Goal: Task Accomplishment & Management: Complete application form

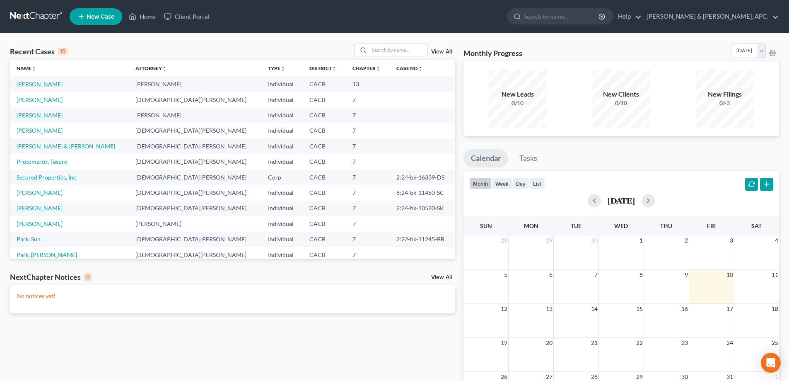
click at [34, 84] on link "[PERSON_NAME]" at bounding box center [40, 83] width 46 height 7
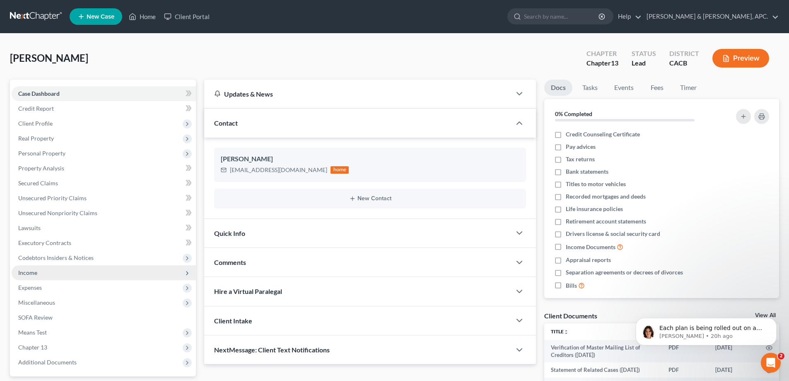
click at [35, 277] on span "Income" at bounding box center [104, 272] width 184 height 15
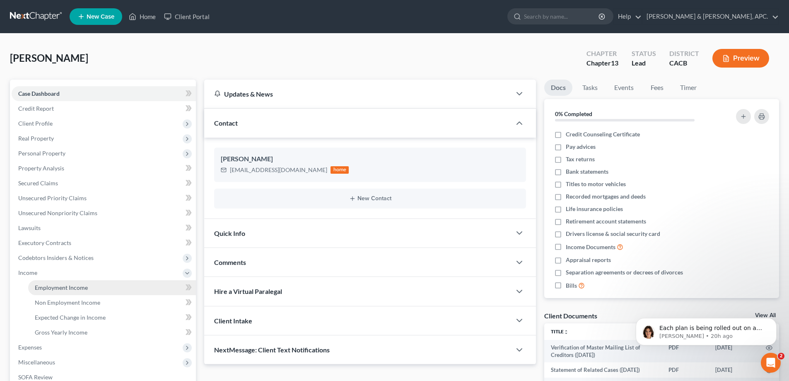
click at [61, 285] on span "Employment Income" at bounding box center [61, 287] width 53 height 7
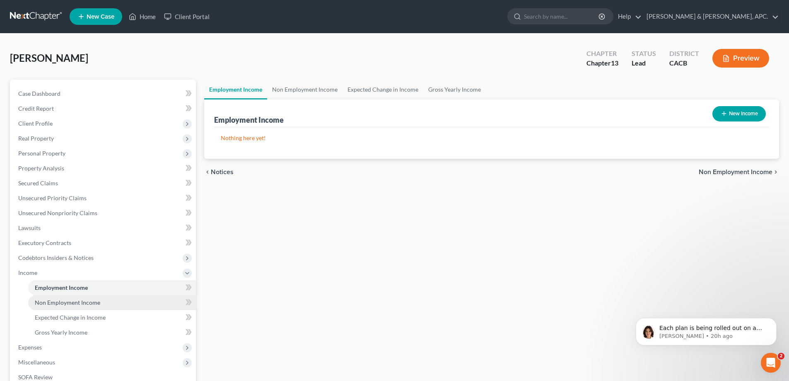
click at [59, 305] on span "Non Employment Income" at bounding box center [67, 302] width 65 height 7
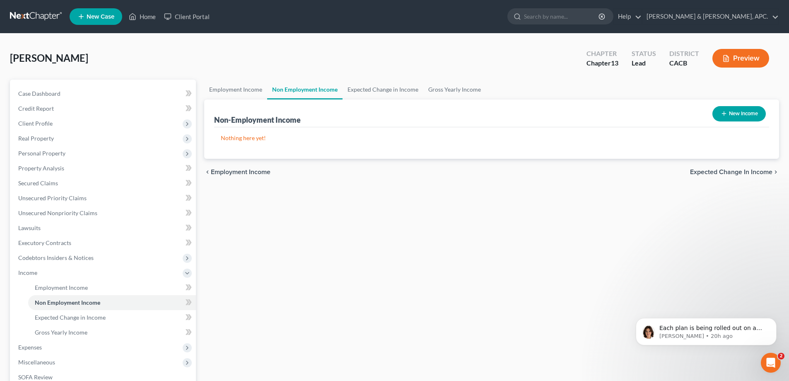
click at [741, 113] on button "New Income" at bounding box center [738, 113] width 53 height 15
select select "0"
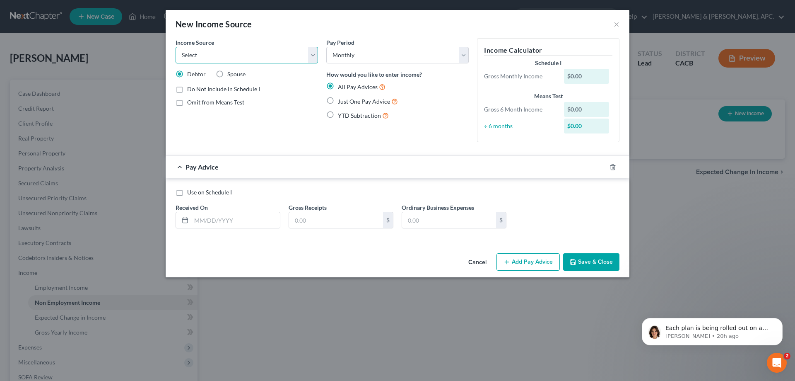
click at [242, 57] on select "Select Unemployment Disability (from employer) Pension Retirement Social Securi…" at bounding box center [247, 55] width 142 height 17
select select "13"
click at [176, 47] on select "Select Unemployment Disability (from employer) Pension Retirement Social Securi…" at bounding box center [247, 55] width 142 height 17
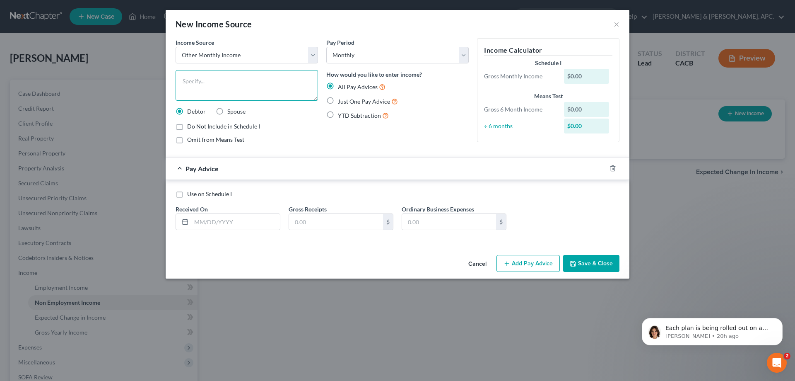
click at [255, 87] on textarea at bounding box center [247, 85] width 142 height 31
type textarea "Disc Jokey, Entertainment rental"
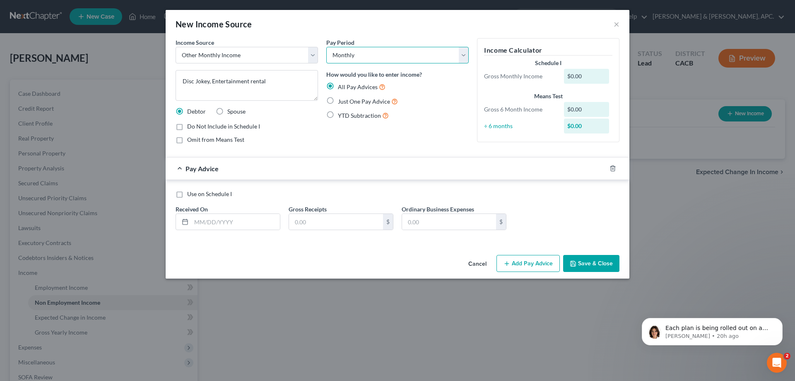
click at [350, 55] on select "Select Monthly Twice Monthly Every Other Week Weekly" at bounding box center [397, 55] width 142 height 17
click at [326, 47] on select "Select Monthly Twice Monthly Every Other Week Weekly" at bounding box center [397, 55] width 142 height 17
click at [356, 103] on span "Just One Pay Advice" at bounding box center [364, 101] width 52 height 7
click at [347, 102] on input "Just One Pay Advice" at bounding box center [343, 98] width 5 height 5
radio input "true"
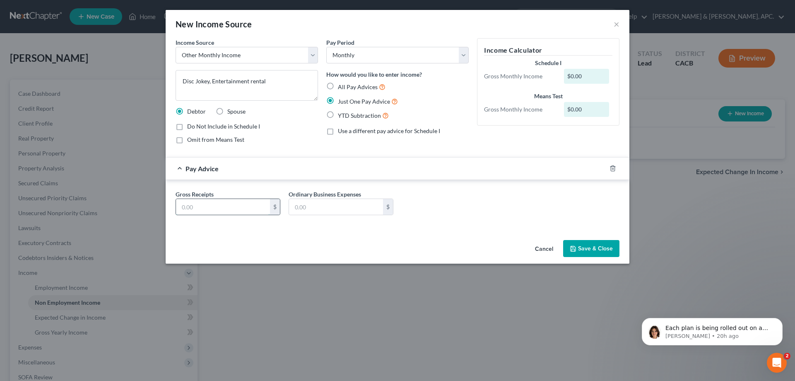
click at [211, 207] on input "text" at bounding box center [223, 207] width 94 height 16
type input "6,750.00"
click at [360, 210] on input "text" at bounding box center [336, 207] width 94 height 16
click at [586, 250] on button "Save & Close" at bounding box center [591, 248] width 56 height 17
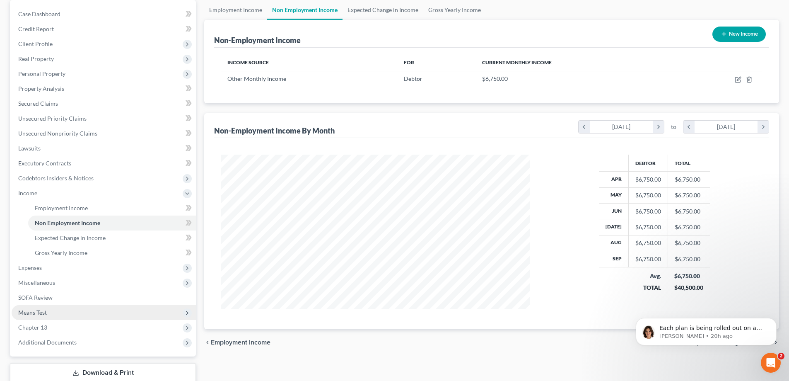
scroll to position [83, 0]
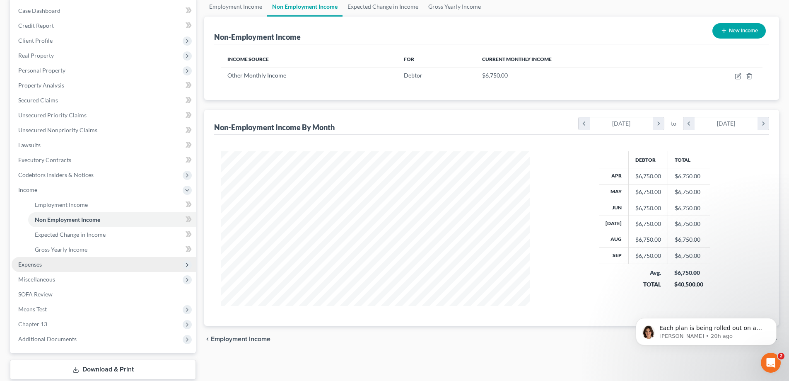
click at [36, 266] on span "Expenses" at bounding box center [30, 264] width 24 height 7
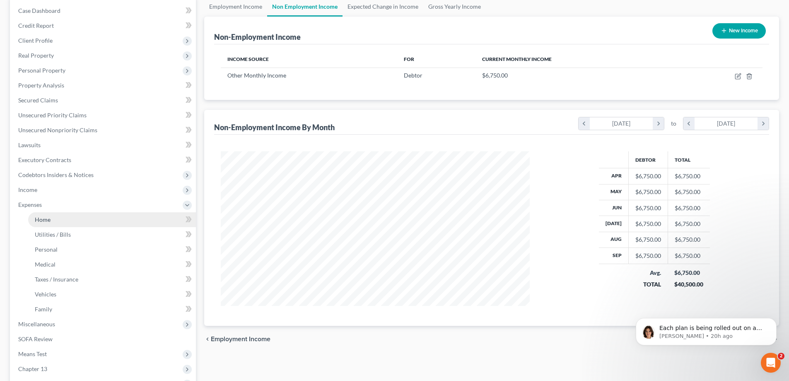
click at [46, 217] on span "Home" at bounding box center [43, 219] width 16 height 7
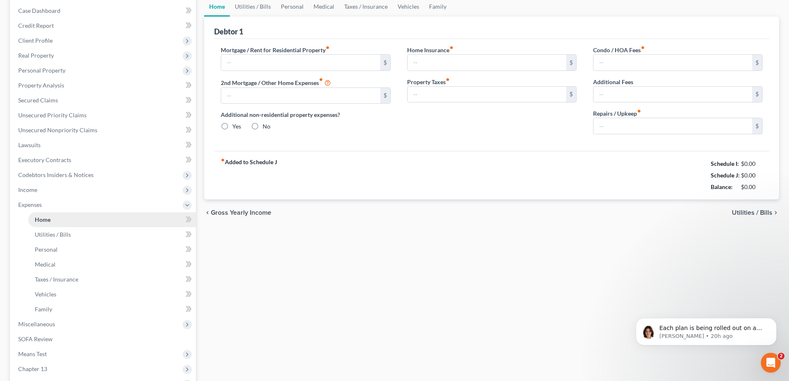
scroll to position [8, 0]
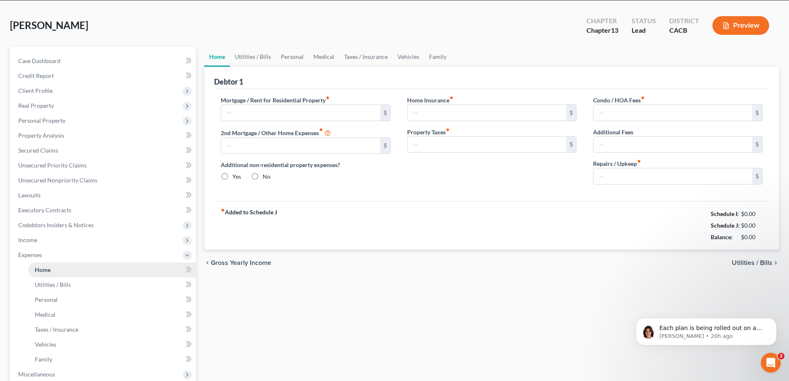
type input "0.00"
radio input "true"
type input "0.00"
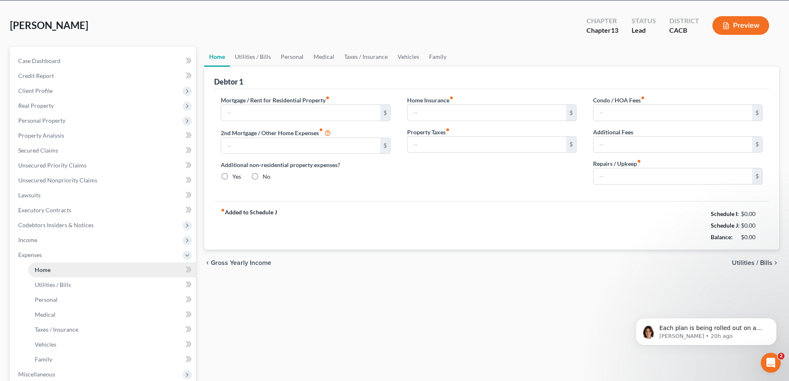
type input "0.00"
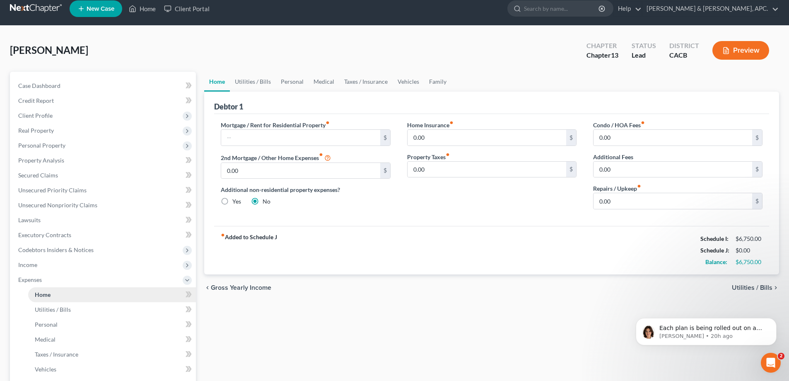
scroll to position [0, 0]
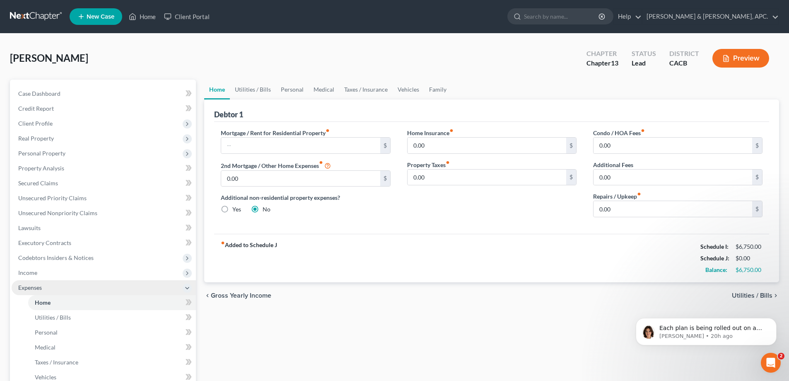
click at [41, 285] on span "Expenses" at bounding box center [30, 287] width 24 height 7
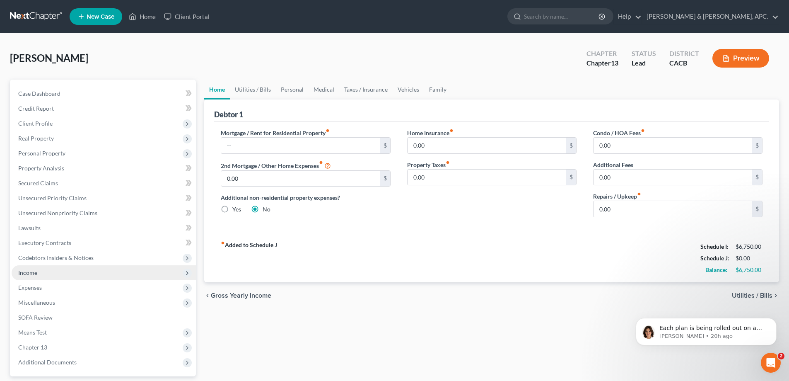
click at [41, 269] on span "Income" at bounding box center [104, 272] width 184 height 15
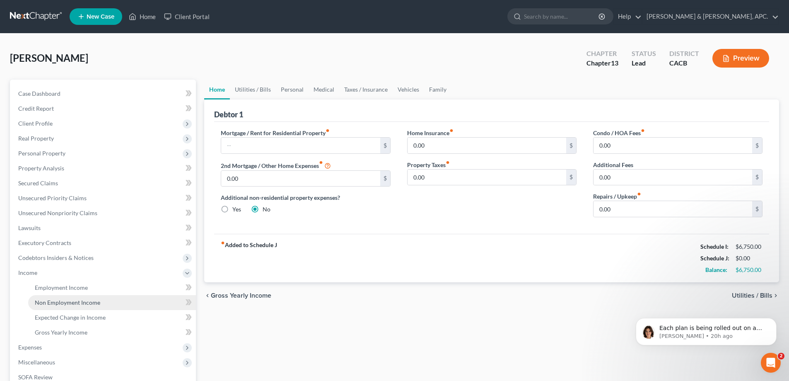
click at [64, 299] on span "Non Employment Income" at bounding box center [67, 302] width 65 height 7
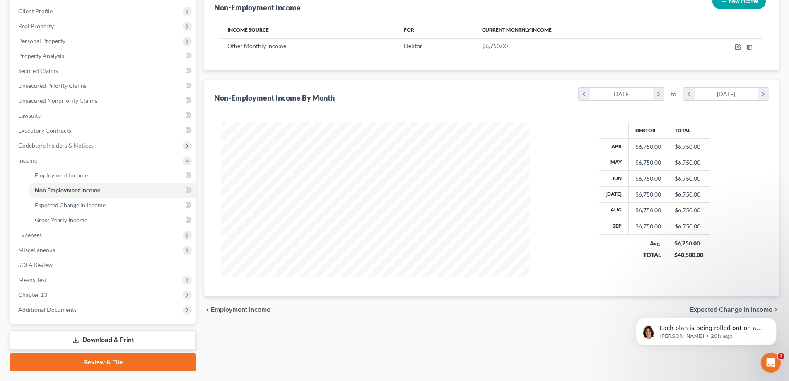
scroll to position [134, 0]
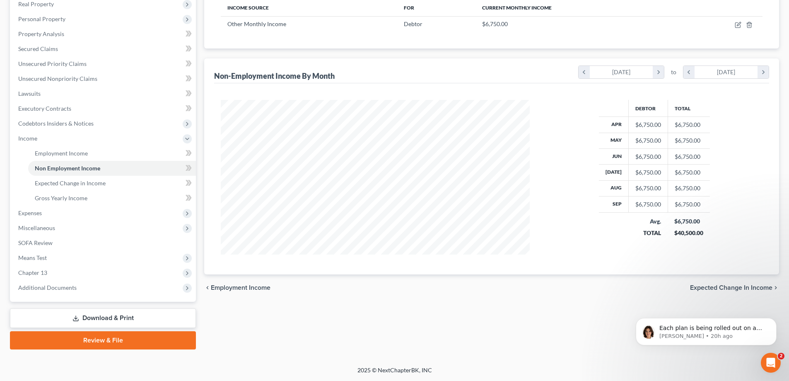
click at [730, 289] on span "Expected Change in Income" at bounding box center [731, 287] width 82 height 7
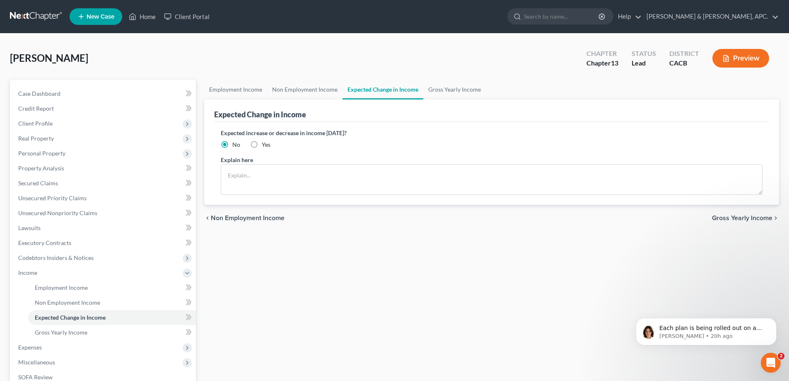
click at [262, 144] on label "Yes" at bounding box center [266, 144] width 9 height 8
click at [265, 144] on input "Yes" at bounding box center [267, 142] width 5 height 5
radio input "true"
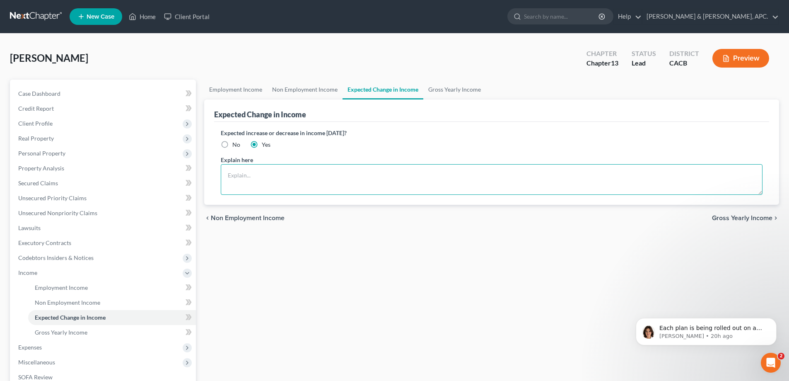
click at [244, 176] on textarea at bounding box center [492, 179] width 542 height 31
type textarea "I have applied for a loan modification (Currently under review)"
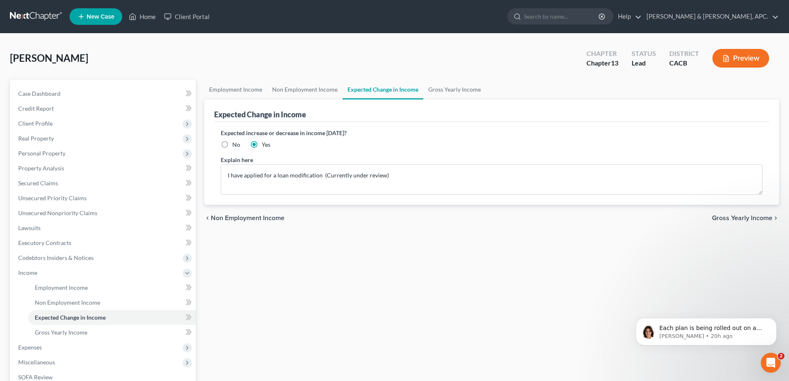
click at [741, 217] on span "Gross Yearly Income" at bounding box center [742, 218] width 60 height 7
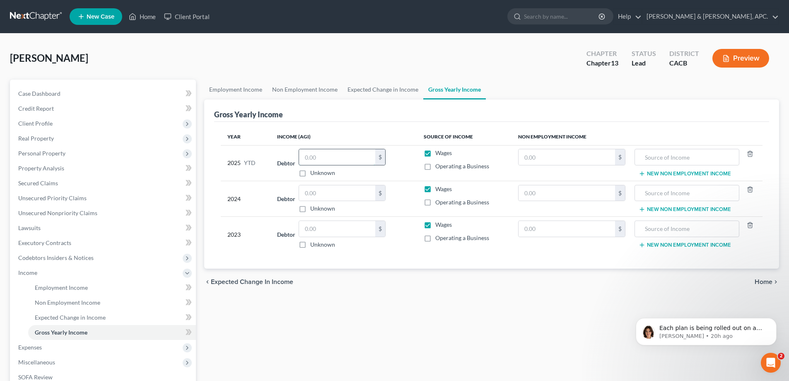
click at [325, 157] on input "text" at bounding box center [337, 157] width 76 height 16
type input "40,500.00"
click at [320, 192] on input "text" at bounding box center [337, 193] width 76 height 16
type input "81,000.00"
click at [346, 224] on input "text" at bounding box center [337, 229] width 76 height 16
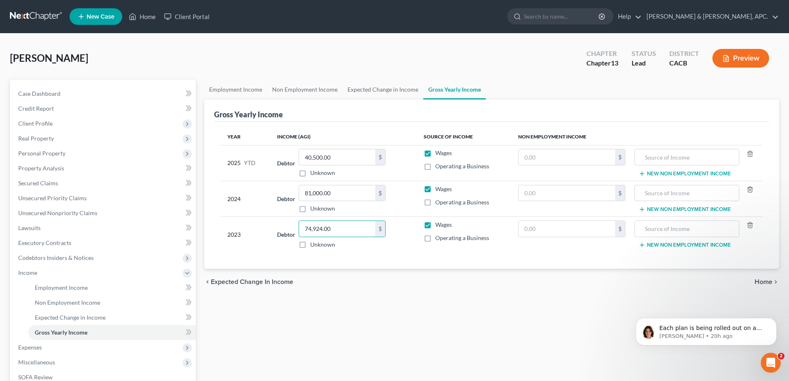
type input "74,924.00"
click at [760, 280] on div "Each plan is being rolled out on a per-district basis. Once your district's pla…" at bounding box center [706, 293] width 152 height 104
click at [435, 166] on label "Operating a Business" at bounding box center [462, 166] width 54 height 8
click at [439, 166] on input "Operating a Business" at bounding box center [441, 164] width 5 height 5
click at [435, 166] on label "Operating a Business" at bounding box center [462, 166] width 54 height 8
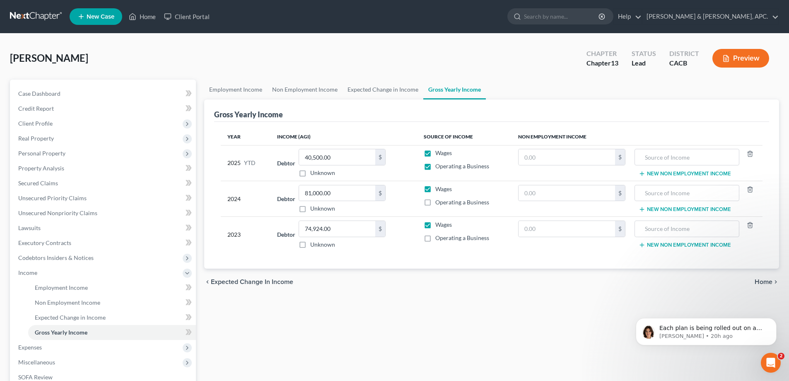
click at [439, 166] on input "Operating a Business" at bounding box center [441, 164] width 5 height 5
checkbox input "false"
click at [435, 156] on label "Wages" at bounding box center [443, 153] width 17 height 8
click at [439, 154] on input "Wages" at bounding box center [441, 151] width 5 height 5
checkbox input "false"
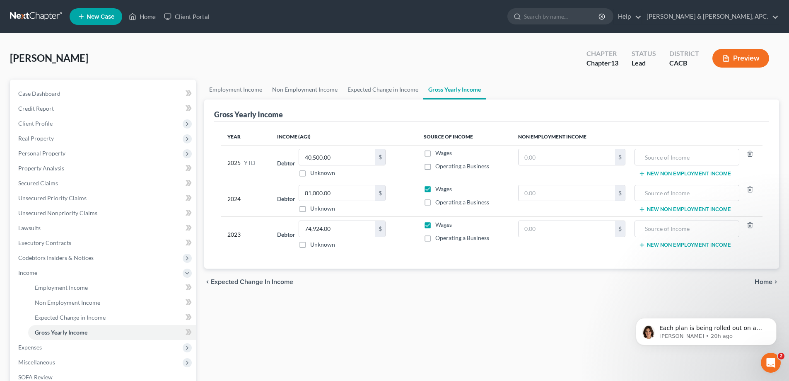
click at [435, 189] on label "Wages" at bounding box center [443, 189] width 17 height 8
click at [439, 189] on input "Wages" at bounding box center [441, 187] width 5 height 5
checkbox input "false"
click at [435, 227] on label "Wages" at bounding box center [443, 224] width 17 height 8
click at [439, 226] on input "Wages" at bounding box center [441, 222] width 5 height 5
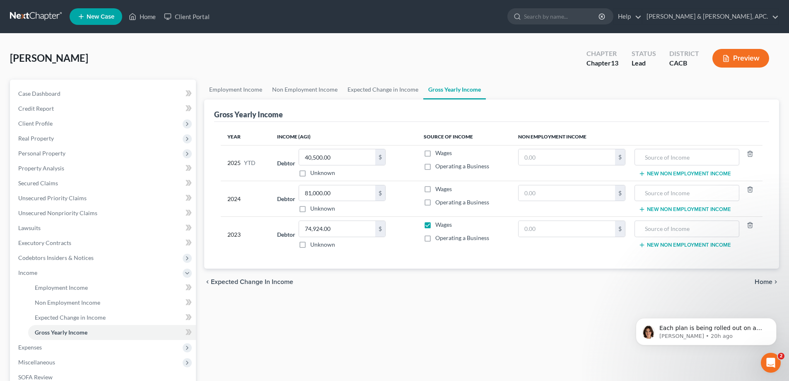
checkbox input "false"
click at [534, 158] on input "text" at bounding box center [567, 157] width 96 height 16
type input "40,500.00"
click at [557, 194] on input "text" at bounding box center [567, 193] width 96 height 16
type input "81,000.00"
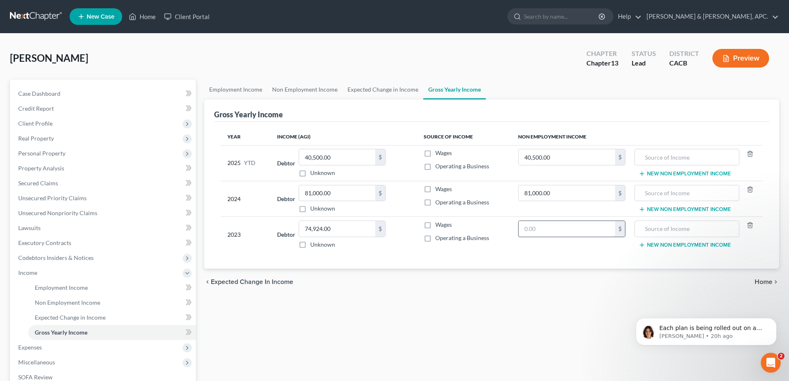
click at [536, 228] on input "text" at bounding box center [567, 229] width 96 height 16
type input "74,924.00"
click at [342, 185] on div "81,000.00 $" at bounding box center [342, 193] width 87 height 17
click at [340, 191] on input "81,000.00" at bounding box center [337, 193] width 76 height 16
click at [345, 157] on input "40,500.00" at bounding box center [337, 157] width 76 height 16
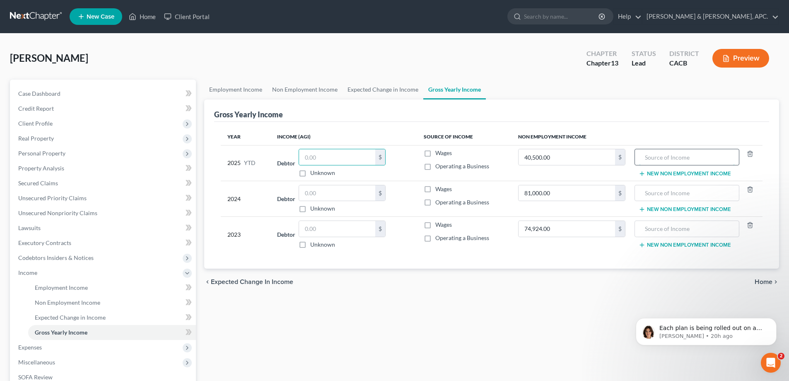
click at [653, 157] on input "text" at bounding box center [686, 157] width 95 height 16
click at [662, 172] on button "New Non Employment Income" at bounding box center [685, 173] width 92 height 7
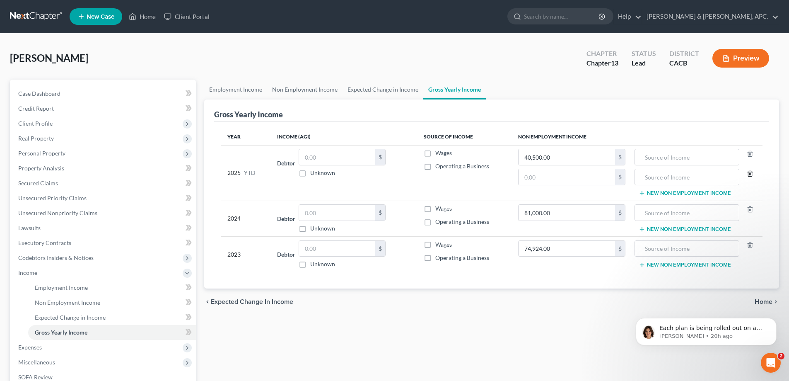
click at [748, 175] on icon "button" at bounding box center [750, 173] width 4 height 5
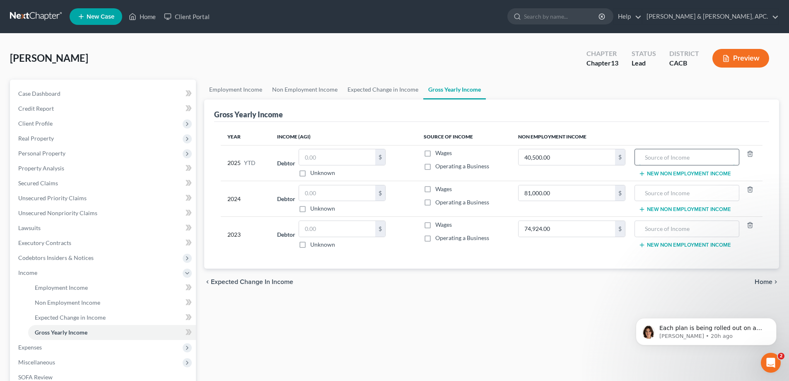
click at [685, 159] on input "text" at bounding box center [686, 157] width 95 height 16
drag, startPoint x: 723, startPoint y: 157, endPoint x: 624, endPoint y: 157, distance: 99.4
click at [624, 157] on tr "2025 YTD Debtor $ Unknown Balance Undetermined $ Unknown Wages Operating a Busi…" at bounding box center [492, 163] width 542 height 36
type input "Disc Jokey & Equipment rental"
click at [684, 191] on input "text" at bounding box center [686, 193] width 95 height 16
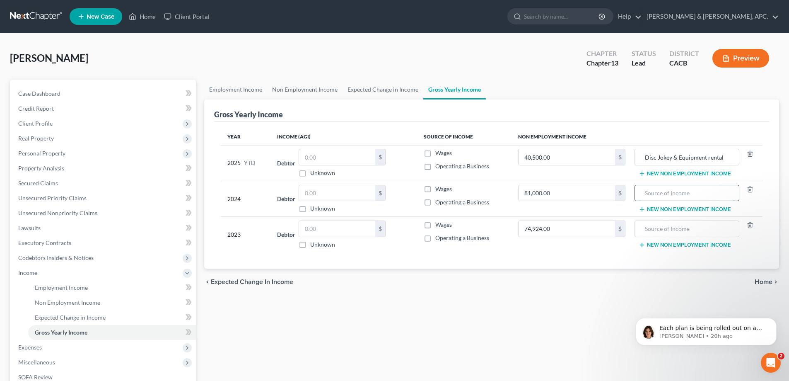
paste input "Disc Jokey & Equipment rental"
type input "Disc Jokey & Equipment rental"
click at [667, 230] on input "text" at bounding box center [686, 229] width 95 height 16
paste input "Disc Jokey & Equipment rental"
type input "Disc Jokey & Equipment rental"
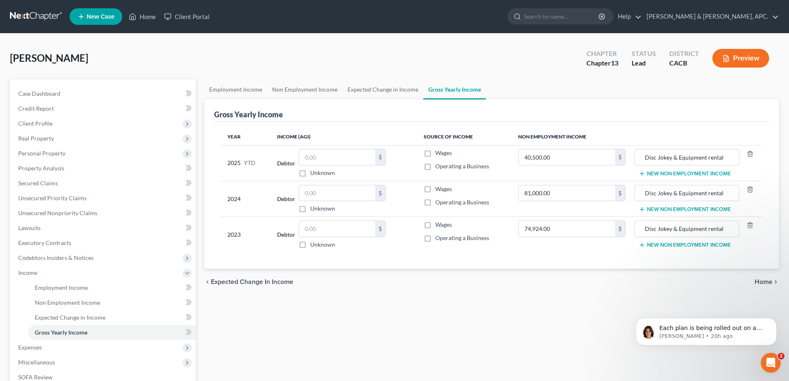
click at [763, 281] on span "Home" at bounding box center [764, 281] width 18 height 7
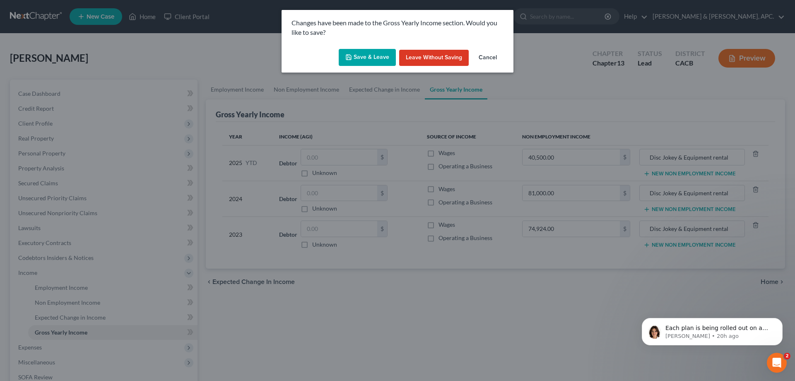
click at [383, 57] on button "Save & Leave" at bounding box center [367, 57] width 57 height 17
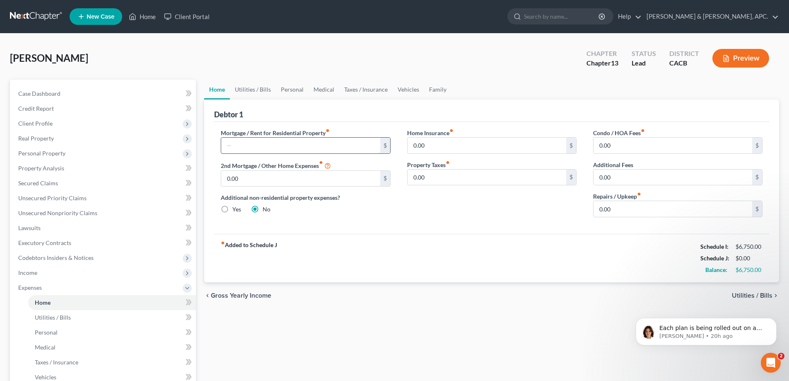
click at [252, 148] on input "text" at bounding box center [300, 145] width 159 height 16
type input "5,120.35"
click at [762, 296] on span "Utilities / Bills" at bounding box center [752, 295] width 41 height 7
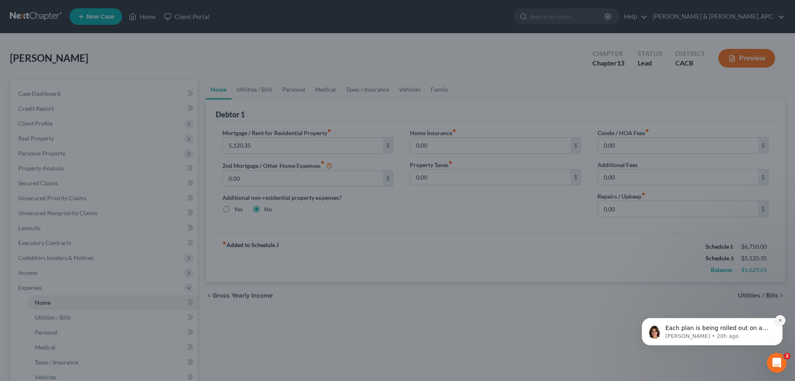
click at [782, 320] on icon "Dismiss notification" at bounding box center [780, 320] width 5 height 5
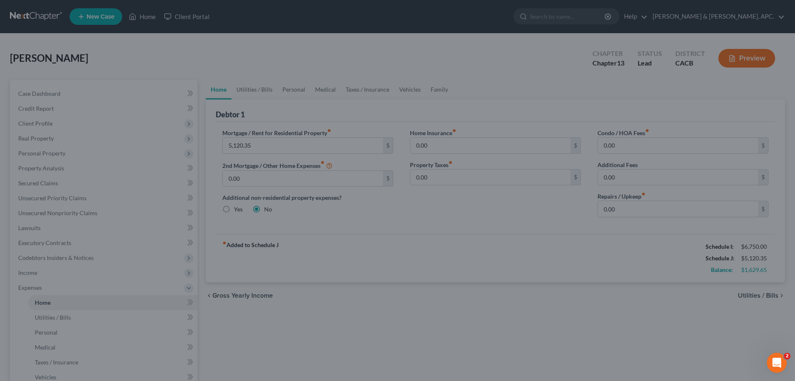
click at [748, 293] on div at bounding box center [397, 190] width 795 height 381
click at [479, 321] on div at bounding box center [397, 190] width 795 height 381
click at [254, 89] on div at bounding box center [397, 190] width 795 height 381
click at [778, 362] on icon "Open Intercom Messenger" at bounding box center [776, 362] width 14 height 14
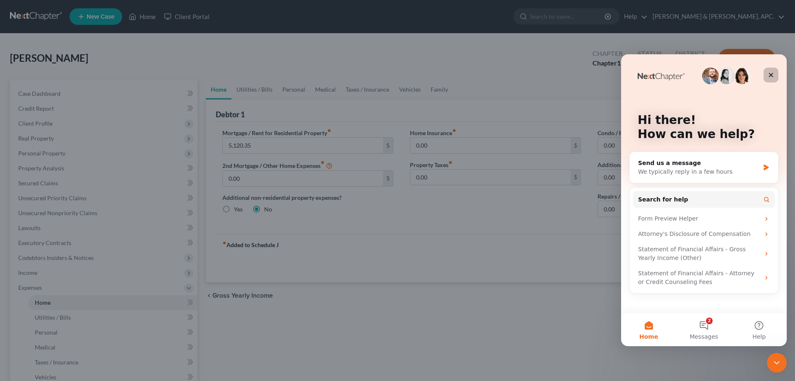
click at [770, 78] on div "Close" at bounding box center [771, 75] width 15 height 15
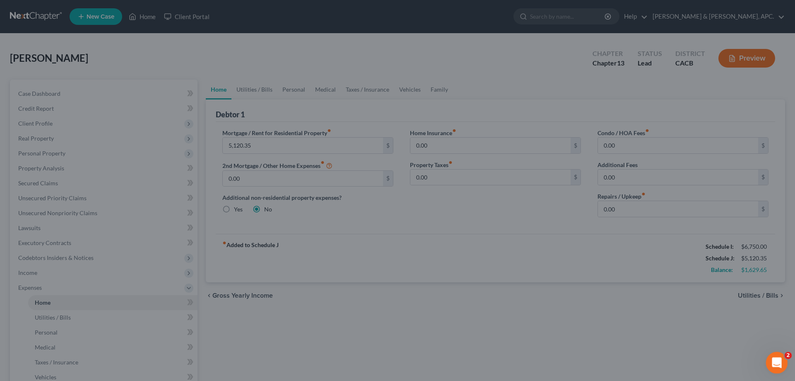
click at [772, 364] on icon "Open Intercom Messenger" at bounding box center [776, 362] width 14 height 14
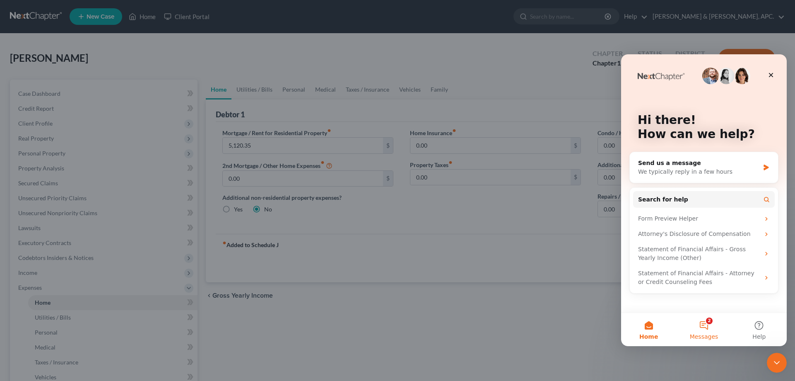
click at [702, 328] on button "2 Messages" at bounding box center [703, 329] width 55 height 33
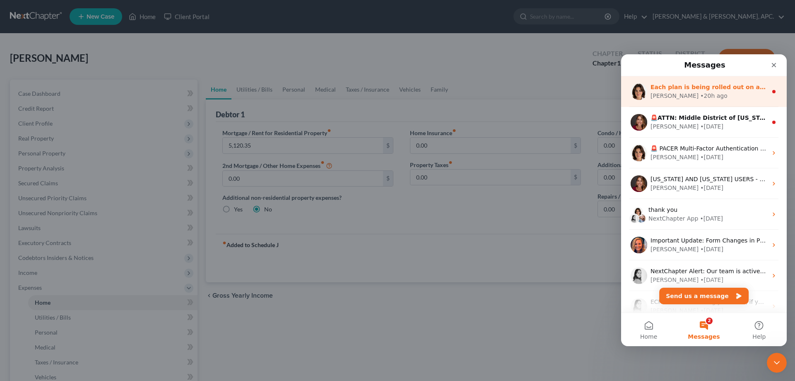
click at [745, 103] on div "Each plan is being rolled out on a per-district basis. Once your district's pla…" at bounding box center [704, 91] width 166 height 31
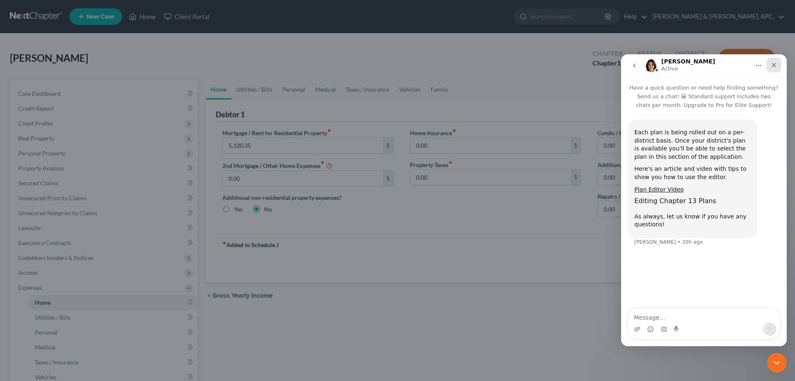
click at [775, 66] on icon "Close" at bounding box center [774, 65] width 5 height 5
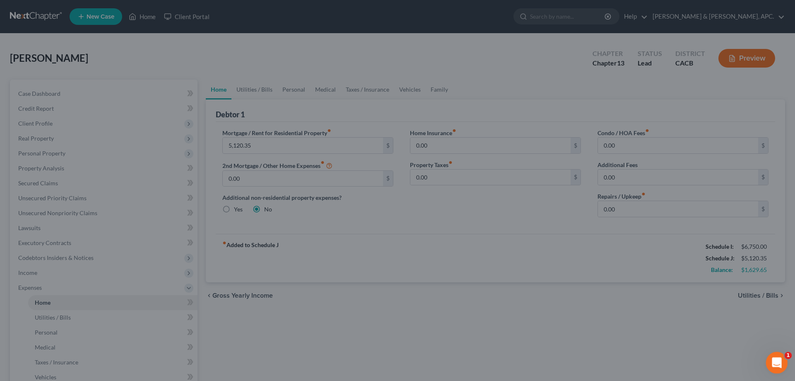
click at [774, 364] on icon "Open Intercom Messenger" at bounding box center [776, 362] width 14 height 14
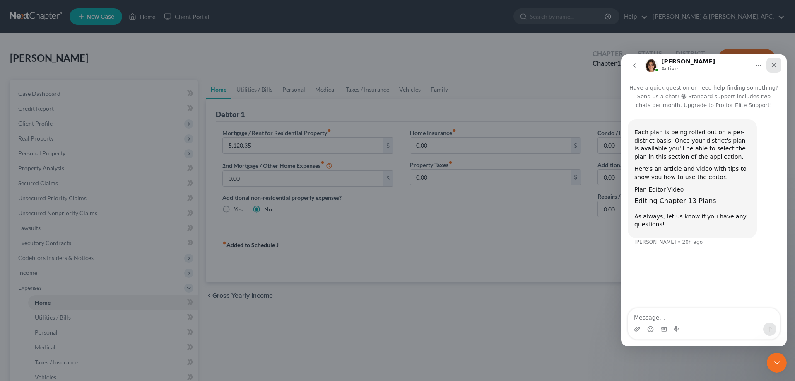
click at [774, 70] on div "Close" at bounding box center [774, 65] width 15 height 15
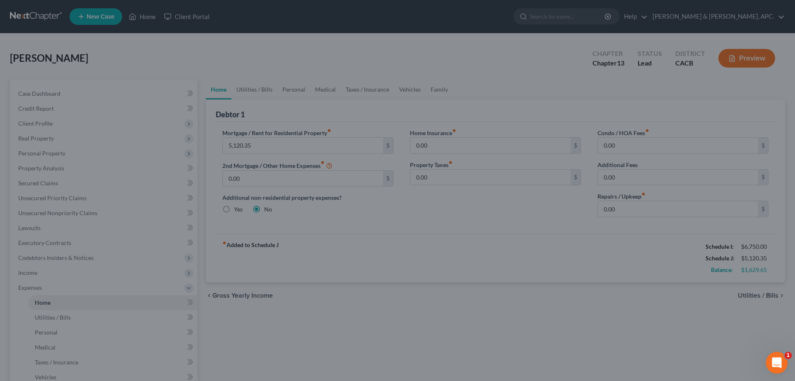
click at [777, 354] on div "Open Intercom Messenger" at bounding box center [775, 360] width 27 height 27
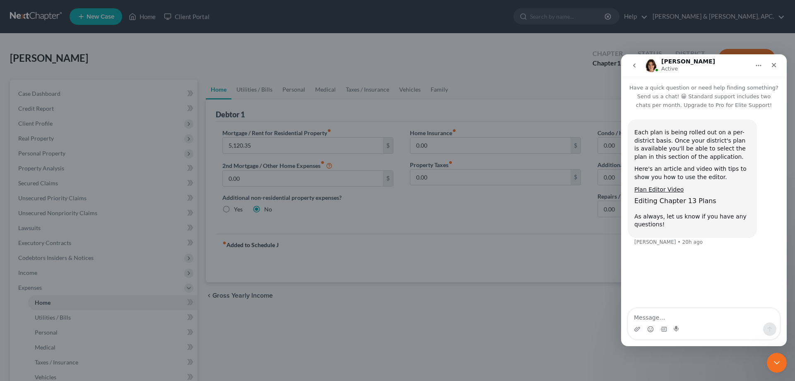
click at [639, 59] on button "go back" at bounding box center [635, 66] width 16 height 16
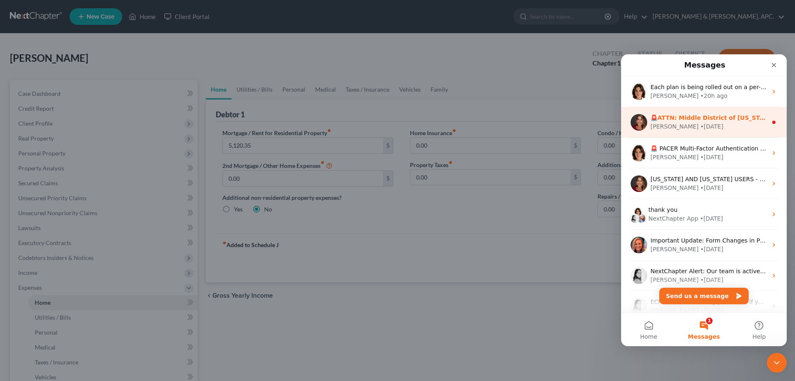
click at [714, 122] on div "🚨ATTN: Middle District of Florida The court has added a new Credit Counseling F…" at bounding box center [709, 117] width 117 height 9
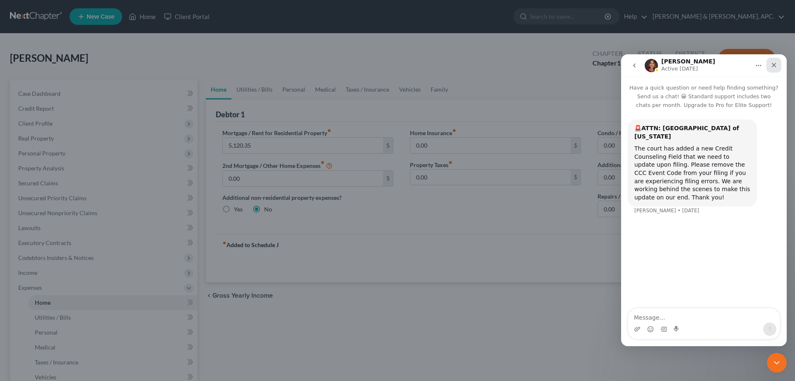
click at [770, 64] on div "Close" at bounding box center [774, 65] width 15 height 15
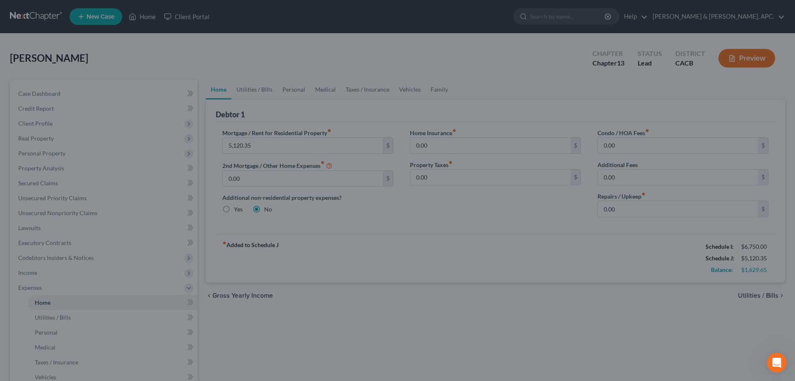
click at [468, 252] on div at bounding box center [397, 190] width 795 height 381
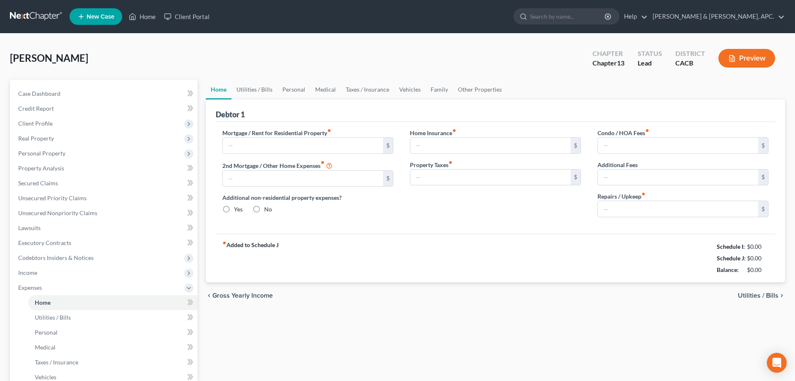
type input "0.00"
radio input "true"
type input "0.00"
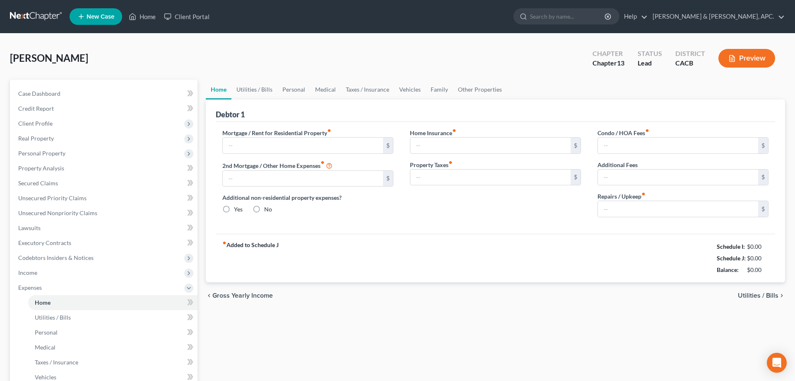
type input "0.00"
click at [244, 140] on input "text" at bounding box center [300, 145] width 159 height 16
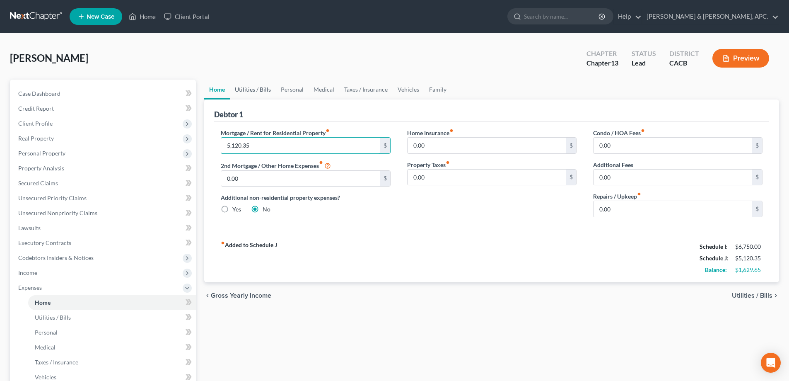
type input "5,120.35"
click at [264, 88] on link "Utilities / Bills" at bounding box center [253, 90] width 46 height 20
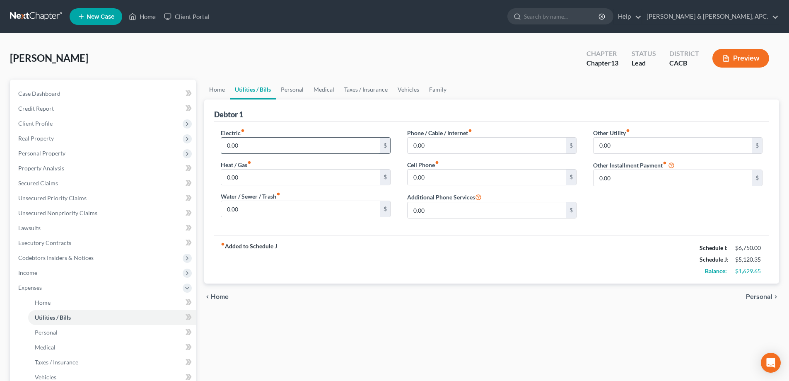
click at [265, 142] on input "0.00" at bounding box center [300, 145] width 159 height 16
type input "225.00"
click at [255, 206] on input "0.00" at bounding box center [300, 209] width 159 height 16
type input "107.00"
click at [414, 145] on input "0.00" at bounding box center [487, 145] width 159 height 16
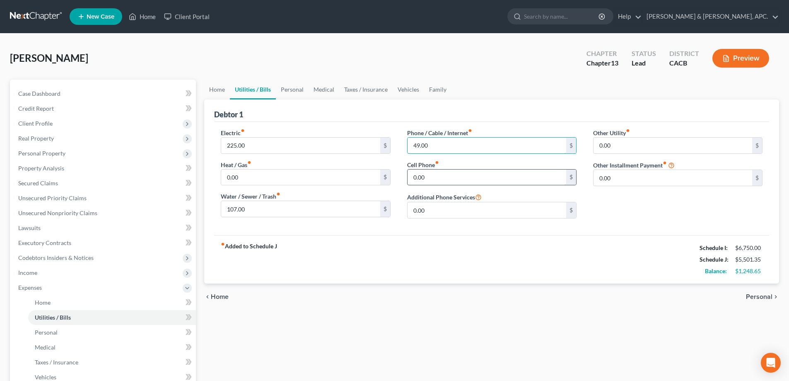
type input "49.00"
click at [412, 176] on input "0.00" at bounding box center [487, 177] width 159 height 16
click at [412, 180] on input "0.00" at bounding box center [487, 177] width 159 height 16
type input "100.00"
click at [299, 89] on link "Personal" at bounding box center [292, 90] width 33 height 20
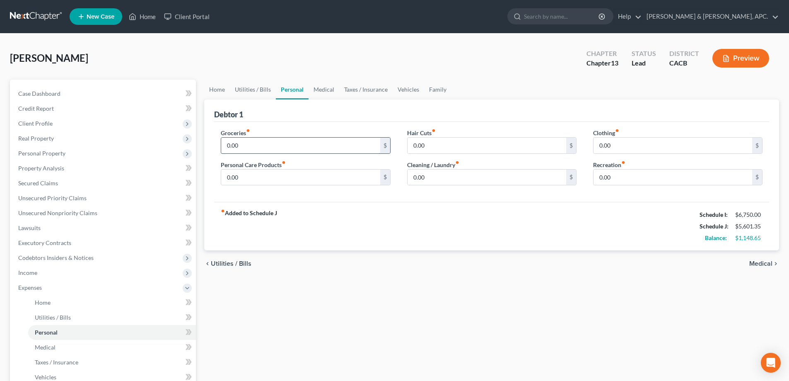
click at [265, 147] on input "0.00" at bounding box center [300, 145] width 159 height 16
type input "300.00"
click at [600, 143] on input "0.00" at bounding box center [672, 145] width 159 height 16
type input "100.00"
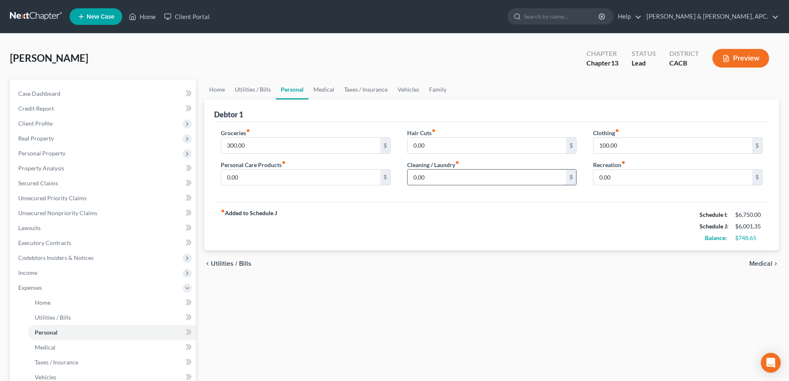
click at [411, 179] on input "0.00" at bounding box center [487, 177] width 159 height 16
type input "100.00"
click at [231, 143] on input "300.00" at bounding box center [300, 145] width 159 height 16
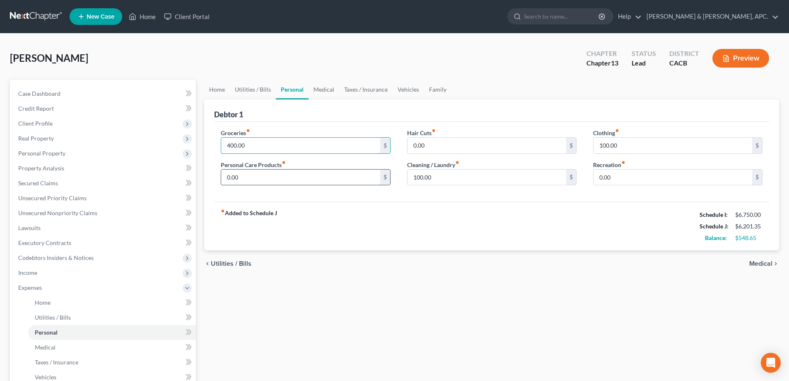
type input "400.00"
click at [227, 178] on input "0.00" at bounding box center [300, 177] width 159 height 16
type input "35.00"
click at [330, 90] on link "Medical" at bounding box center [324, 90] width 31 height 20
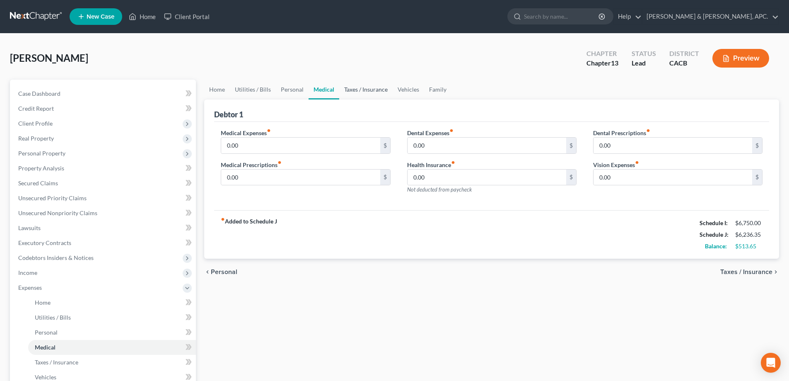
click at [354, 88] on link "Taxes / Insurance" at bounding box center [365, 90] width 53 height 20
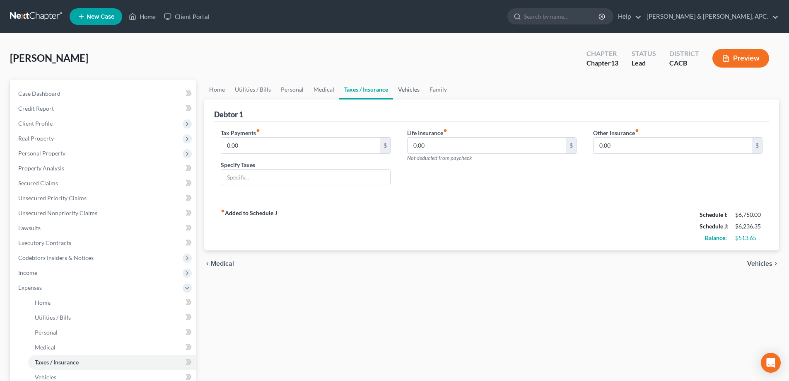
click at [406, 87] on link "Vehicles" at bounding box center [408, 90] width 31 height 20
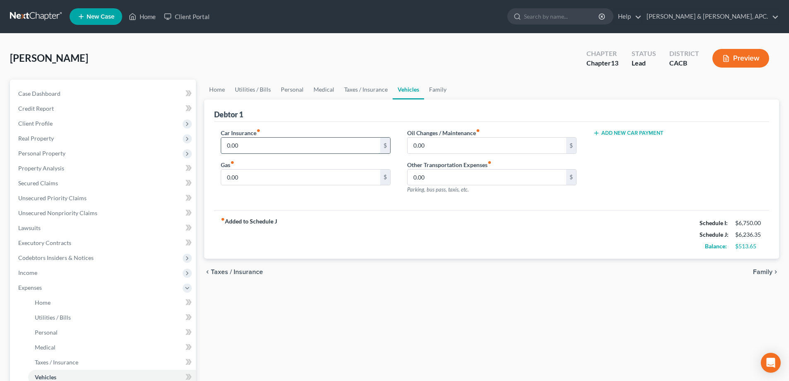
click at [227, 145] on input "0.00" at bounding box center [300, 145] width 159 height 16
type input "1,250.00"
click at [227, 178] on input "0.00" at bounding box center [300, 177] width 159 height 16
click at [224, 178] on input "0.00" at bounding box center [300, 177] width 159 height 16
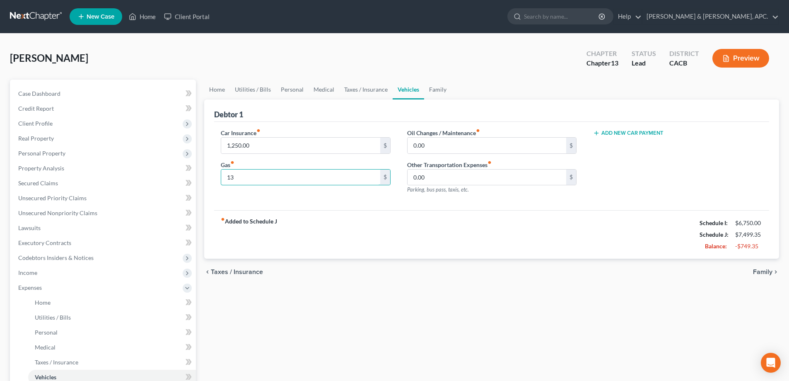
type input "1"
click at [514, 180] on input "0.00" at bounding box center [487, 177] width 159 height 16
click at [248, 179] on input "130" at bounding box center [300, 177] width 159 height 16
type input "130.00"
click at [487, 150] on input "0.00" at bounding box center [487, 145] width 159 height 16
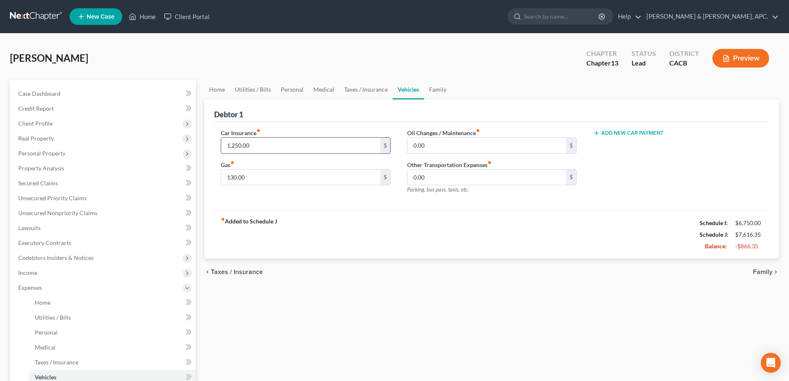
click at [234, 145] on input "1,250.00" at bounding box center [300, 145] width 159 height 16
click at [233, 145] on input "1,250.00" at bounding box center [300, 145] width 159 height 16
type input "125.00"
click at [765, 274] on span "Family" at bounding box center [762, 271] width 19 height 7
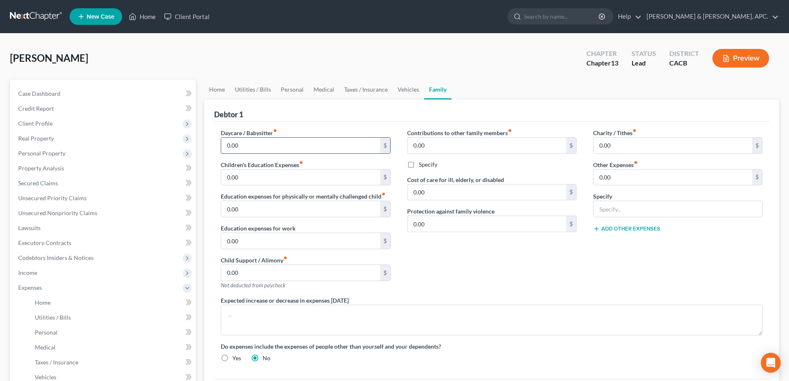
click at [228, 147] on input "0.00" at bounding box center [300, 145] width 159 height 16
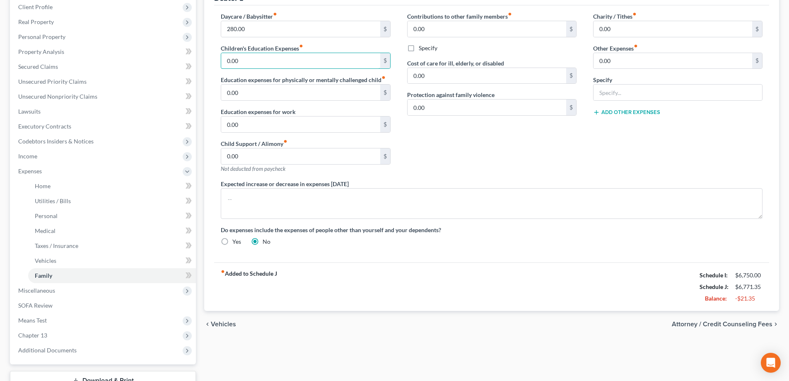
scroll to position [55, 0]
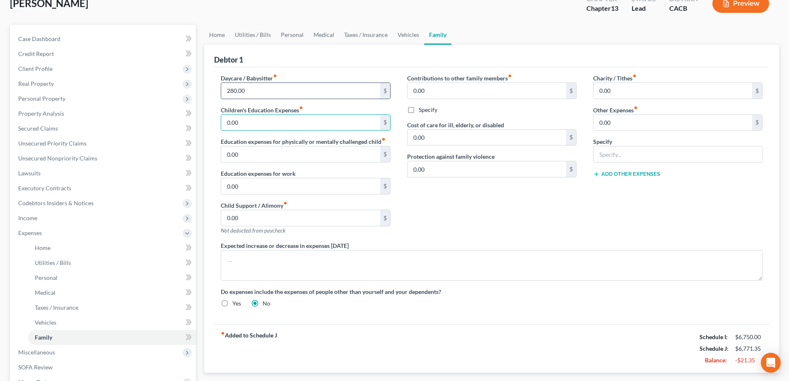
click at [237, 92] on input "280.00" at bounding box center [300, 91] width 159 height 16
type input "250.00"
click at [317, 182] on input "0.00" at bounding box center [300, 186] width 159 height 16
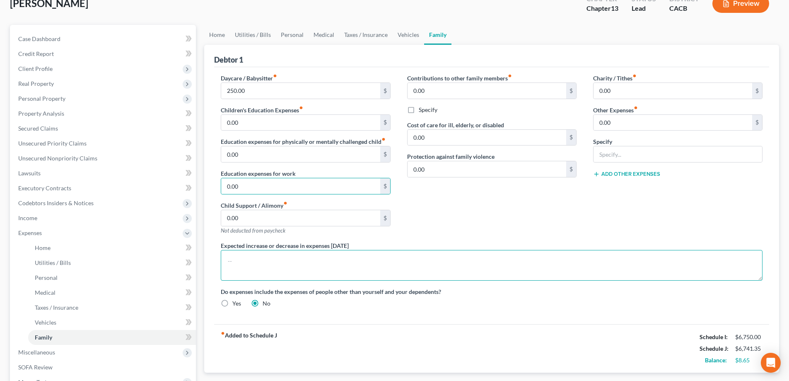
click at [295, 255] on textarea at bounding box center [492, 265] width 542 height 31
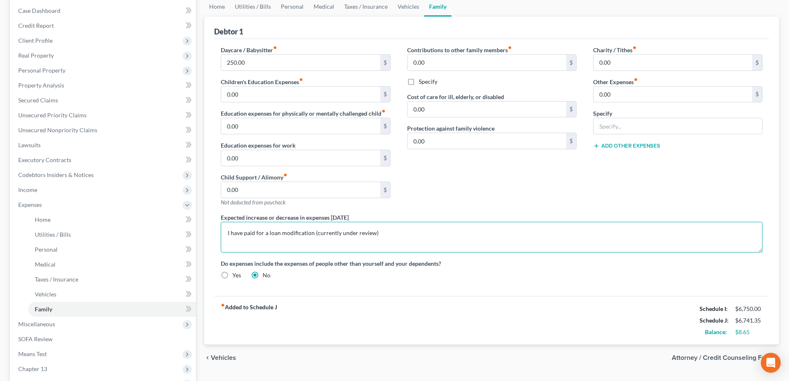
scroll to position [179, 0]
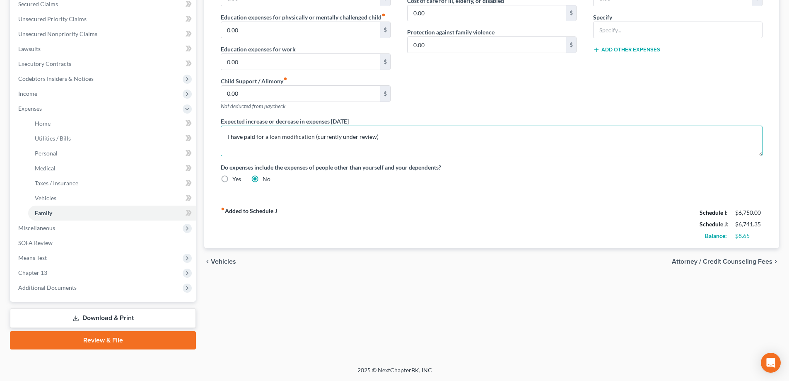
type textarea "I have paid for a loan modification (currently under review)"
click at [753, 262] on span "Attorney / Credit Counseling Fees" at bounding box center [722, 261] width 101 height 7
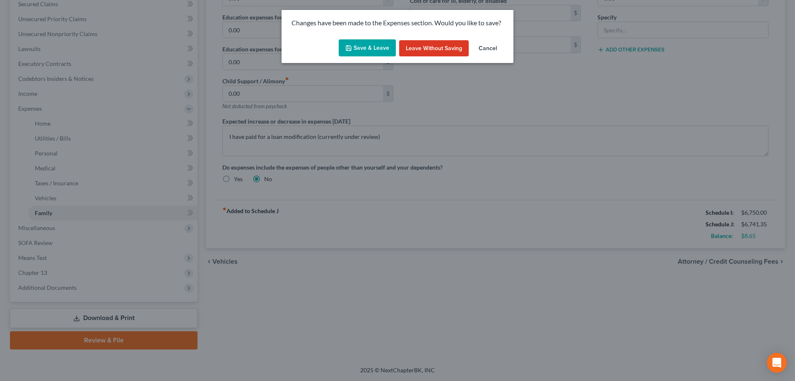
click at [365, 49] on button "Save & Leave" at bounding box center [367, 47] width 57 height 17
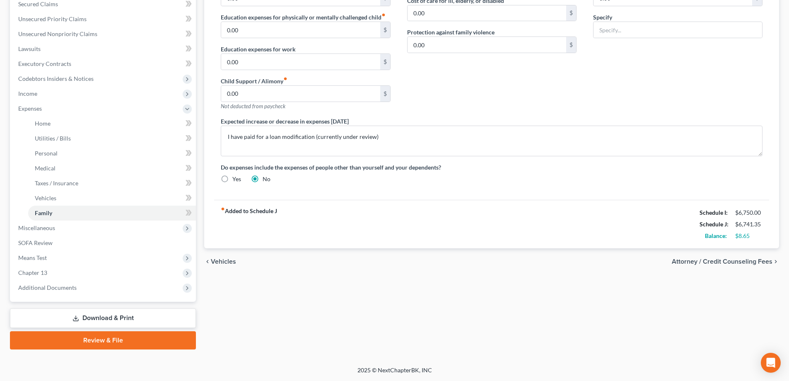
select select "0"
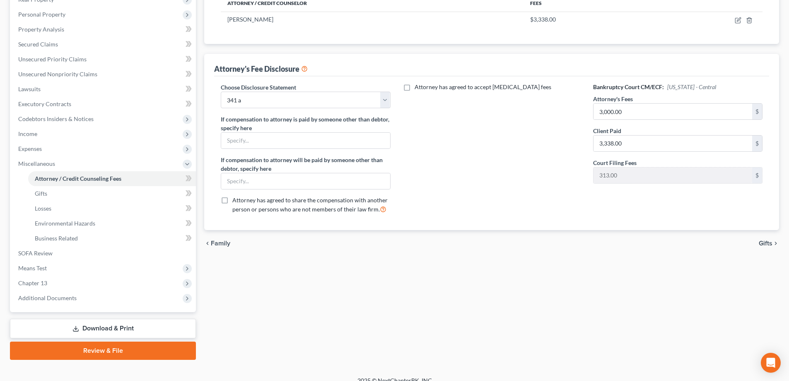
scroll to position [149, 0]
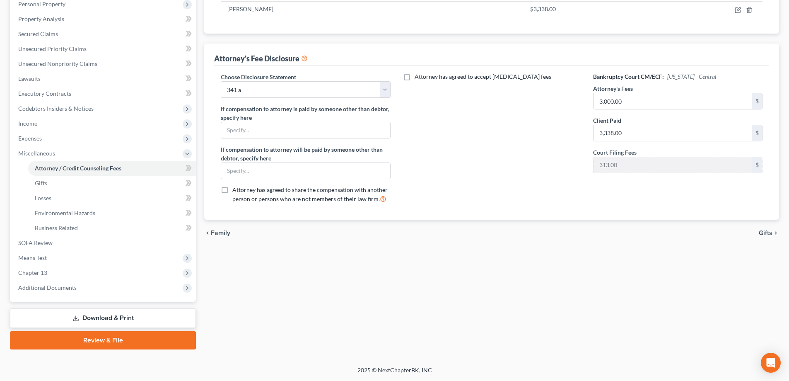
click at [767, 231] on span "Gifts" at bounding box center [766, 232] width 14 height 7
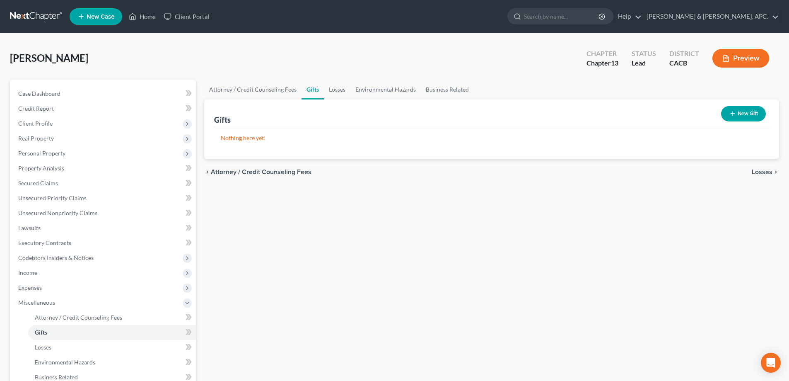
click at [765, 172] on span "Losses" at bounding box center [762, 172] width 21 height 7
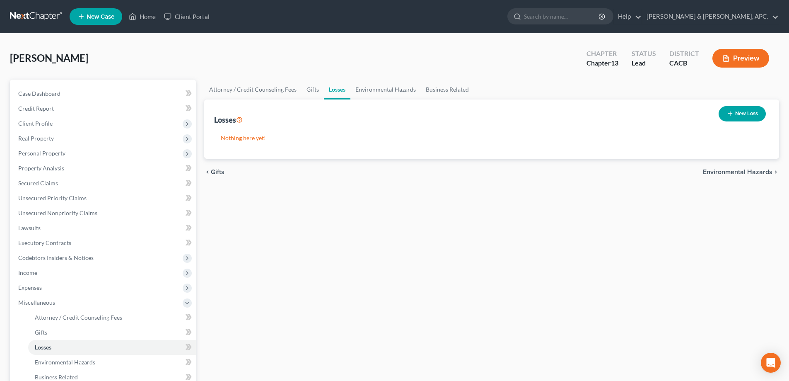
click at [765, 169] on span "Environmental Hazards" at bounding box center [738, 172] width 70 height 7
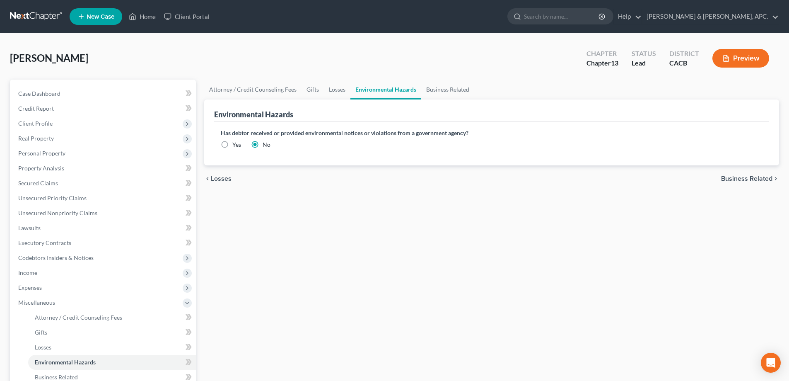
click at [765, 169] on div "chevron_left Losses Business Related chevron_right" at bounding box center [491, 178] width 575 height 27
click at [764, 179] on span "Business Related" at bounding box center [746, 178] width 51 height 7
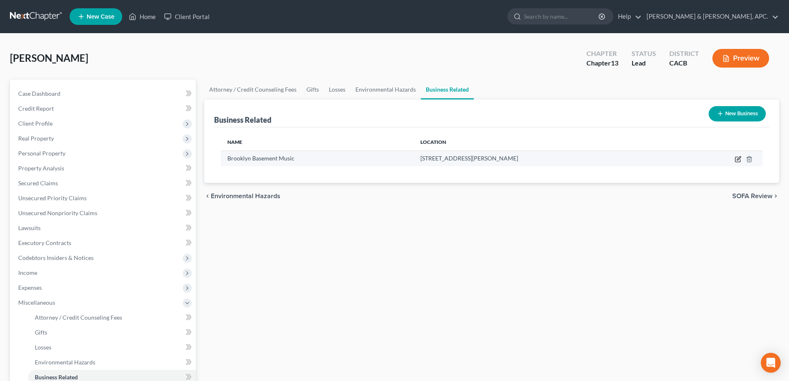
click at [739, 160] on icon "button" at bounding box center [738, 159] width 7 height 7
select select "sole_proprietor"
select select "4"
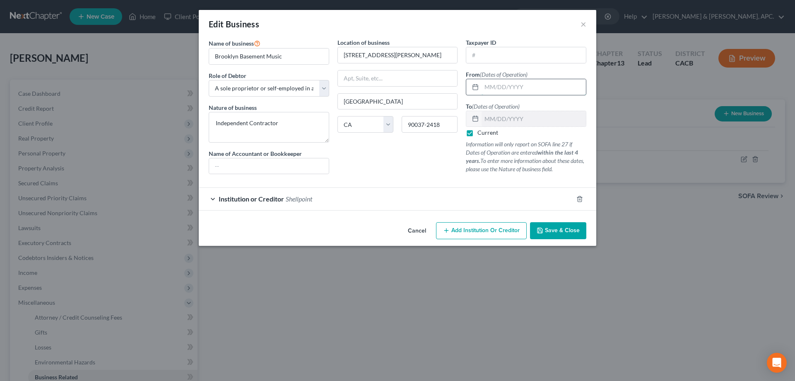
click at [496, 84] on input "text" at bounding box center [534, 87] width 104 height 16
type input "[DATE]"
click at [273, 198] on span "Institution or Creditor" at bounding box center [251, 199] width 65 height 8
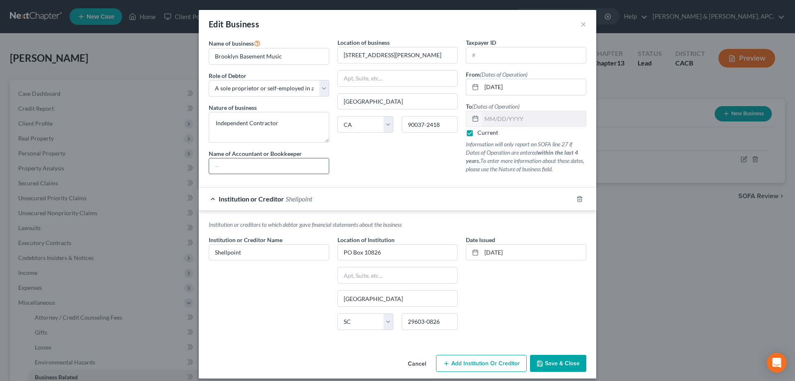
click at [249, 165] on input "text" at bounding box center [269, 166] width 120 height 16
click at [561, 362] on span "Save & Close" at bounding box center [562, 362] width 35 height 7
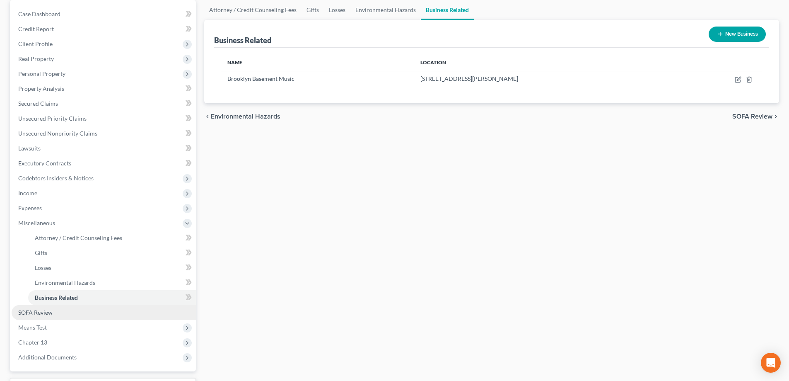
scroll to position [83, 0]
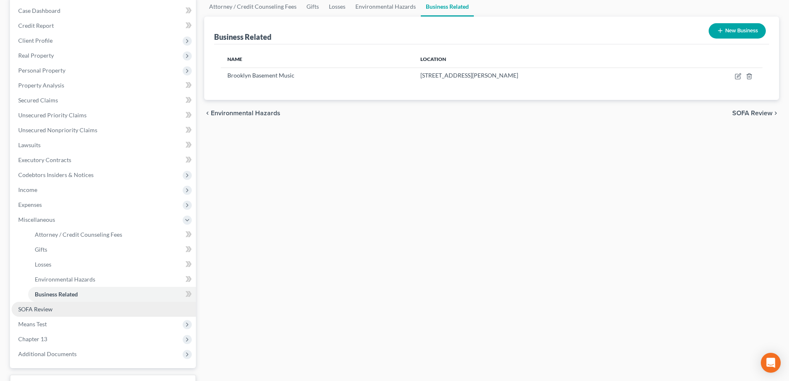
click at [46, 310] on span "SOFA Review" at bounding box center [35, 308] width 34 height 7
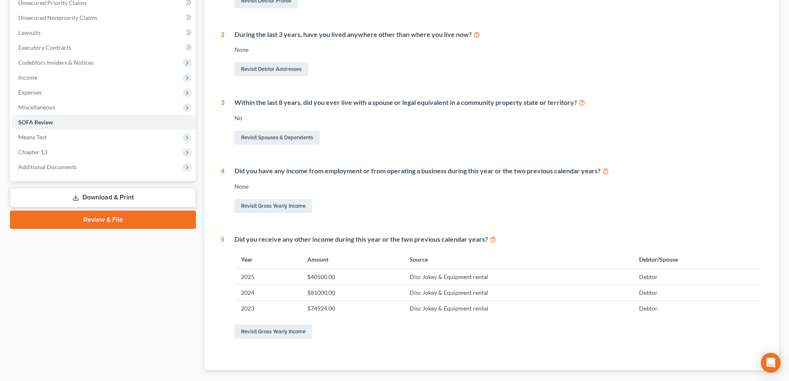
scroll to position [242, 0]
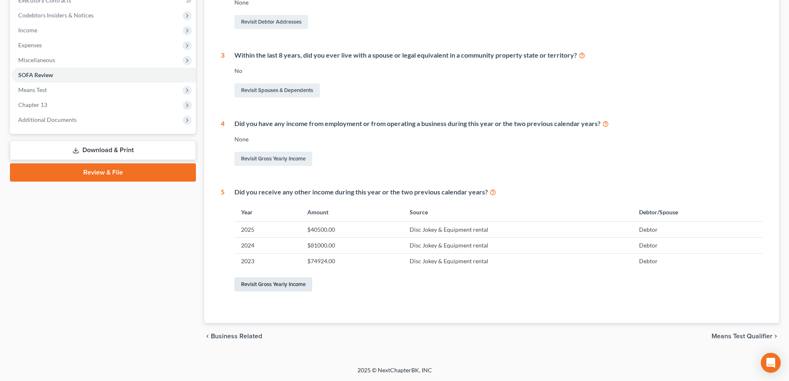
click at [286, 285] on link "Revisit Gross Yearly Income" at bounding box center [273, 284] width 78 height 14
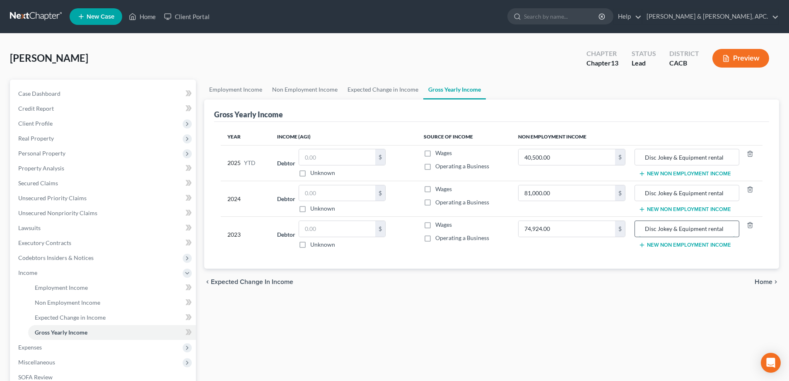
click at [726, 228] on input "Disc Jokey & Equipment rental" at bounding box center [686, 229] width 95 height 16
type input "Disc Jokey & Equipment rental & home remodeling"
click at [726, 195] on input "Disc Jokey & Equipment rental" at bounding box center [686, 193] width 95 height 16
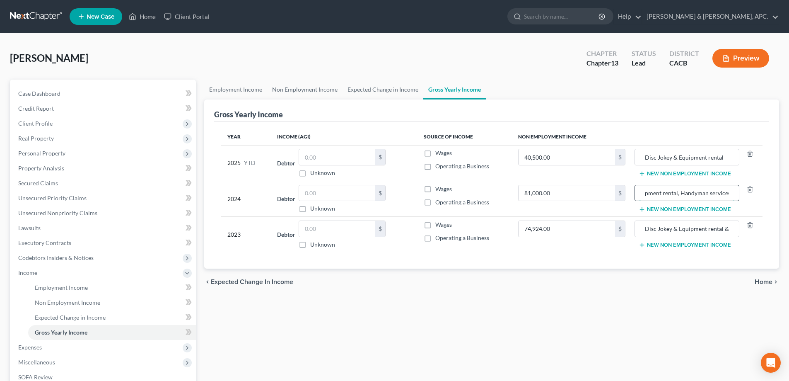
click at [682, 191] on input "Disc Jokey & Equipment rental, Handyman services" at bounding box center [686, 193] width 95 height 16
type input "Disc Jokey & Equipment rental, handyman services"
click at [726, 155] on input "Disc Jokey & Equipment rental" at bounding box center [686, 157] width 95 height 16
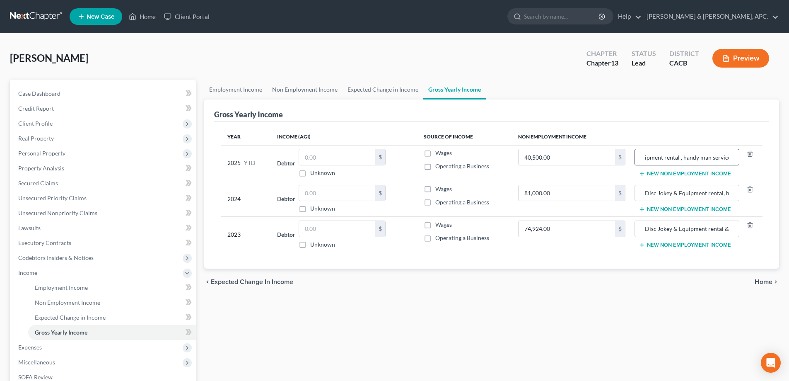
scroll to position [0, 46]
type input "Disc Jokey & Equipment rental , handy man services"
click at [679, 181] on td "Disc Jokey & Equipment rental, handyman services New Non Employment Income" at bounding box center [697, 199] width 130 height 36
click at [28, 347] on span "Expenses" at bounding box center [30, 346] width 24 height 7
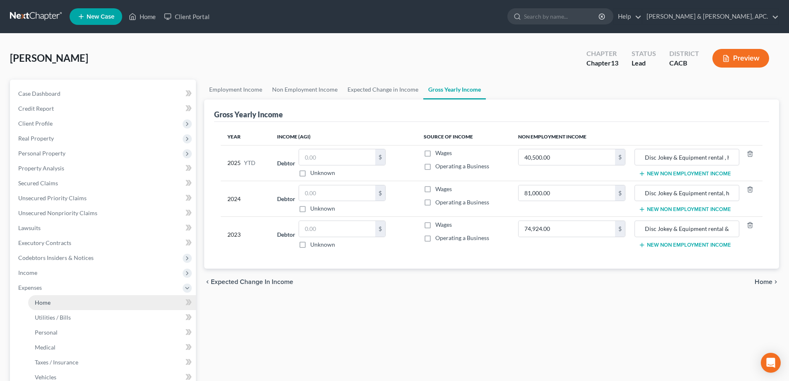
click at [72, 308] on link "Home" at bounding box center [112, 302] width 168 height 15
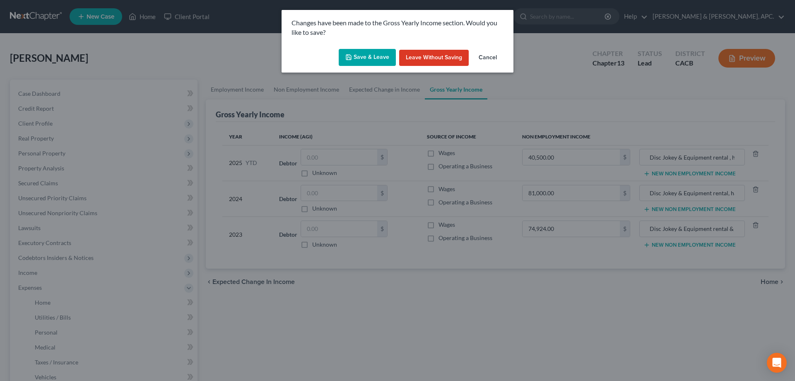
click at [378, 55] on button "Save & Leave" at bounding box center [367, 57] width 57 height 17
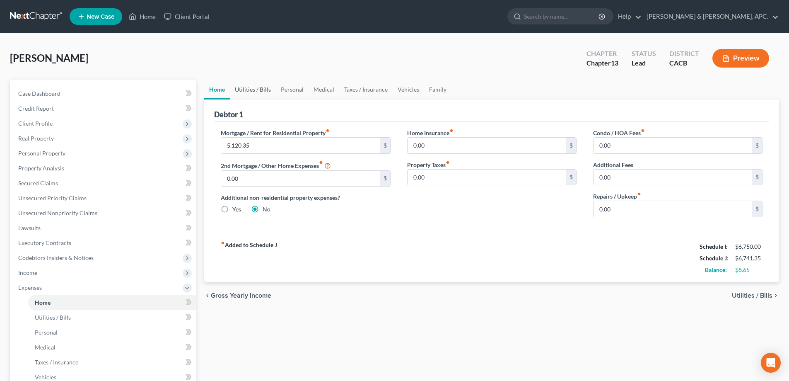
click at [268, 86] on link "Utilities / Bills" at bounding box center [253, 90] width 46 height 20
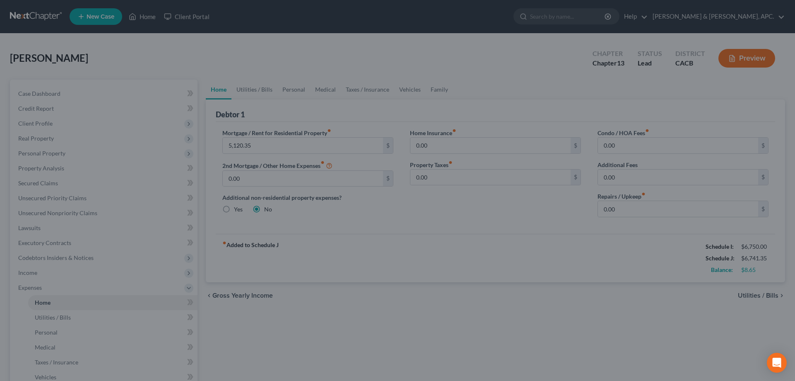
click at [256, 92] on div at bounding box center [397, 190] width 795 height 381
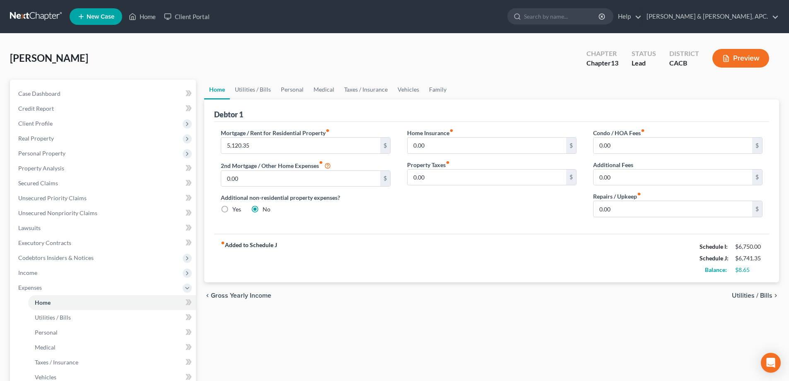
click at [769, 293] on span "Utilities / Bills" at bounding box center [752, 295] width 41 height 7
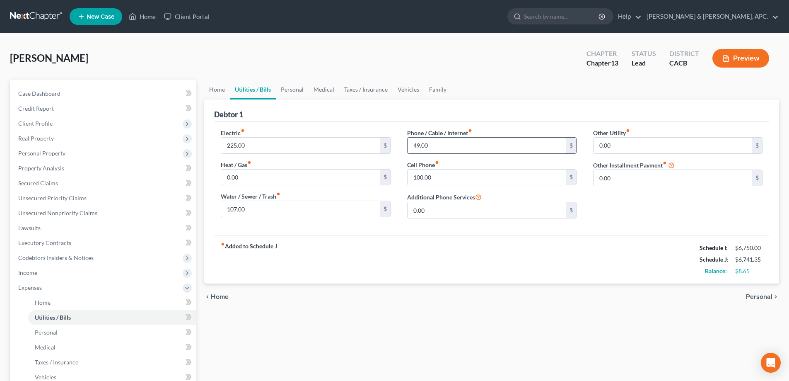
click at [417, 146] on input "49.00" at bounding box center [487, 145] width 159 height 16
type input "0"
type input "50.00"
click at [415, 181] on input "100.00" at bounding box center [487, 177] width 159 height 16
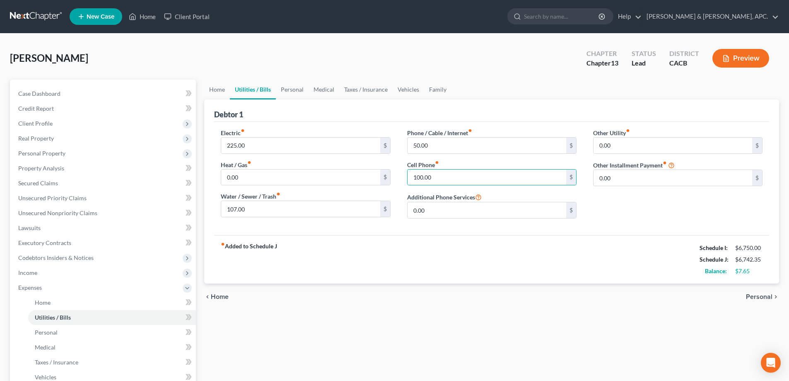
click at [772, 295] on span "Personal" at bounding box center [759, 296] width 27 height 7
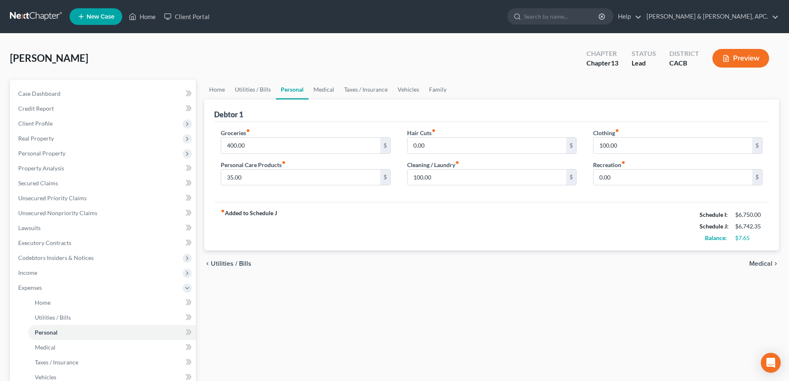
click at [772, 295] on div "Home Utilities / Bills Personal Medical Taxes / Insurance Vehicles Family Debto…" at bounding box center [491, 304] width 583 height 449
click at [769, 261] on span "Medical" at bounding box center [760, 263] width 23 height 7
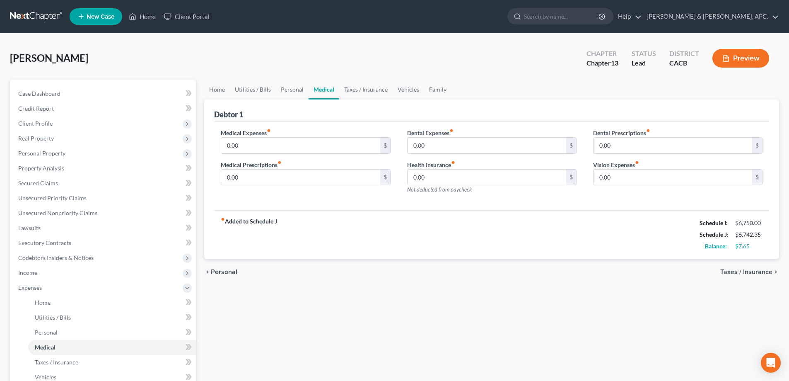
click at [769, 261] on div "chevron_left Personal Taxes / Insurance chevron_right" at bounding box center [491, 271] width 575 height 27
click at [211, 91] on link "Home" at bounding box center [217, 90] width 26 height 20
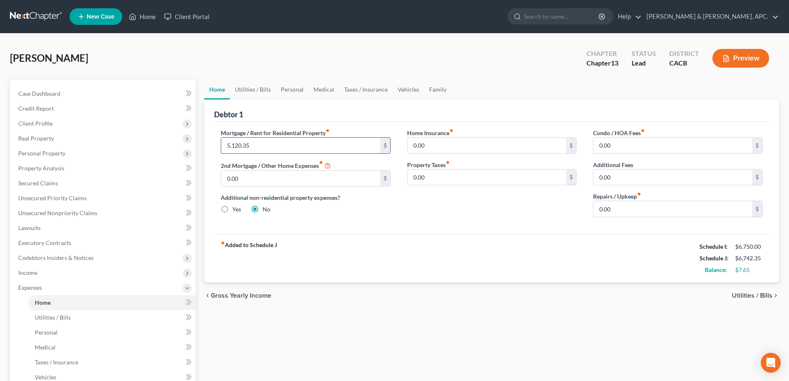
click at [258, 145] on input "5,120.35" at bounding box center [300, 145] width 159 height 16
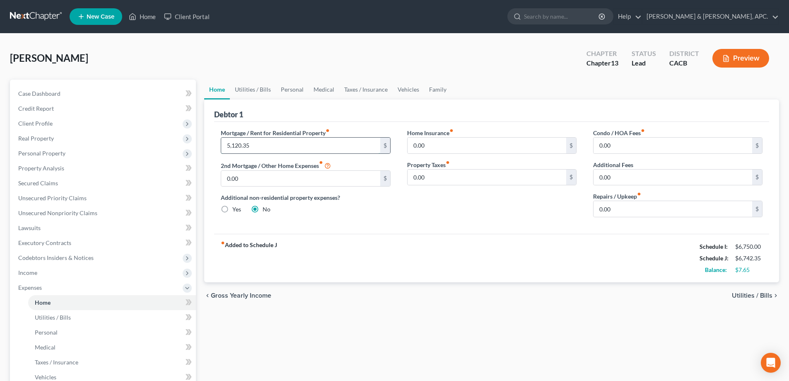
click at [306, 146] on input "5,120.35" at bounding box center [300, 145] width 159 height 16
type input "5,120.00"
click at [265, 182] on input "0.00" at bounding box center [300, 179] width 159 height 16
click at [768, 294] on span "Utilities / Bills" at bounding box center [752, 295] width 41 height 7
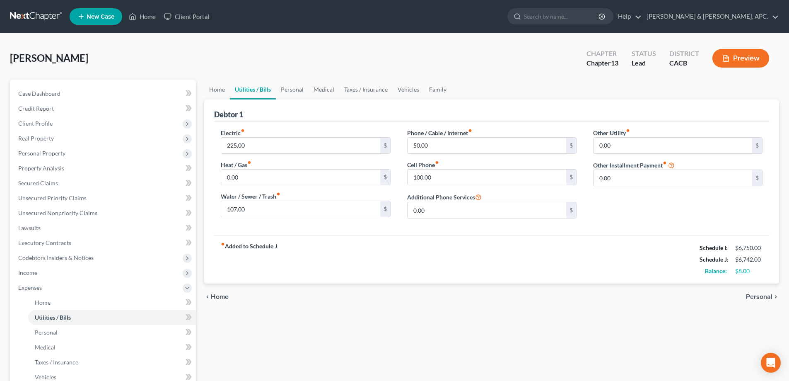
click at [768, 294] on span "Personal" at bounding box center [759, 296] width 27 height 7
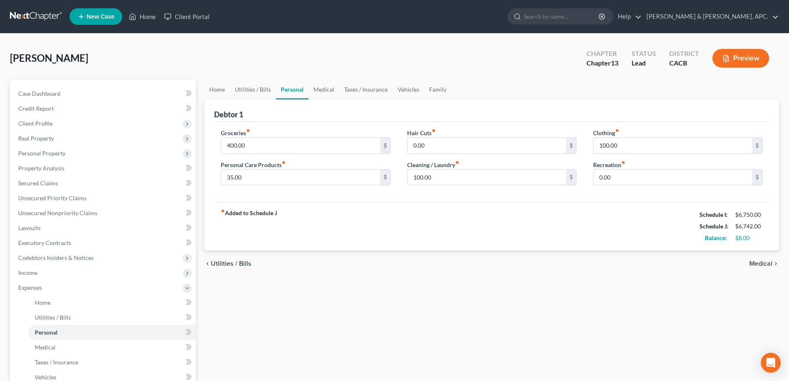
click at [768, 262] on span "Medical" at bounding box center [760, 263] width 23 height 7
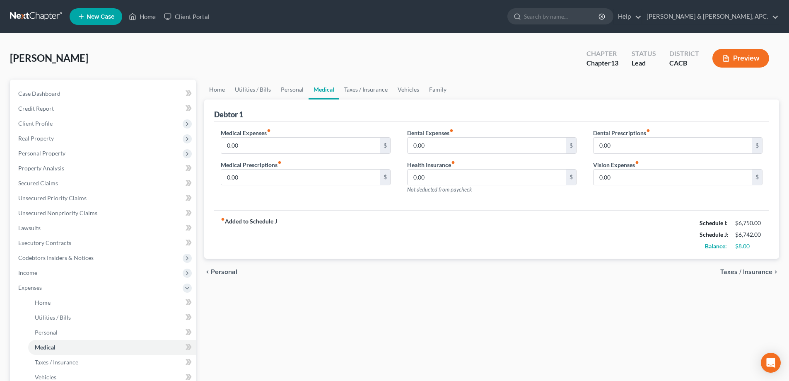
click at [768, 262] on div "chevron_left Personal Taxes / Insurance chevron_right" at bounding box center [491, 271] width 575 height 27
click at [766, 273] on span "Taxes / Insurance" at bounding box center [746, 271] width 52 height 7
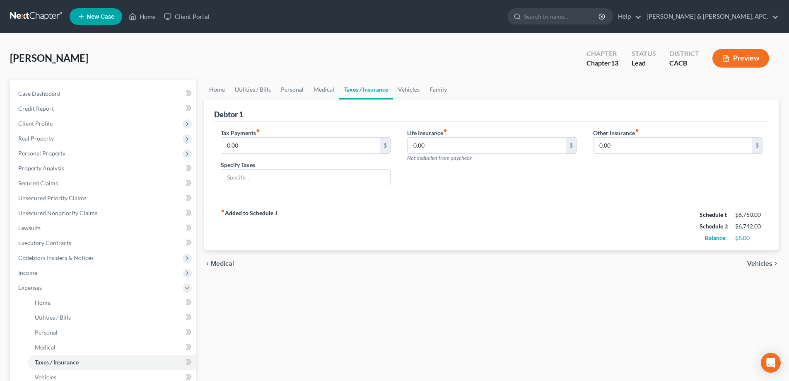
click at [765, 262] on span "Vehicles" at bounding box center [759, 263] width 25 height 7
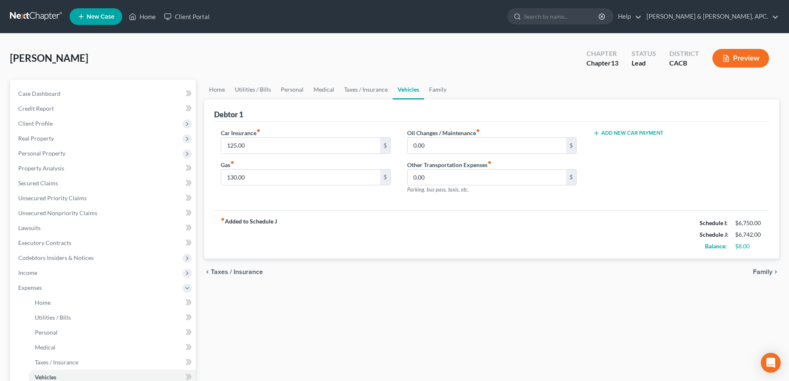
click at [765, 262] on div "chevron_left Taxes / Insurance Family chevron_right" at bounding box center [491, 271] width 575 height 27
click at [767, 270] on span "Family" at bounding box center [762, 271] width 19 height 7
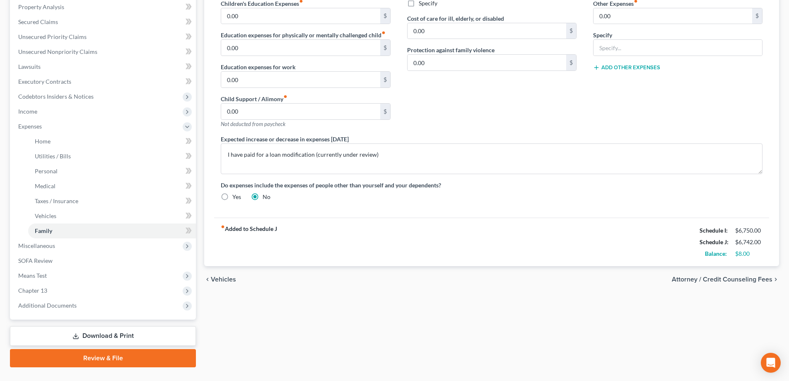
scroll to position [166, 0]
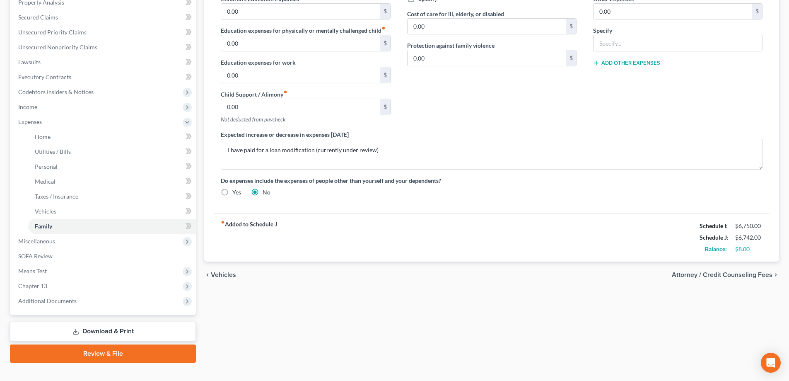
click at [752, 273] on span "Attorney / Credit Counseling Fees" at bounding box center [722, 274] width 101 height 7
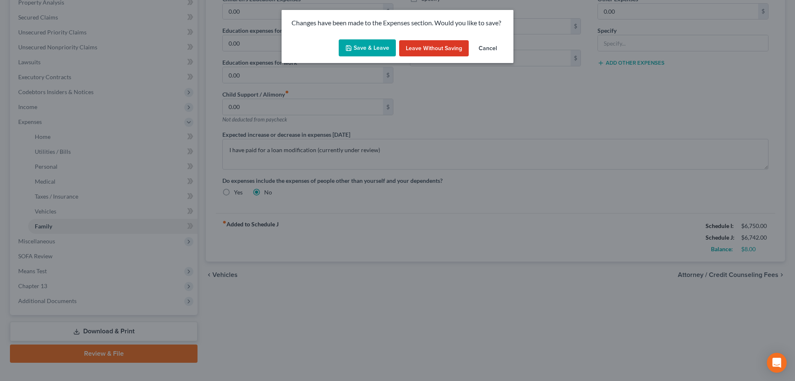
click at [359, 49] on button "Save & Leave" at bounding box center [367, 47] width 57 height 17
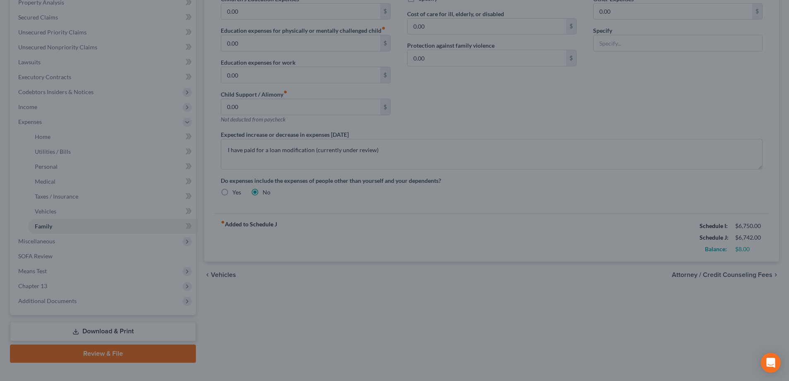
select select "0"
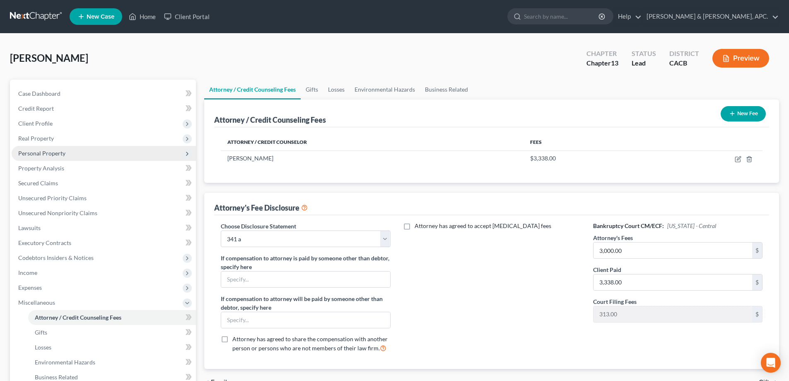
click at [49, 154] on span "Personal Property" at bounding box center [41, 153] width 47 height 7
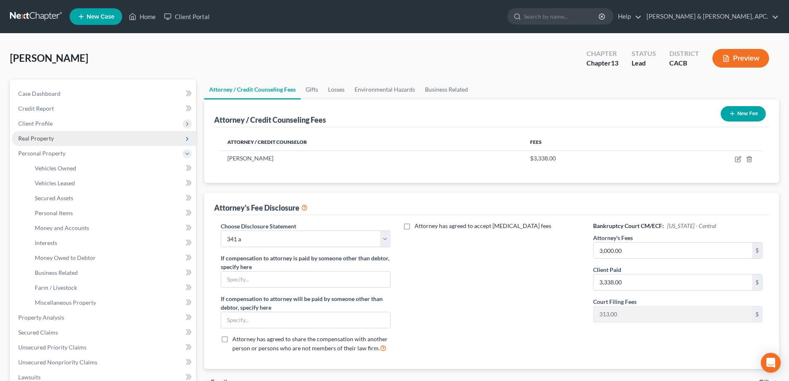
click at [49, 138] on span "Real Property" at bounding box center [36, 138] width 36 height 7
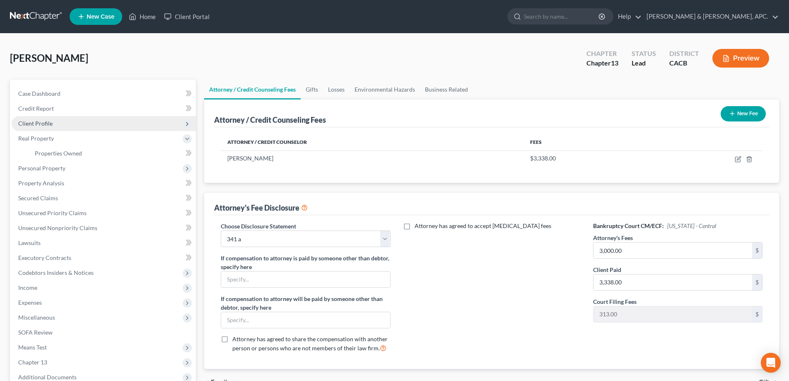
click at [48, 121] on span "Client Profile" at bounding box center [35, 123] width 34 height 7
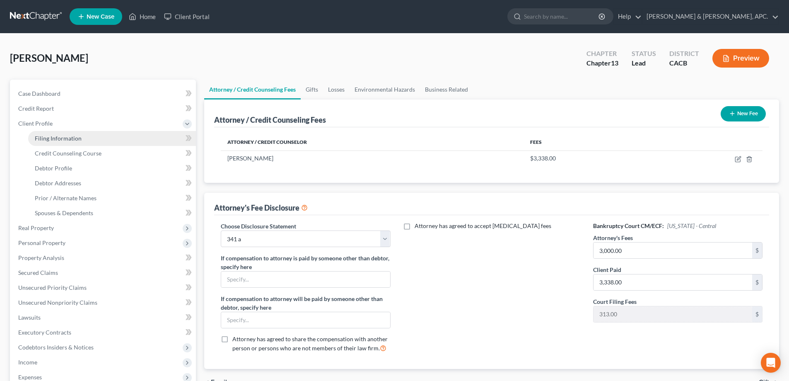
click at [58, 136] on span "Filing Information" at bounding box center [58, 138] width 47 height 7
select select "1"
select select "0"
select select "3"
select select "4"
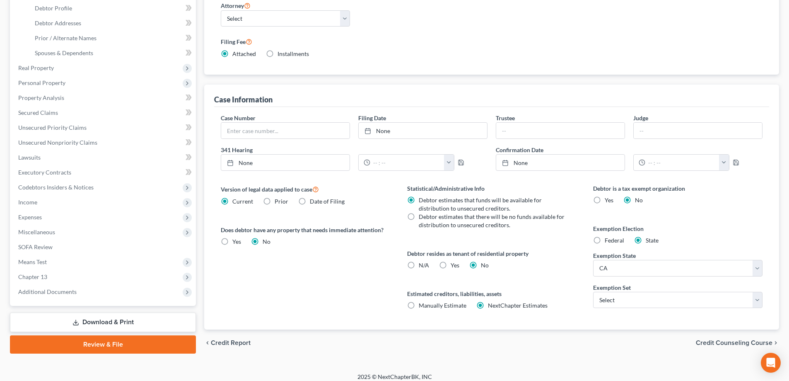
scroll to position [166, 0]
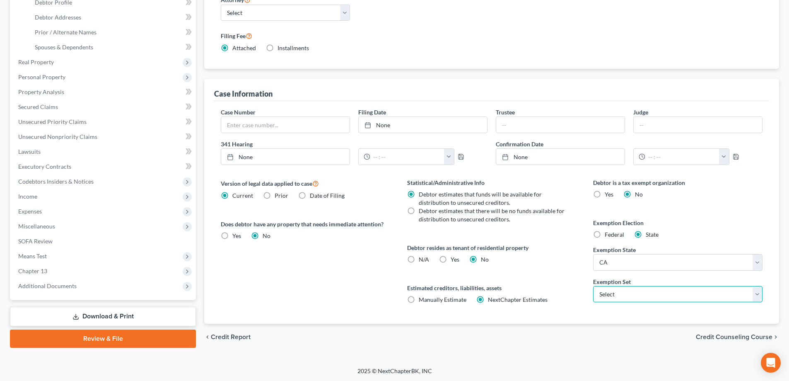
click at [666, 296] on select "Select 703 704" at bounding box center [677, 294] width 169 height 17
click at [753, 335] on span "Credit Counseling Course" at bounding box center [734, 336] width 77 height 7
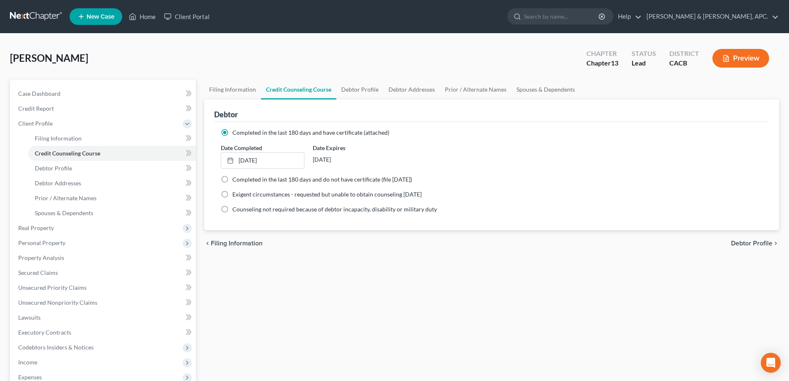
click at [754, 245] on span "Debtor Profile" at bounding box center [751, 243] width 41 height 7
select select "0"
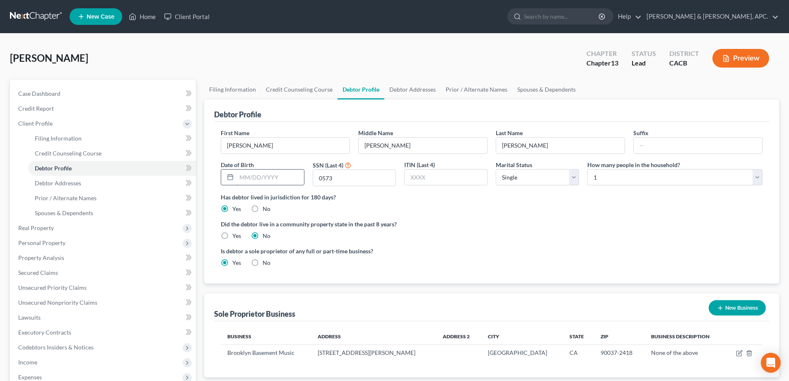
click at [243, 177] on input "text" at bounding box center [269, 177] width 67 height 16
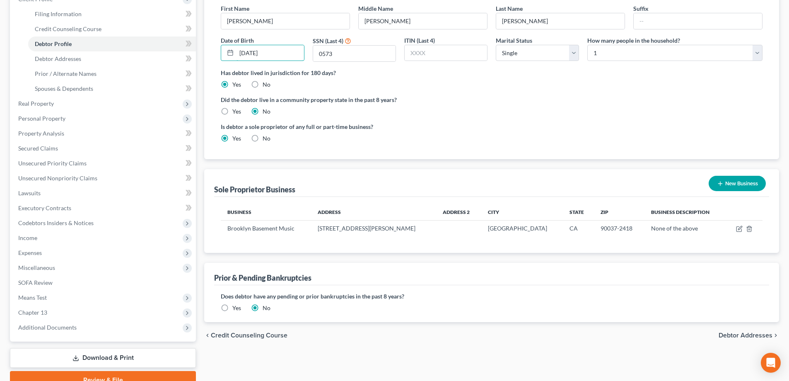
scroll to position [164, 0]
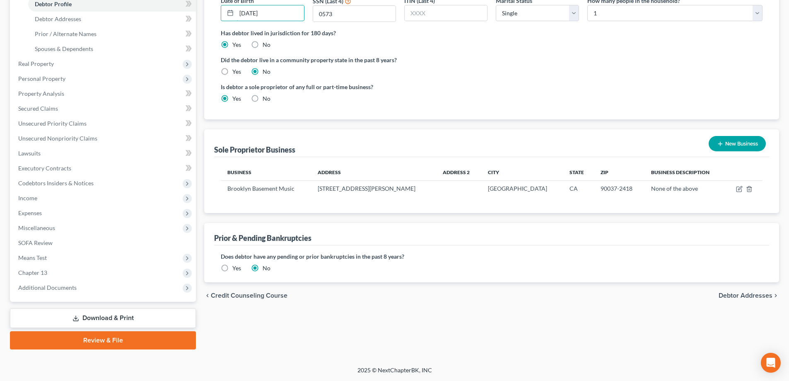
type input "[DATE]"
click at [763, 293] on span "Debtor Addresses" at bounding box center [746, 295] width 54 height 7
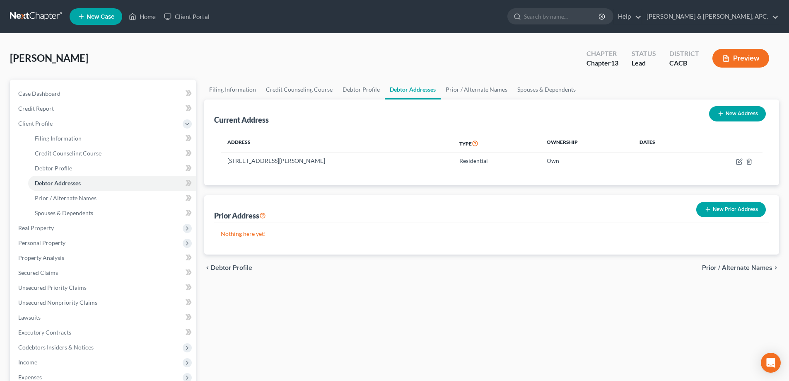
click at [750, 268] on span "Prior / Alternate Names" at bounding box center [737, 267] width 70 height 7
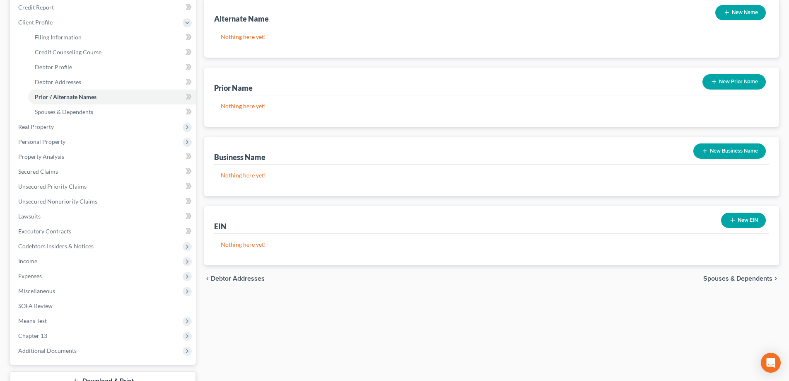
scroll to position [124, 0]
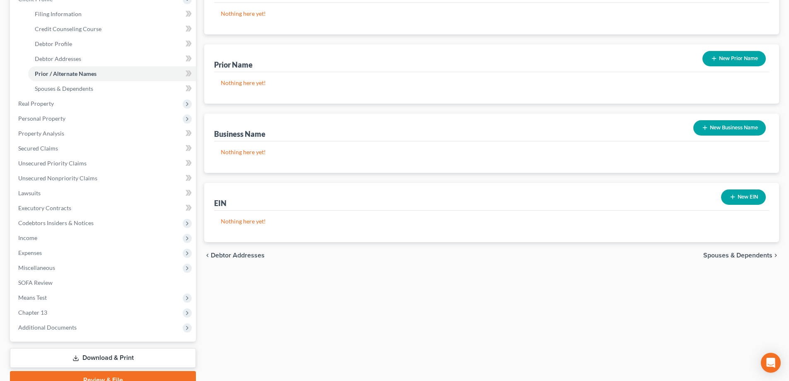
click at [751, 258] on span "Spouses & Dependents" at bounding box center [737, 255] width 69 height 7
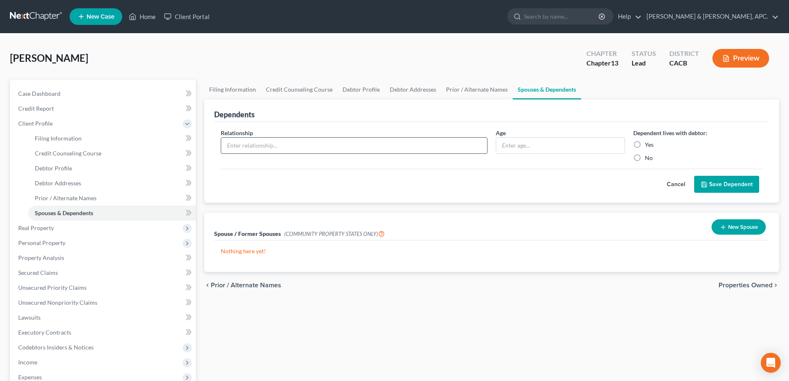
click at [254, 142] on input "text" at bounding box center [354, 145] width 266 height 16
type input "Daughter"
click at [538, 146] on input "text" at bounding box center [560, 145] width 128 height 16
type input "1"
type input "3"
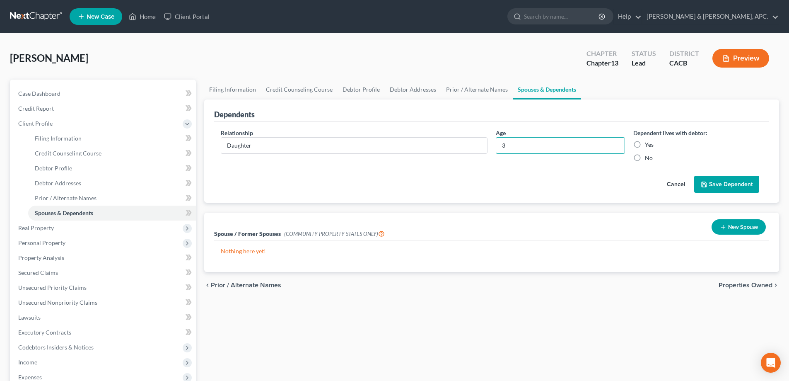
click at [647, 144] on label "Yes" at bounding box center [649, 144] width 9 height 8
click at [648, 144] on input "Yes" at bounding box center [650, 142] width 5 height 5
radio input "true"
click at [739, 186] on button "Save Dependent" at bounding box center [726, 184] width 65 height 17
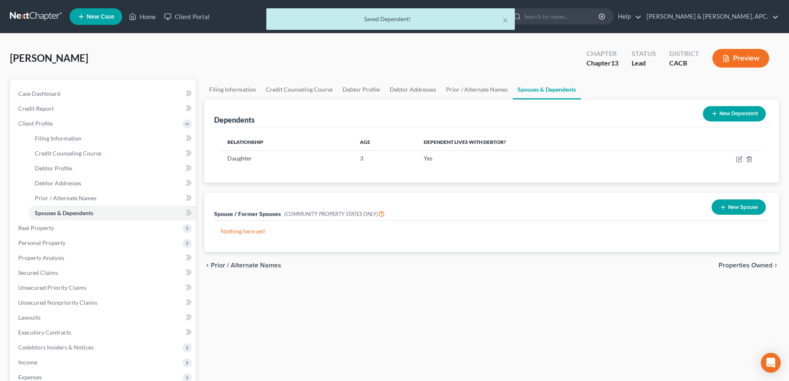
click at [743, 264] on span "Properties Owned" at bounding box center [746, 265] width 54 height 7
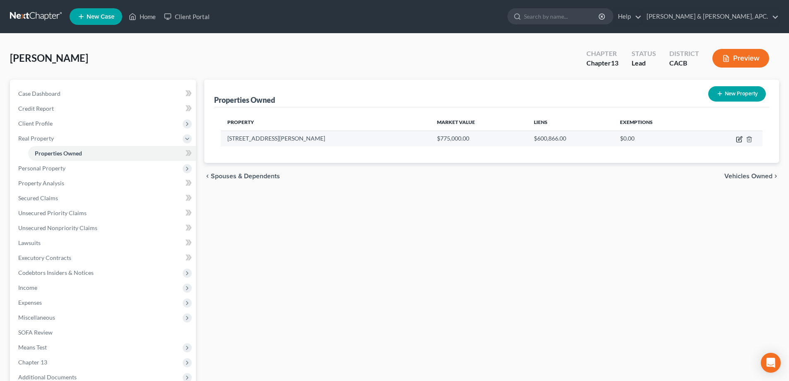
click at [738, 140] on icon "button" at bounding box center [740, 138] width 4 height 4
select select "4"
select select "0"
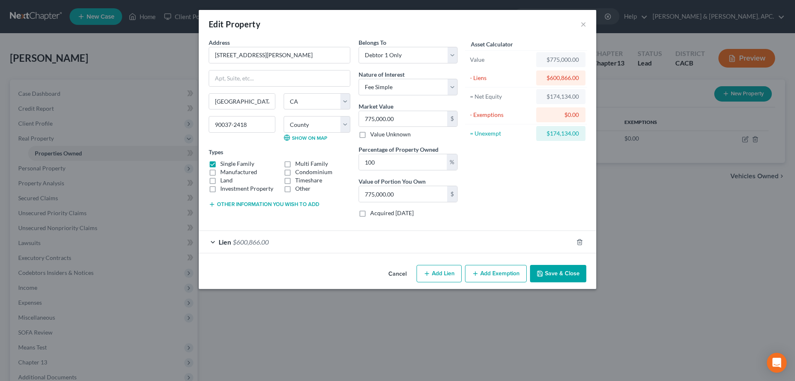
click at [558, 276] on button "Save & Close" at bounding box center [558, 273] width 56 height 17
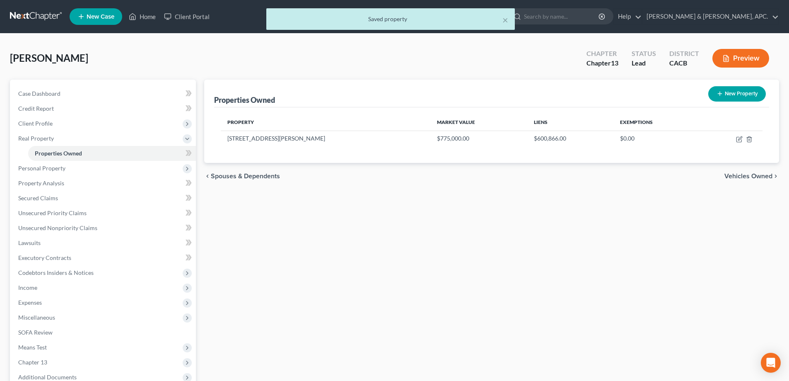
click at [754, 176] on span "Vehicles Owned" at bounding box center [748, 176] width 48 height 7
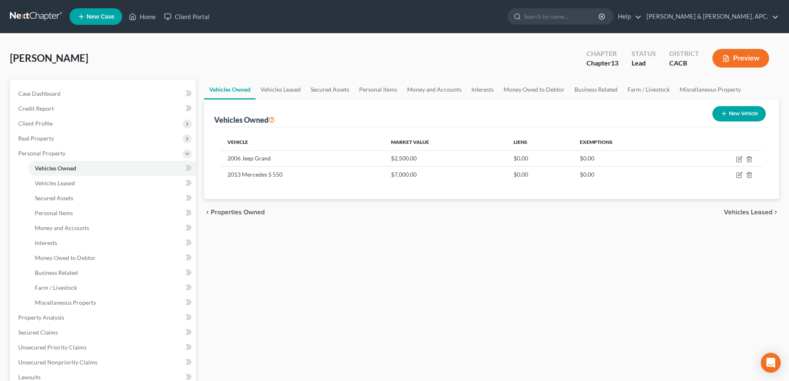
click at [754, 210] on span "Vehicles Leased" at bounding box center [748, 212] width 48 height 7
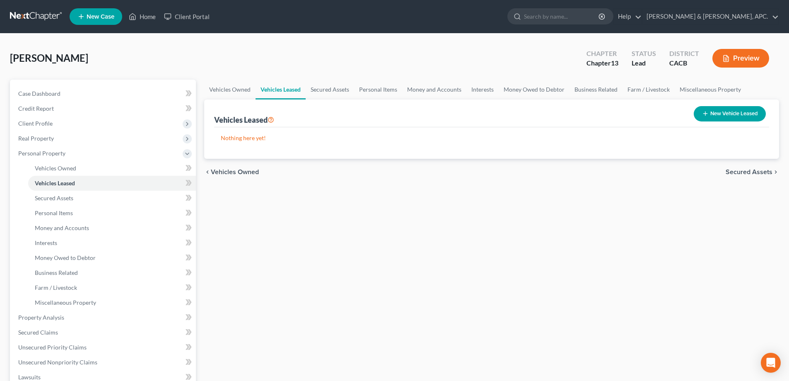
click at [756, 174] on span "Secured Assets" at bounding box center [749, 172] width 47 height 7
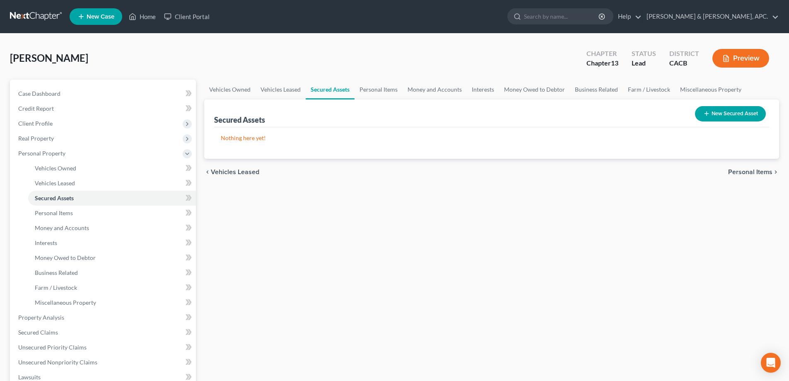
click at [756, 174] on span "Personal Items" at bounding box center [750, 172] width 44 height 7
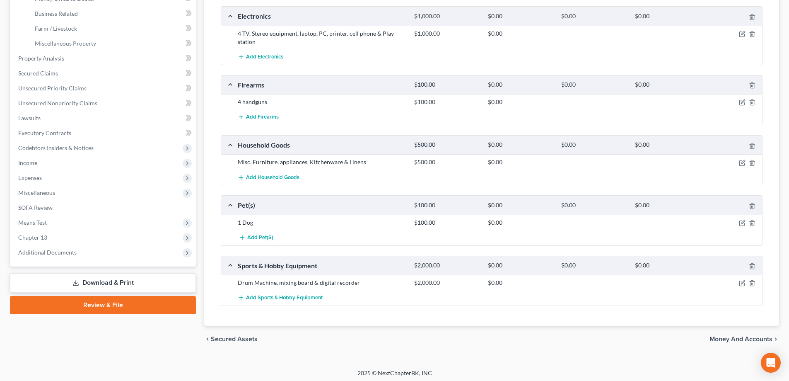
scroll to position [262, 0]
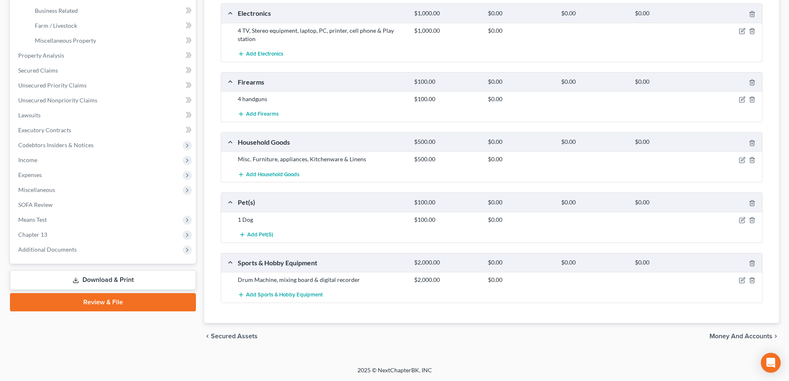
click at [760, 334] on span "Money and Accounts" at bounding box center [740, 336] width 63 height 7
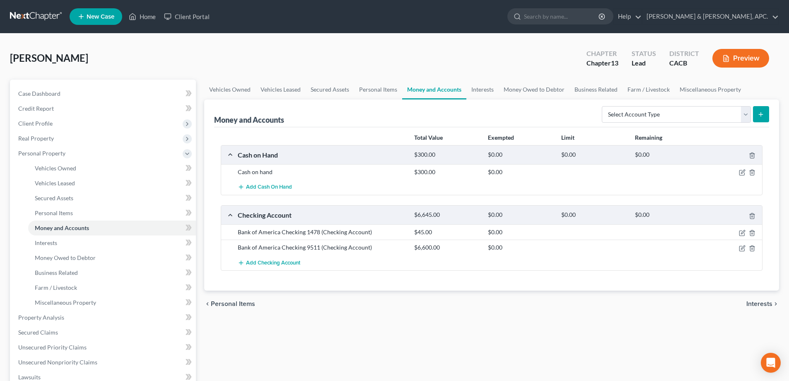
click at [759, 306] on span "Interests" at bounding box center [759, 303] width 26 height 7
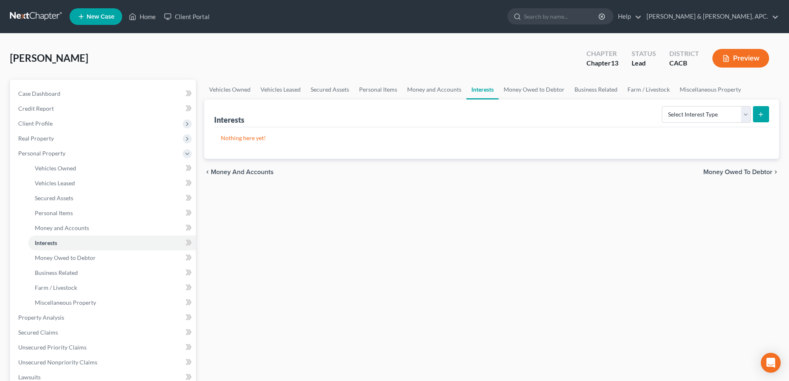
click at [759, 171] on span "Money Owed to Debtor" at bounding box center [737, 172] width 69 height 7
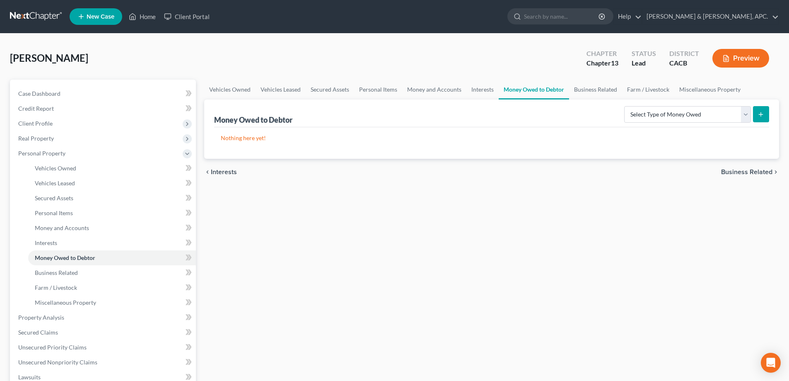
click at [759, 171] on span "Business Related" at bounding box center [746, 172] width 51 height 7
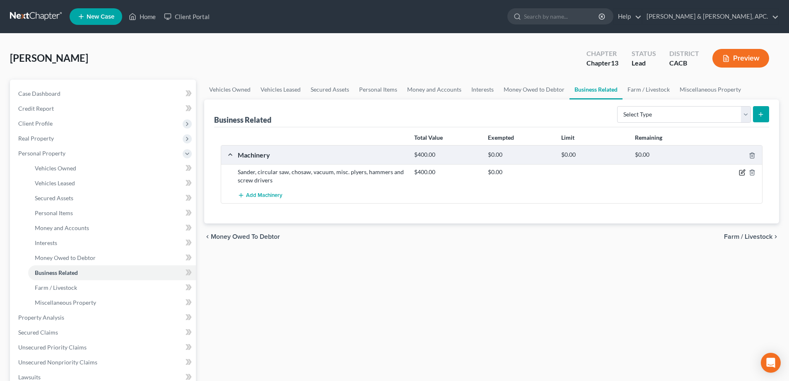
click at [745, 171] on icon "button" at bounding box center [742, 172] width 7 height 7
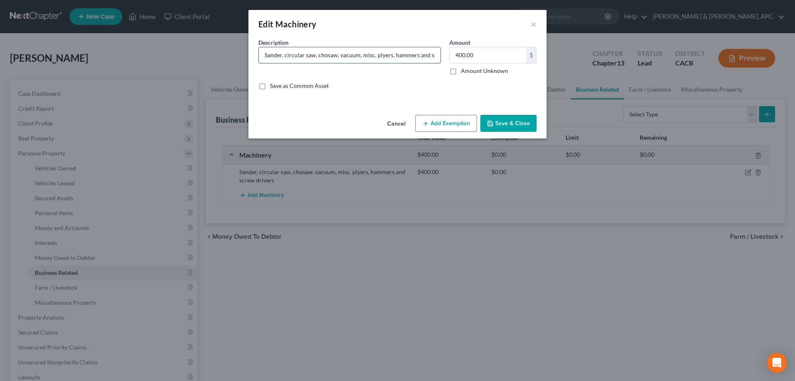
click at [326, 55] on input "Sander, circular saw, chosaw, vacuum, misc. plyers, hammers and screw drivers" at bounding box center [350, 55] width 182 height 16
type input "Sander, circular saw, chopsaw, vacuum, misc. plyers, hammers and screw drivers"
click at [503, 121] on button "Save & Close" at bounding box center [508, 123] width 56 height 17
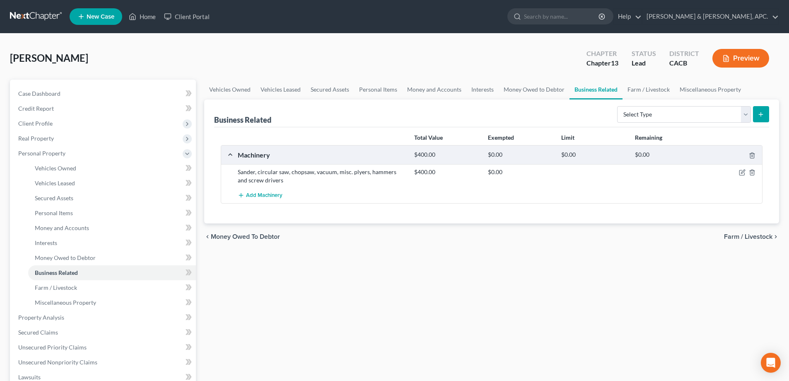
click at [753, 238] on span "Farm / Livestock" at bounding box center [748, 236] width 48 height 7
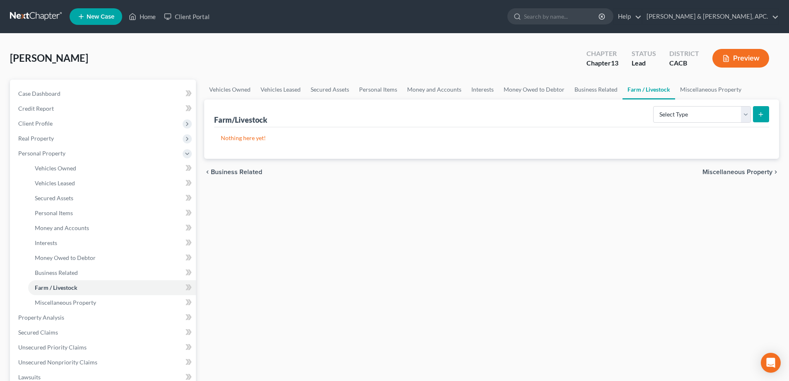
click at [760, 173] on span "Miscellaneous Property" at bounding box center [737, 172] width 70 height 7
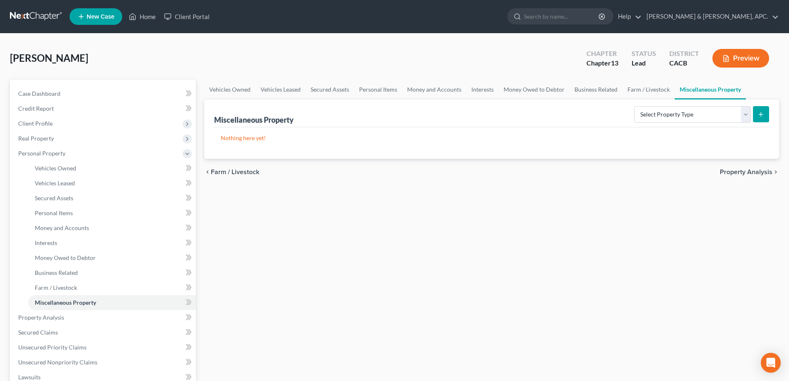
click at [760, 173] on span "Property Analysis" at bounding box center [746, 172] width 53 height 7
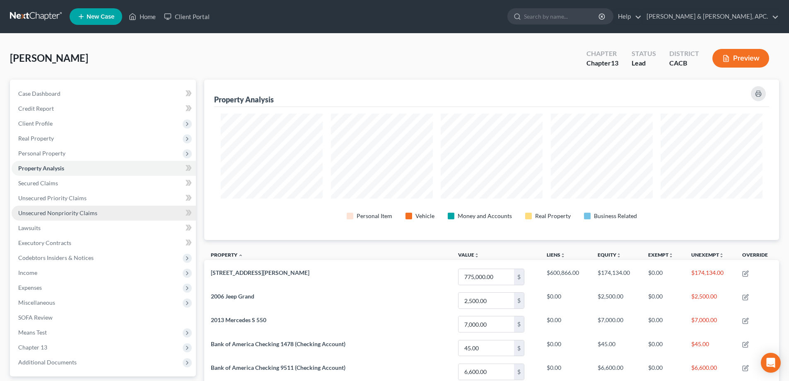
click at [56, 214] on span "Unsecured Nonpriority Claims" at bounding box center [57, 212] width 79 height 7
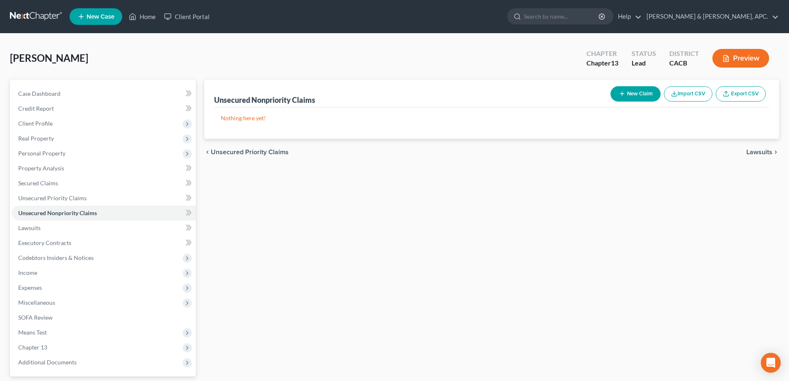
click at [633, 94] on button "New Claim" at bounding box center [635, 93] width 50 height 15
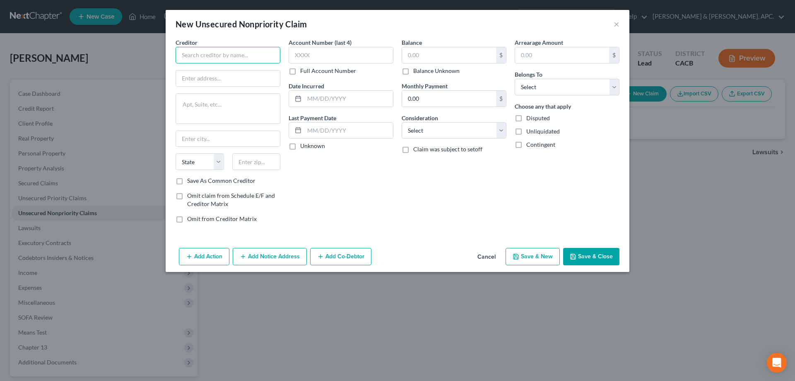
click at [200, 60] on input "text" at bounding box center [228, 55] width 105 height 17
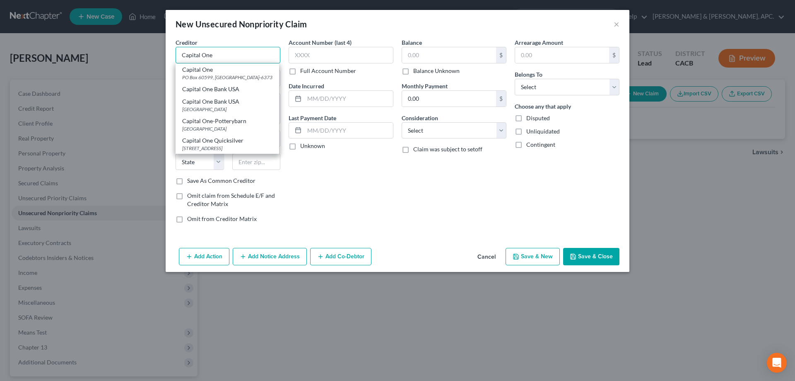
type input "Capital One"
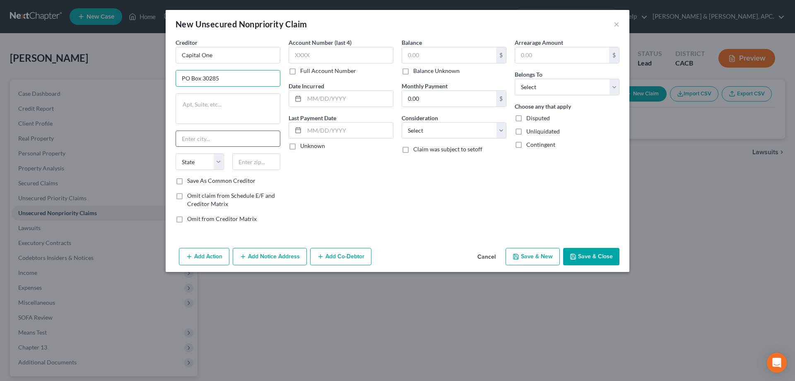
type input "PO Box 30285"
click at [198, 139] on input "text" at bounding box center [228, 139] width 104 height 16
type input "[GEOGRAPHIC_DATA]"
click at [203, 163] on select "State [US_STATE] AK AR AZ CA CO CT DE DC [GEOGRAPHIC_DATA] [GEOGRAPHIC_DATA] GU…" at bounding box center [200, 161] width 48 height 17
select select "46"
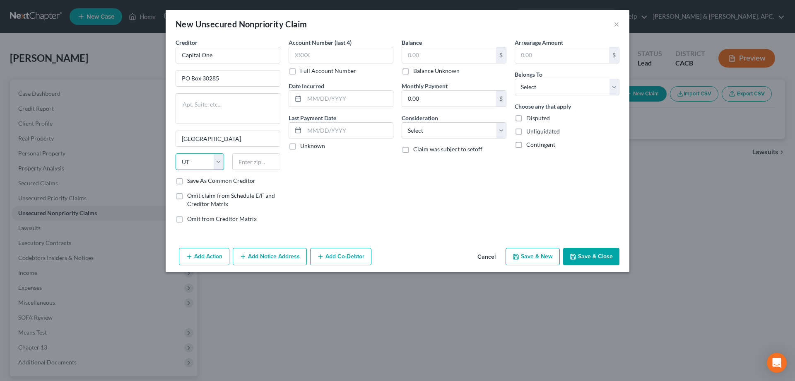
click at [176, 153] on select "State [US_STATE] AK AR AZ CA CO CT DE DC [GEOGRAPHIC_DATA] [GEOGRAPHIC_DATA] GU…" at bounding box center [200, 161] width 48 height 17
click at [251, 164] on input "text" at bounding box center [256, 161] width 48 height 17
type input "84130"
click at [247, 182] on label "Save As Common Creditor" at bounding box center [221, 180] width 68 height 8
click at [196, 182] on input "Save As Common Creditor" at bounding box center [193, 178] width 5 height 5
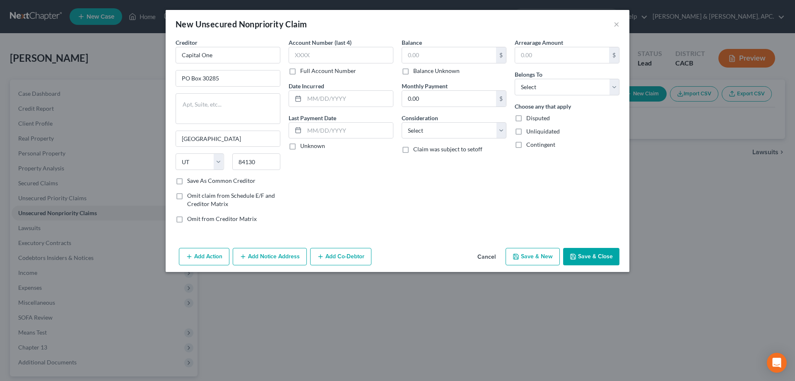
checkbox input "true"
click at [318, 58] on input "text" at bounding box center [341, 55] width 105 height 17
type input "5305"
click at [324, 102] on input "text" at bounding box center [348, 99] width 89 height 16
type input "[DATE]-[DATE]"
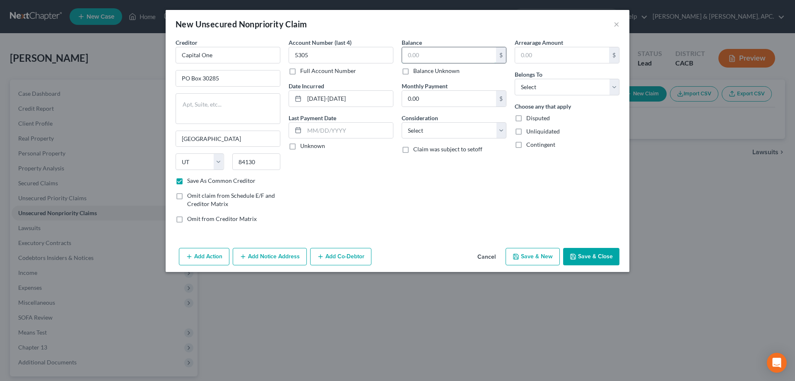
click at [438, 54] on input "text" at bounding box center [449, 55] width 94 height 16
type input "5,340.54"
click at [424, 128] on select "Select Cable / Satellite Services Collection Agency Credit Card Debt Debt Couns…" at bounding box center [454, 130] width 105 height 17
select select "2"
click at [402, 122] on select "Select Cable / Satellite Services Collection Agency Credit Card Debt Debt Couns…" at bounding box center [454, 130] width 105 height 17
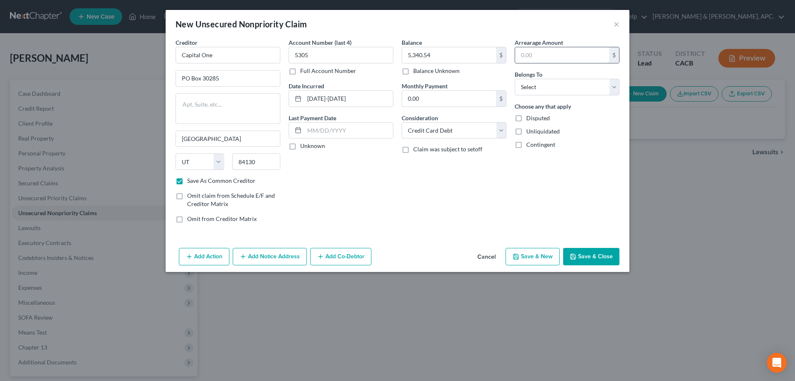
click at [544, 49] on input "text" at bounding box center [562, 55] width 94 height 16
click at [525, 89] on select "Select Debtor 1 Only Debtor 2 Only Debtor 1 And Debtor 2 Only At Least One Of T…" at bounding box center [567, 87] width 105 height 17
select select "0"
click at [515, 79] on select "Select Debtor 1 Only Debtor 2 Only Debtor 1 And Debtor 2 Only At Least One Of T…" at bounding box center [567, 87] width 105 height 17
click at [536, 254] on button "Save & New" at bounding box center [533, 256] width 54 height 17
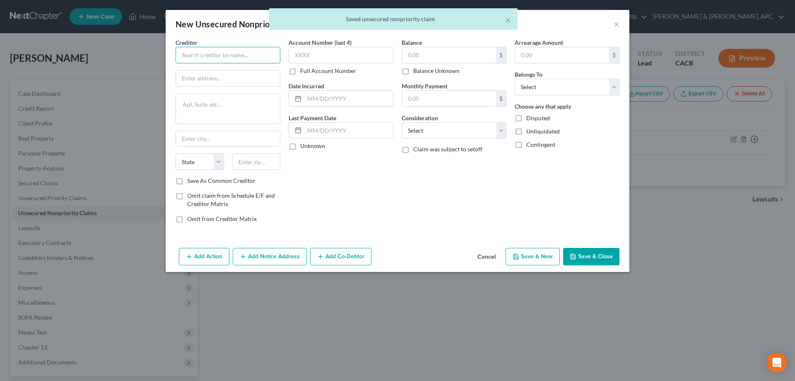
click at [212, 51] on input "text" at bounding box center [228, 55] width 105 height 17
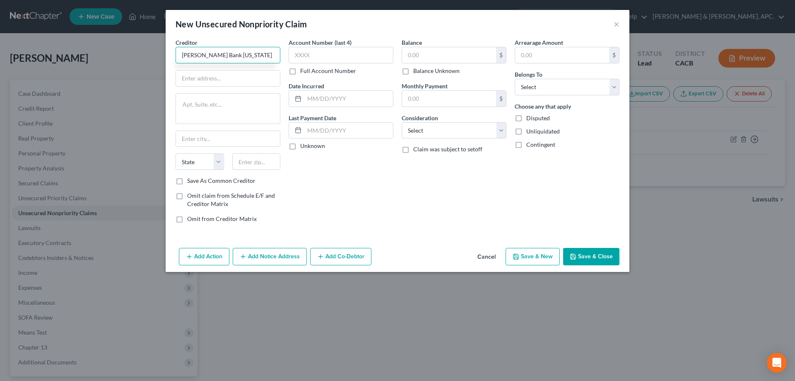
type input "[PERSON_NAME] Bank [US_STATE]"
type input "[STREET_ADDRESS]"
type input "Wilmington"
click at [204, 163] on select "State [US_STATE] AK AR AZ CA CO CT DE DC [GEOGRAPHIC_DATA] [GEOGRAPHIC_DATA] GU…" at bounding box center [200, 161] width 48 height 17
select select "7"
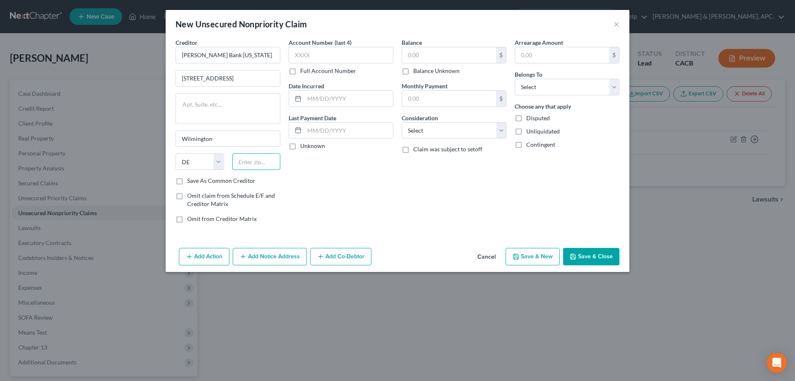
click at [252, 158] on input "text" at bounding box center [256, 161] width 48 height 17
type input "19801"
click at [242, 182] on label "Save As Common Creditor" at bounding box center [221, 180] width 68 height 8
click at [196, 182] on input "Save As Common Creditor" at bounding box center [193, 178] width 5 height 5
checkbox input "true"
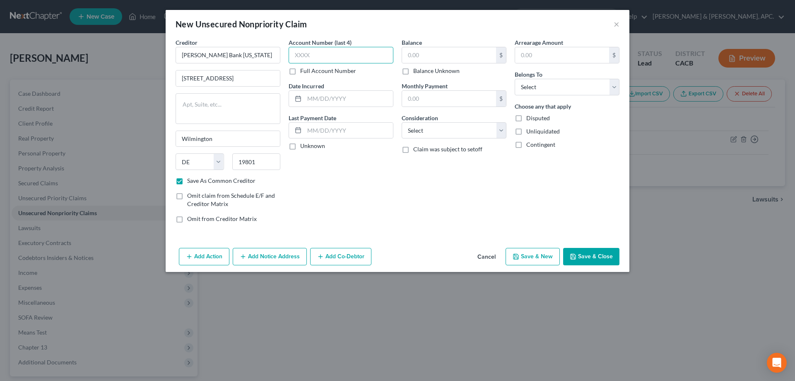
click at [345, 58] on input "text" at bounding box center [341, 55] width 105 height 17
type input "2121"
click at [314, 99] on input "text" at bounding box center [348, 99] width 89 height 16
type input "[DATE]-[DATE]"
click at [458, 53] on input "text" at bounding box center [449, 55] width 94 height 16
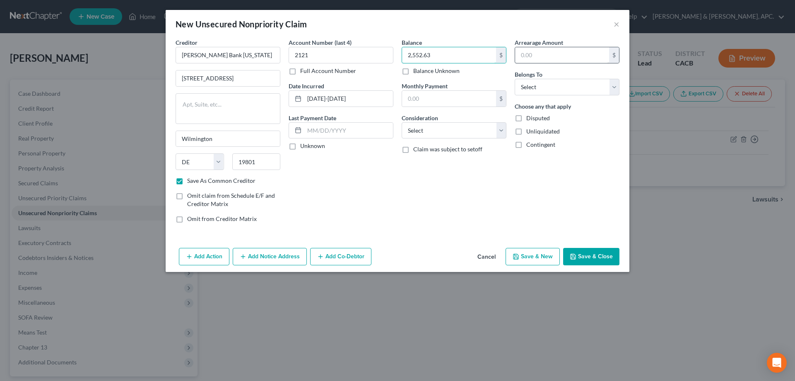
type input "2,552.63"
click at [569, 60] on input "text" at bounding box center [562, 55] width 94 height 16
click at [544, 84] on select "Select Debtor 1 Only Debtor 2 Only Debtor 1 And Debtor 2 Only At Least One Of T…" at bounding box center [567, 87] width 105 height 17
select select "0"
click at [515, 79] on select "Select Debtor 1 Only Debtor 2 Only Debtor 1 And Debtor 2 Only At Least One Of T…" at bounding box center [567, 87] width 105 height 17
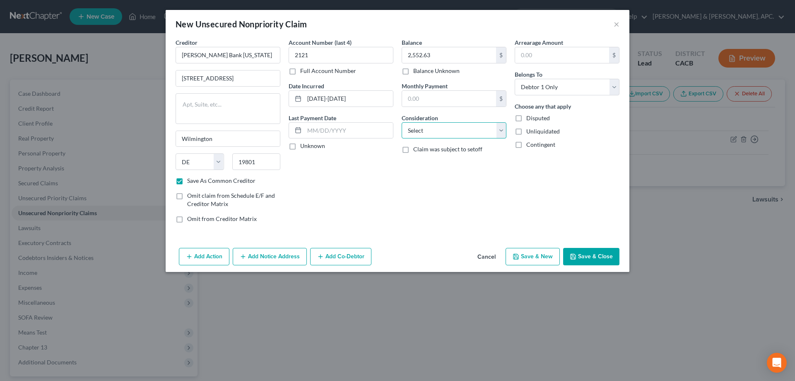
click at [478, 128] on select "Select Cable / Satellite Services Collection Agency Credit Card Debt Debt Couns…" at bounding box center [454, 130] width 105 height 17
select select "2"
click at [402, 122] on select "Select Cable / Satellite Services Collection Agency Credit Card Debt Debt Couns…" at bounding box center [454, 130] width 105 height 17
click at [535, 258] on button "Save & New" at bounding box center [533, 256] width 54 height 17
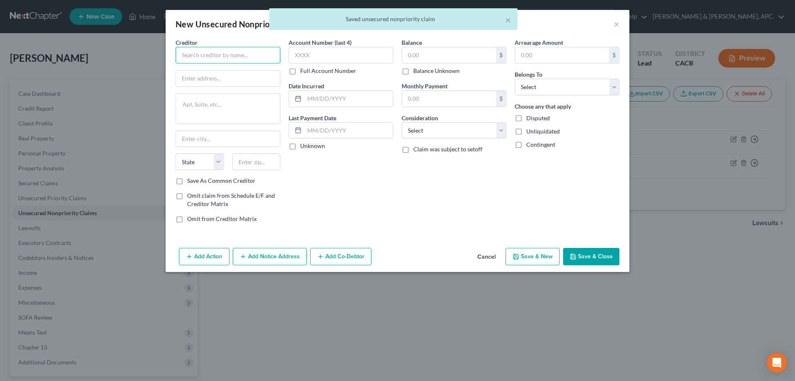
click at [199, 51] on input "text" at bounding box center [228, 55] width 105 height 17
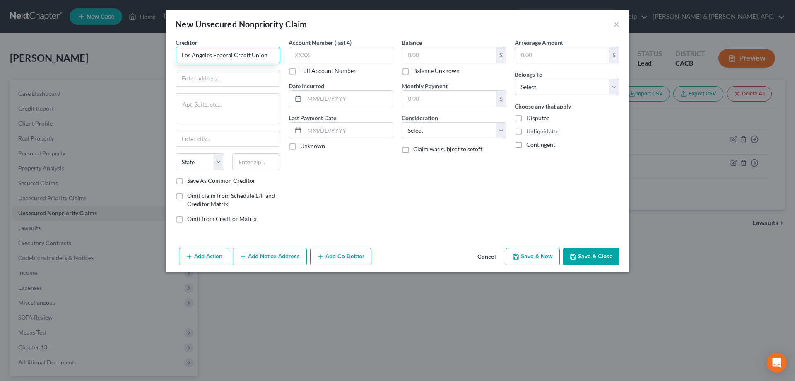
type input "Los Angeles Federal Credit Union"
type input "PO Box 53032"
type input "[GEOGRAPHIC_DATA]"
select select "4"
type input "90053"
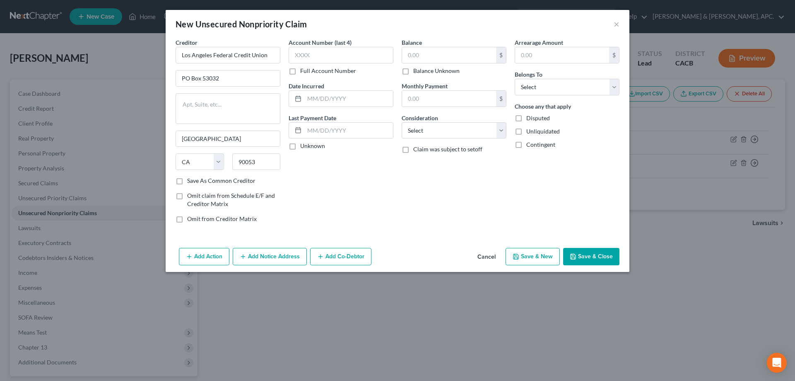
click at [207, 183] on label "Save As Common Creditor" at bounding box center [221, 180] width 68 height 8
click at [196, 182] on input "Save As Common Creditor" at bounding box center [193, 178] width 5 height 5
checkbox input "true"
click at [316, 52] on input "text" at bounding box center [341, 55] width 105 height 17
type input "3L01"
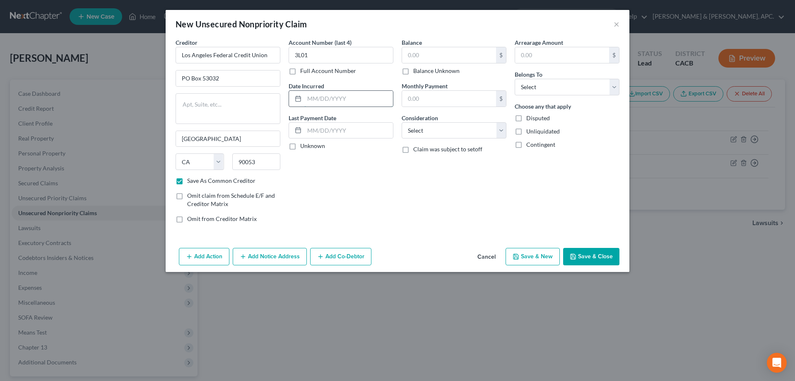
click at [346, 101] on input "text" at bounding box center [348, 99] width 89 height 16
type input "[DATE]-[DATE]"
click at [427, 52] on input "text" at bounding box center [449, 55] width 94 height 16
type input "12,146.85"
click at [417, 132] on select "Select Cable / Satellite Services Collection Agency Credit Card Debt Debt Couns…" at bounding box center [454, 130] width 105 height 17
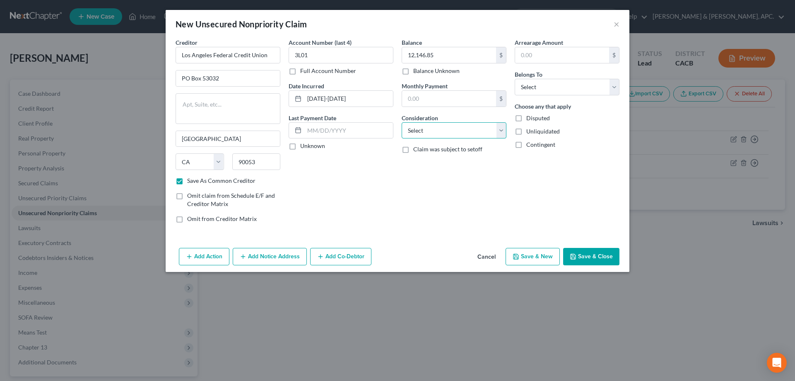
select select "2"
click at [402, 122] on select "Select Cable / Satellite Services Collection Agency Credit Card Debt Debt Couns…" at bounding box center [454, 130] width 105 height 17
drag, startPoint x: 551, startPoint y: 87, endPoint x: 548, endPoint y: 95, distance: 8.5
click at [551, 87] on select "Select Debtor 1 Only Debtor 2 Only Debtor 1 And Debtor 2 Only At Least One Of T…" at bounding box center [567, 87] width 105 height 17
select select "0"
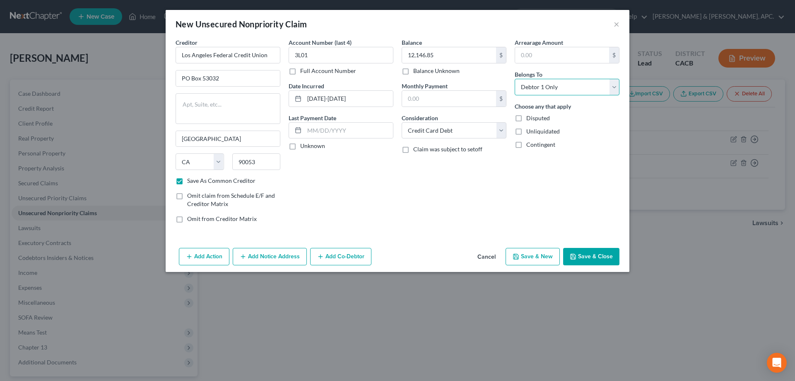
click at [515, 79] on select "Select Debtor 1 Only Debtor 2 Only Debtor 1 And Debtor 2 Only At Least One Of T…" at bounding box center [567, 87] width 105 height 17
click at [535, 257] on button "Save & New" at bounding box center [533, 256] width 54 height 17
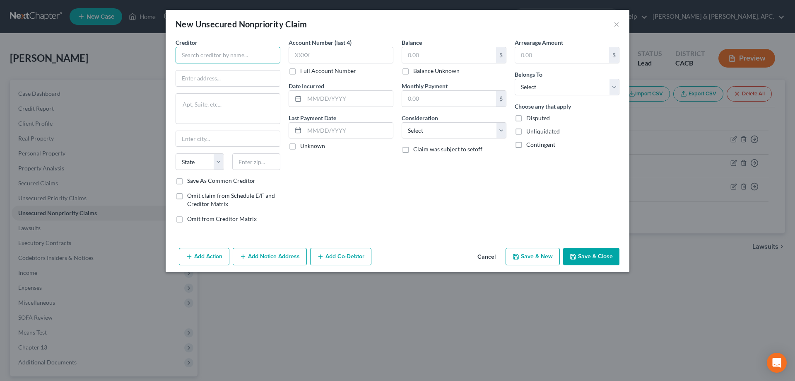
click at [233, 48] on input "text" at bounding box center [228, 55] width 105 height 17
type input "Los Angeles Federal Credit Union"
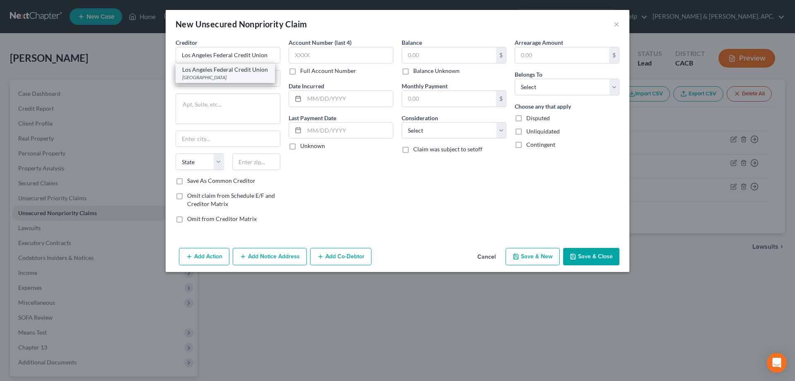
click at [242, 79] on div "[GEOGRAPHIC_DATA]" at bounding box center [225, 77] width 86 height 7
type input "PO Box 53032"
type input "[GEOGRAPHIC_DATA]"
select select "4"
type input "90053"
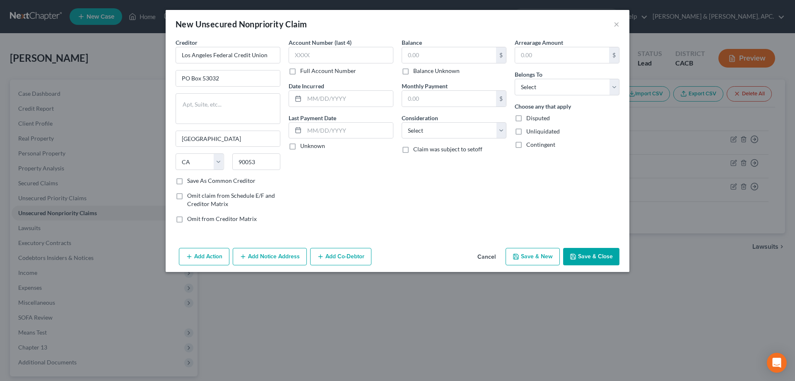
click at [202, 179] on label "Save As Common Creditor" at bounding box center [221, 180] width 68 height 8
click at [196, 179] on input "Save As Common Creditor" at bounding box center [193, 178] width 5 height 5
checkbox input "true"
click at [320, 60] on input "text" at bounding box center [341, 55] width 105 height 17
type input "3L02"
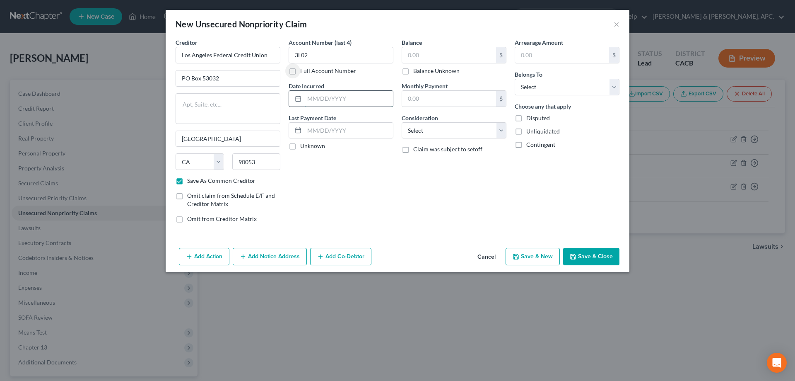
click at [319, 102] on input "text" at bounding box center [348, 99] width 89 height 16
type input "[DATE]-[DATE]"
click at [432, 53] on input "text" at bounding box center [449, 55] width 94 height 16
type input "5,654.80"
click at [429, 129] on select "Select Cable / Satellite Services Collection Agency Credit Card Debt Debt Couns…" at bounding box center [454, 130] width 105 height 17
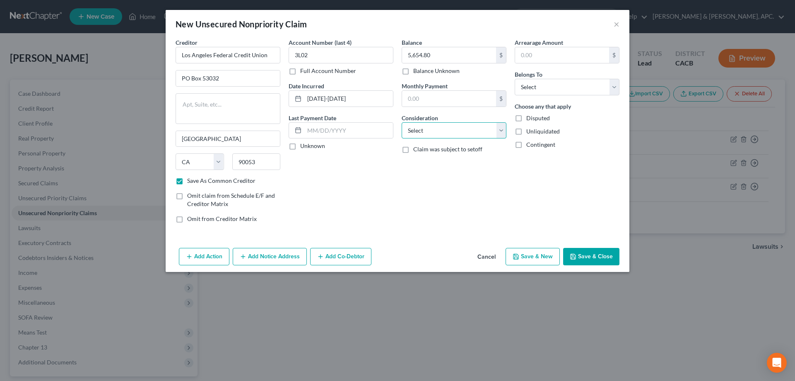
select select "14"
click at [402, 122] on select "Select Cable / Satellite Services Collection Agency Credit Card Debt Debt Couns…" at bounding box center [454, 130] width 105 height 17
click at [428, 160] on input "text" at bounding box center [454, 162] width 104 height 16
click at [460, 160] on input "Bank Loan Solar Pannels" at bounding box center [454, 162] width 104 height 16
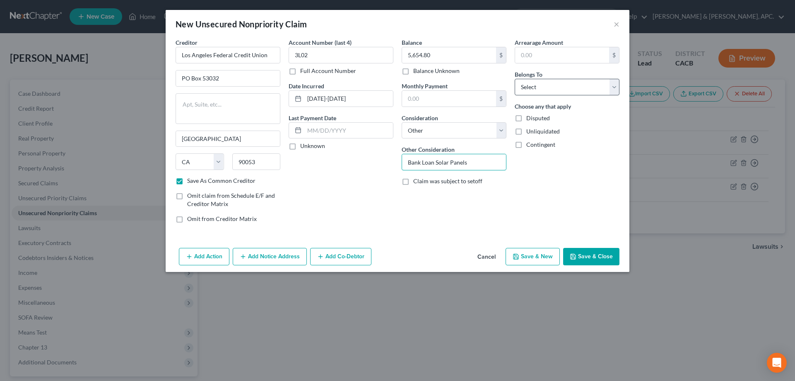
type input "Bank Loan Solar Panels"
click at [540, 90] on select "Select Debtor 1 Only Debtor 2 Only Debtor 1 And Debtor 2 Only At Least One Of T…" at bounding box center [567, 87] width 105 height 17
select select "0"
click at [515, 79] on select "Select Debtor 1 Only Debtor 2 Only Debtor 1 And Debtor 2 Only At Least One Of T…" at bounding box center [567, 87] width 105 height 17
click at [550, 257] on button "Save & New" at bounding box center [533, 256] width 54 height 17
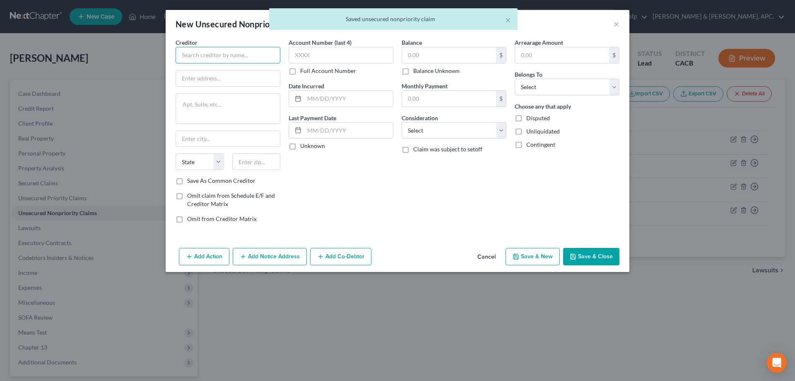
click at [201, 50] on input "text" at bounding box center [228, 55] width 105 height 17
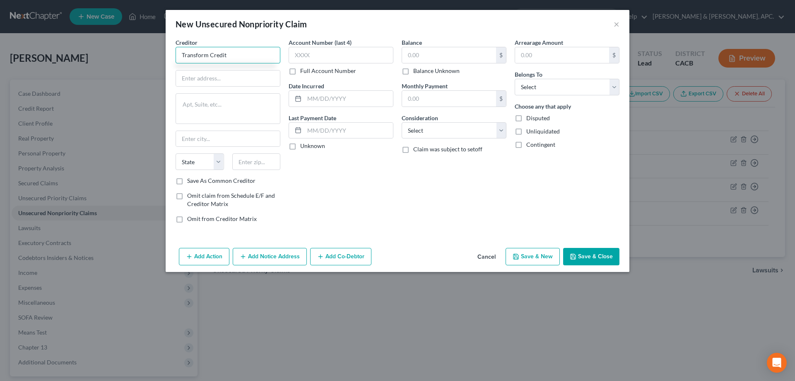
type input "Transform Credit"
type input "[STREET_ADDRESS]"
type input "[GEOGRAPHIC_DATA]"
select select "14"
type input "60607"
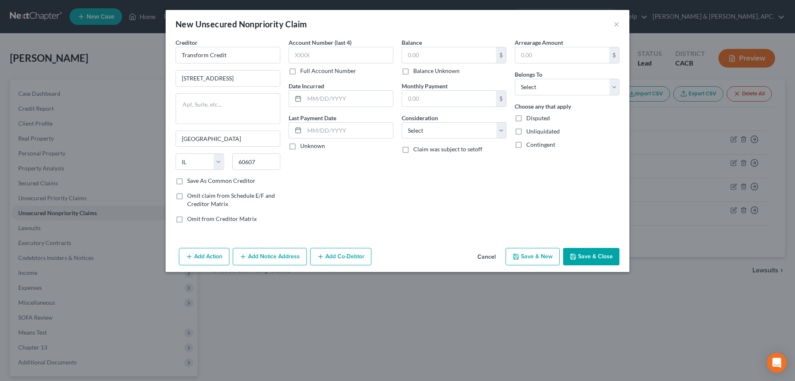
click at [198, 181] on label "Save As Common Creditor" at bounding box center [221, 180] width 68 height 8
click at [196, 181] on input "Save As Common Creditor" at bounding box center [193, 178] width 5 height 5
checkbox input "true"
click at [348, 59] on input "text" at bounding box center [341, 55] width 105 height 17
type input "9511"
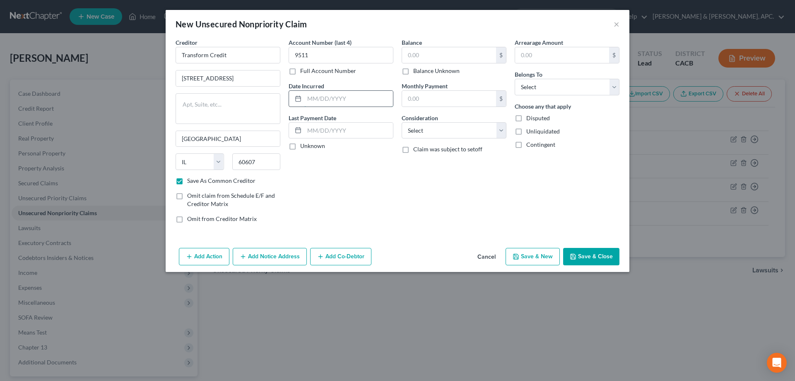
click at [343, 94] on input "text" at bounding box center [348, 99] width 89 height 16
type input "[DATE]-[DATE]"
click at [437, 56] on input "text" at bounding box center [449, 55] width 94 height 16
type input "6,964.18"
click at [453, 128] on select "Select Cable / Satellite Services Collection Agency Credit Card Debt Debt Couns…" at bounding box center [454, 130] width 105 height 17
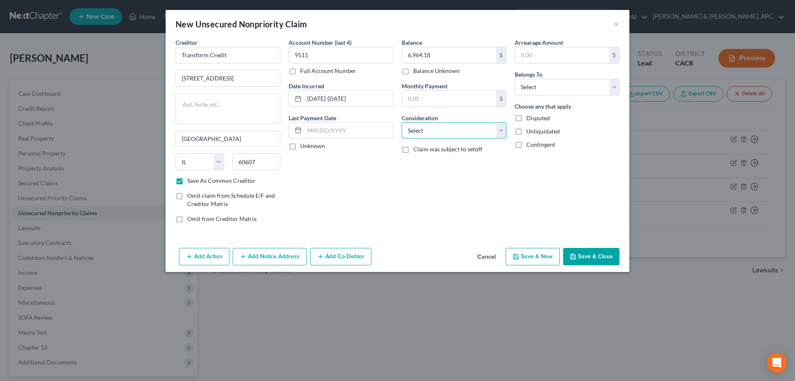
select select "14"
click at [402, 122] on select "Select Cable / Satellite Services Collection Agency Credit Card Debt Debt Couns…" at bounding box center [454, 130] width 105 height 17
click at [429, 162] on input "text" at bounding box center [454, 162] width 104 height 16
type input "Credit Loan"
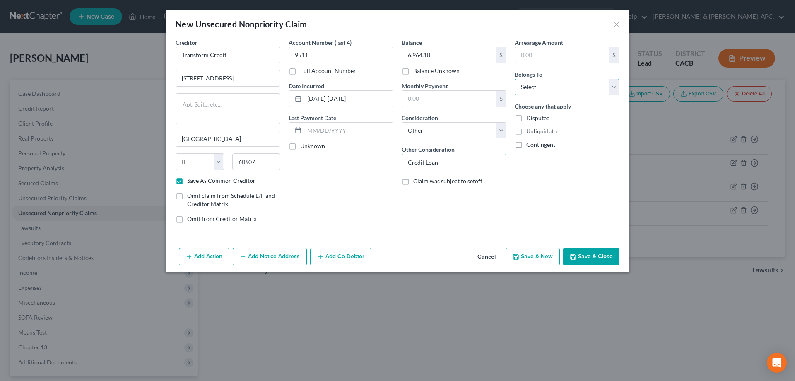
click at [560, 84] on select "Select Debtor 1 Only Debtor 2 Only Debtor 1 And Debtor 2 Only At Least One Of T…" at bounding box center [567, 87] width 105 height 17
select select "0"
click at [515, 79] on select "Select Debtor 1 Only Debtor 2 Only Debtor 1 And Debtor 2 Only At Least One Of T…" at bounding box center [567, 87] width 105 height 17
click at [585, 257] on button "Save & Close" at bounding box center [591, 256] width 56 height 17
checkbox input "false"
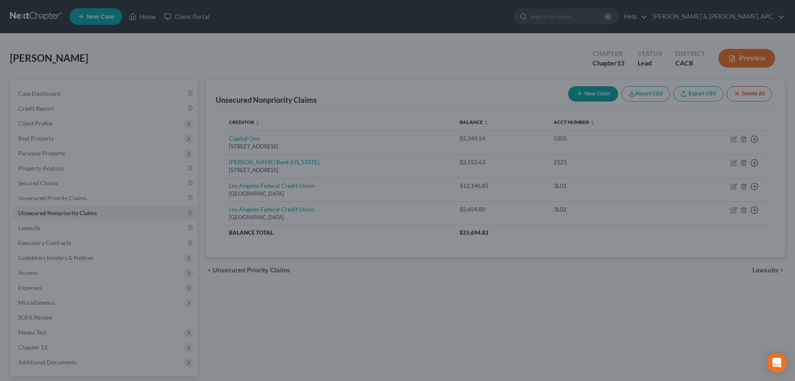
type input "0.00"
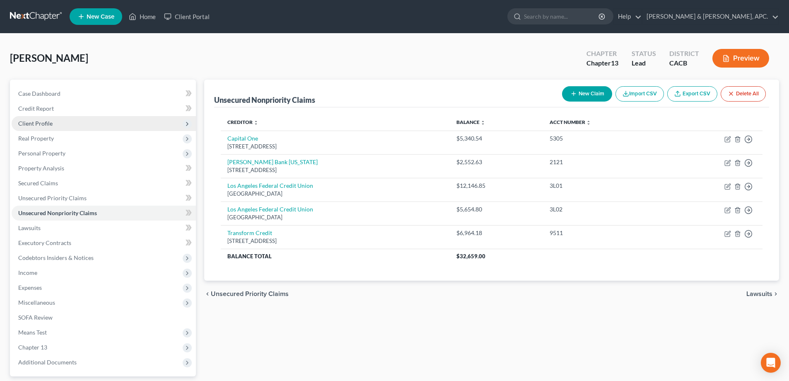
click at [44, 124] on span "Client Profile" at bounding box center [35, 123] width 34 height 7
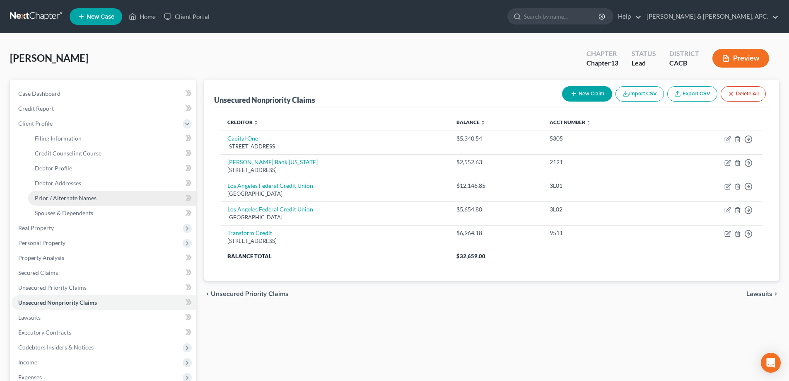
click at [63, 200] on span "Prior / Alternate Names" at bounding box center [66, 197] width 62 height 7
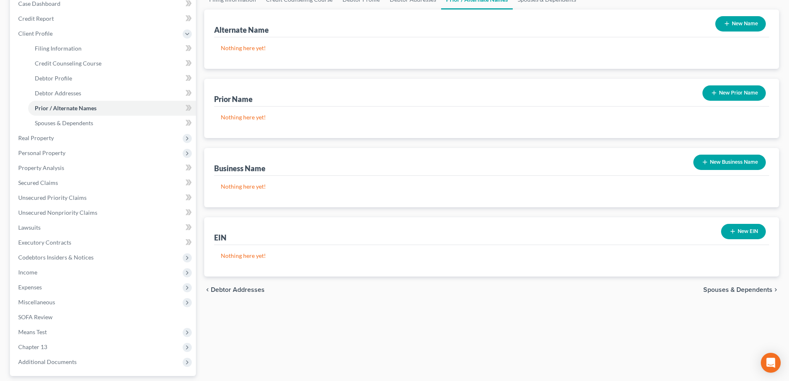
scroll to position [81, 0]
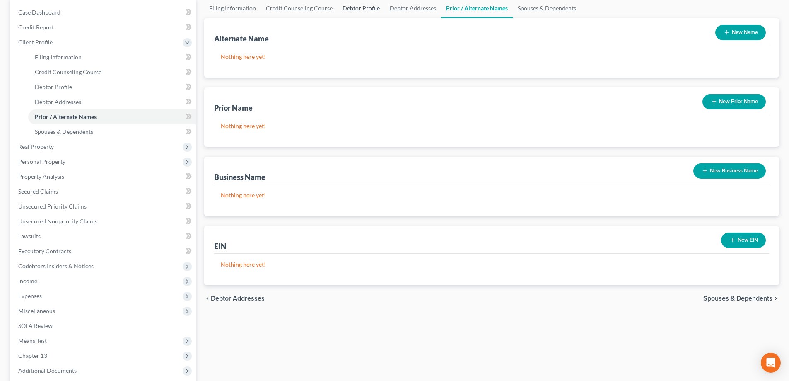
click at [352, 7] on link "Debtor Profile" at bounding box center [361, 8] width 47 height 20
select select "0"
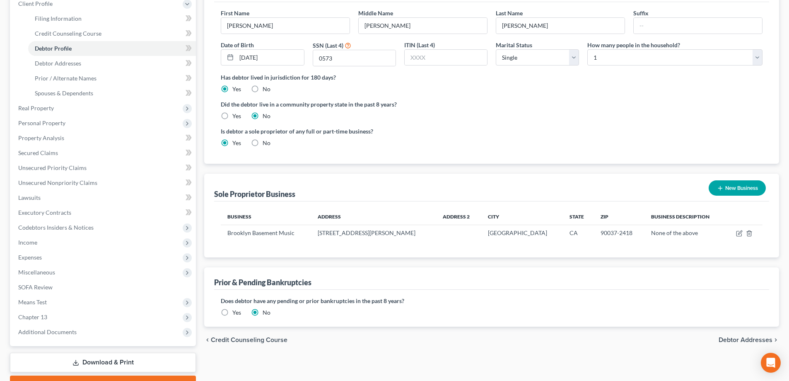
scroll to position [124, 0]
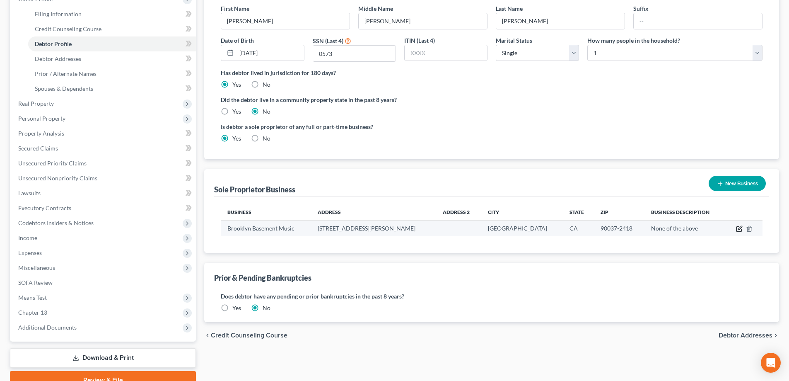
click at [741, 231] on icon "button" at bounding box center [739, 228] width 7 height 7
select select "4"
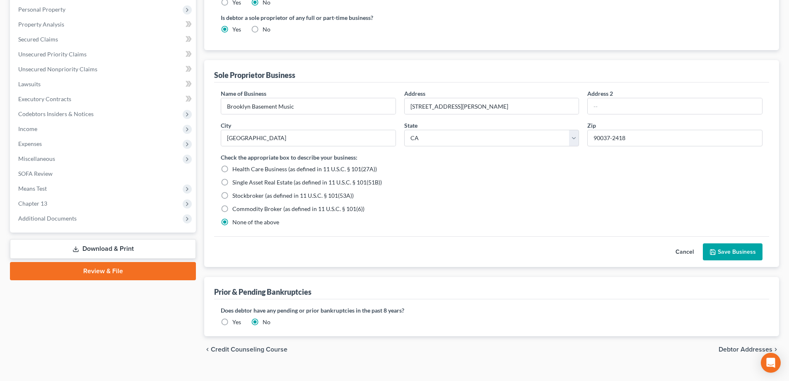
scroll to position [246, 0]
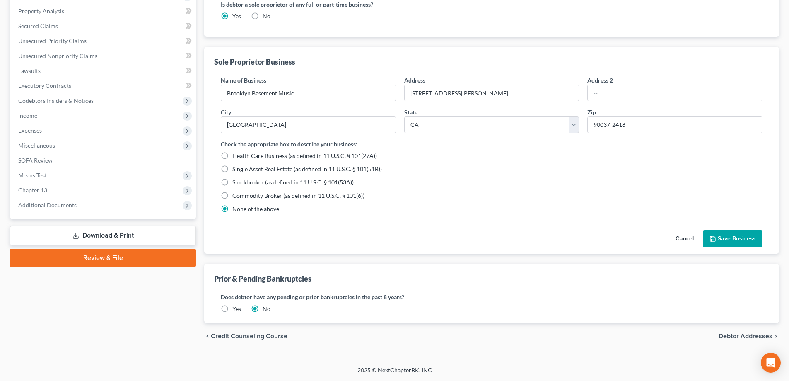
click at [733, 243] on button "Save Business" at bounding box center [733, 238] width 60 height 17
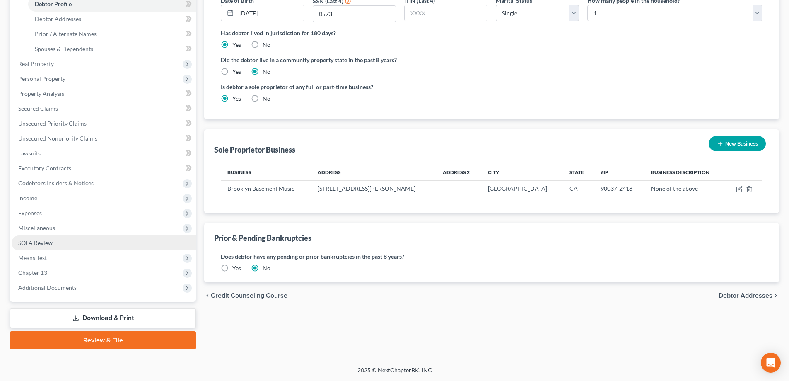
click at [45, 239] on span "SOFA Review" at bounding box center [35, 242] width 34 height 7
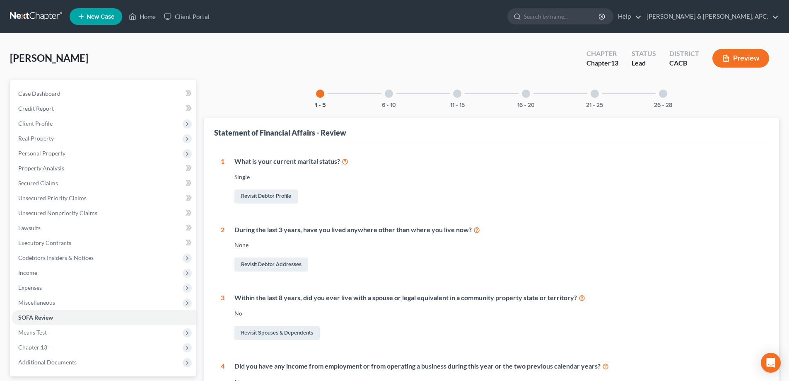
click at [389, 92] on div at bounding box center [389, 93] width 8 height 8
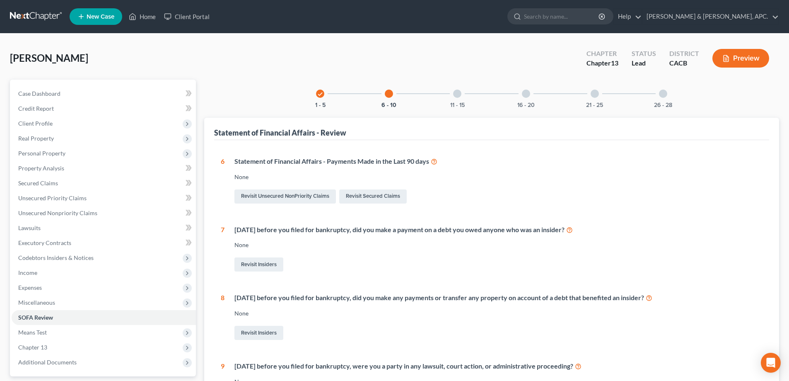
click at [457, 92] on div at bounding box center [457, 93] width 8 height 8
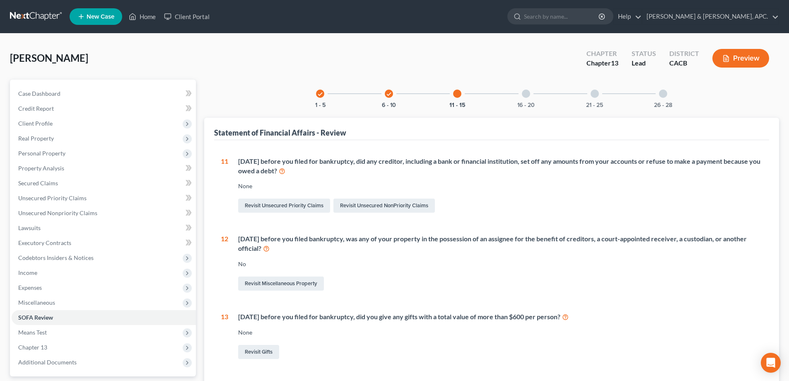
click at [526, 91] on div at bounding box center [526, 93] width 8 height 8
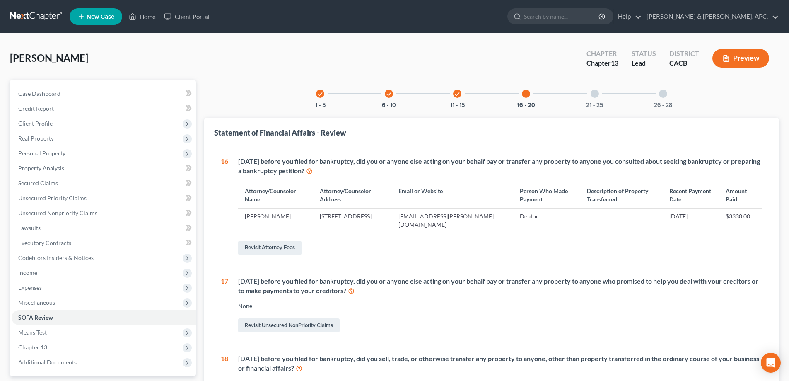
click at [598, 91] on div at bounding box center [595, 93] width 8 height 8
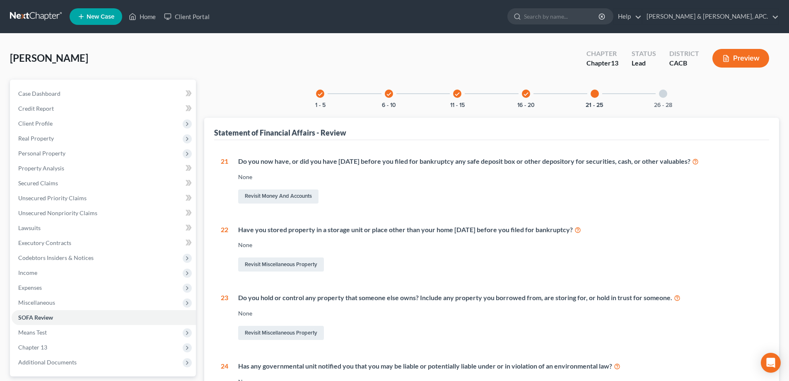
click at [661, 94] on div at bounding box center [663, 93] width 8 height 8
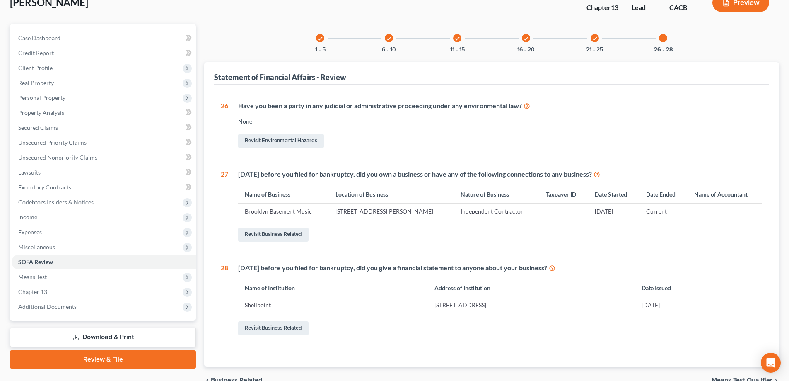
scroll to position [99, 0]
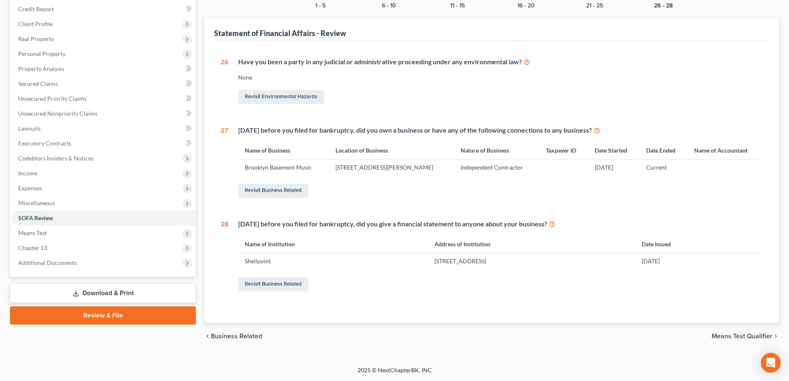
click at [748, 335] on span "Means Test Qualifier" at bounding box center [742, 336] width 61 height 7
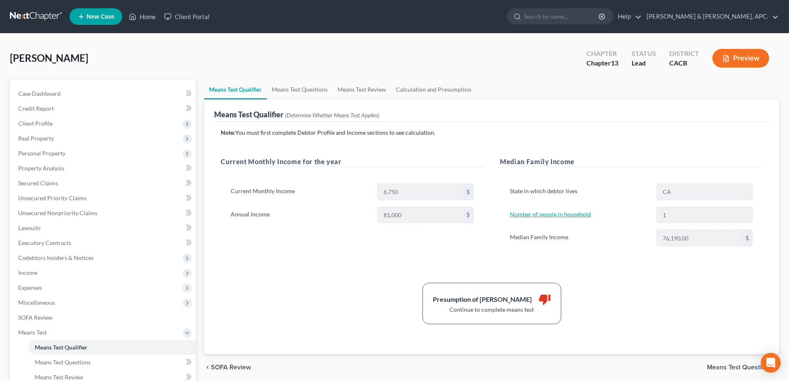
click at [567, 215] on link "Number of people in household" at bounding box center [550, 213] width 81 height 7
select select "0"
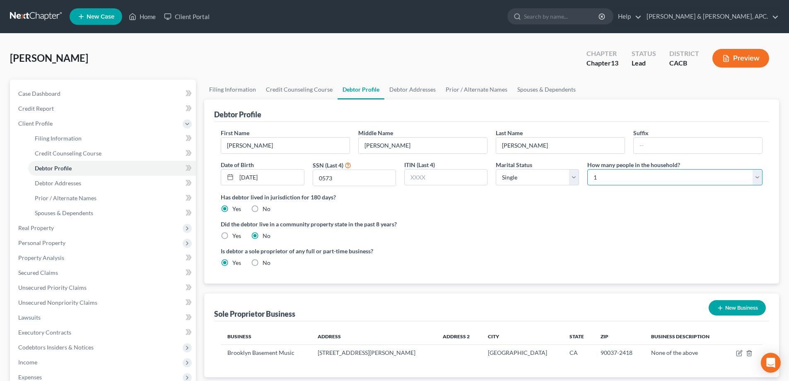
click at [757, 181] on select "Select 1 2 3 4 5 6 7 8 9 10 11 12 13 14 15 16 17 18 19 20" at bounding box center [674, 177] width 175 height 17
select select "1"
click at [587, 169] on select "Select 1 2 3 4 5 6 7 8 9 10 11 12 13 14 15 16 17 18 19 20" at bounding box center [674, 177] width 175 height 17
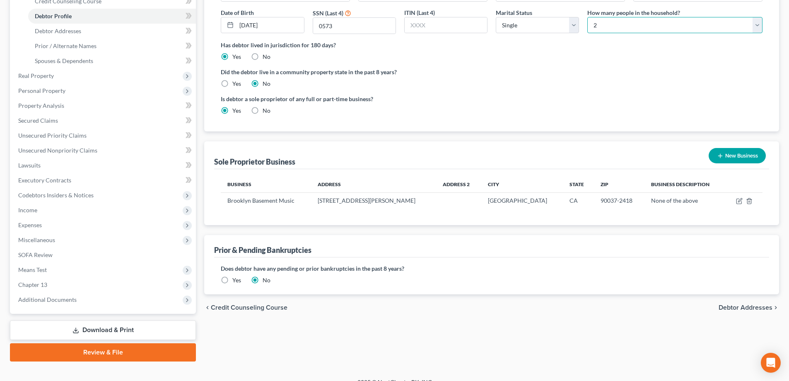
scroll to position [164, 0]
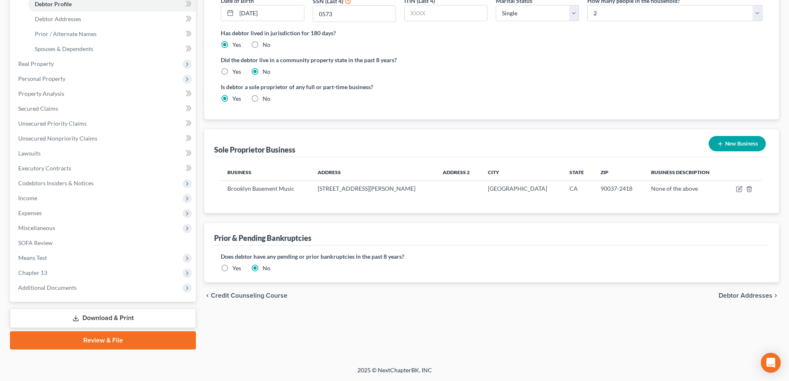
click at [750, 294] on span "Debtor Addresses" at bounding box center [746, 295] width 54 height 7
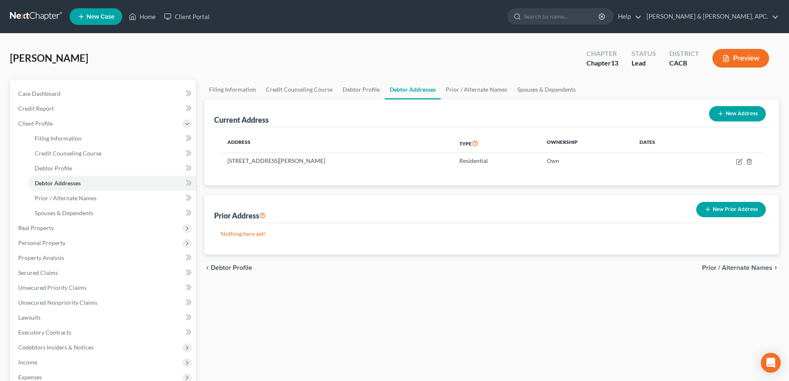
click at [749, 268] on span "Prior / Alternate Names" at bounding box center [737, 267] width 70 height 7
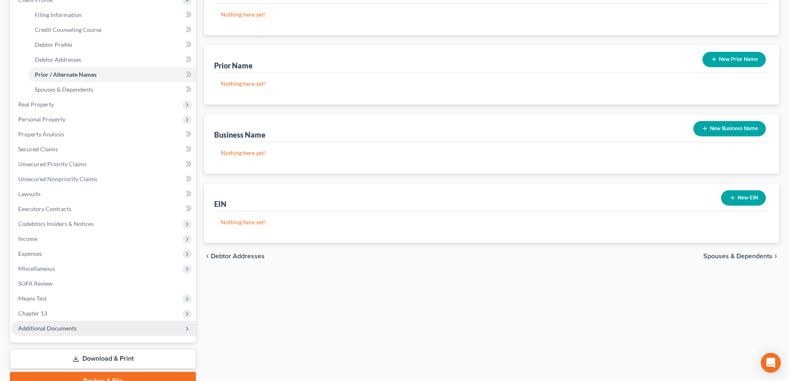
scroll to position [124, 0]
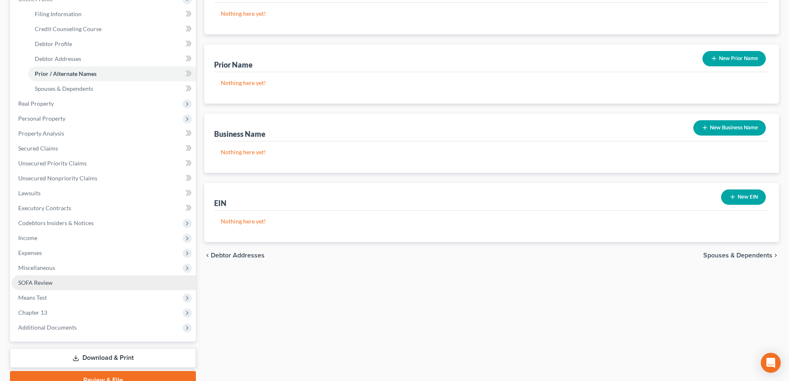
click at [43, 281] on span "SOFA Review" at bounding box center [35, 282] width 34 height 7
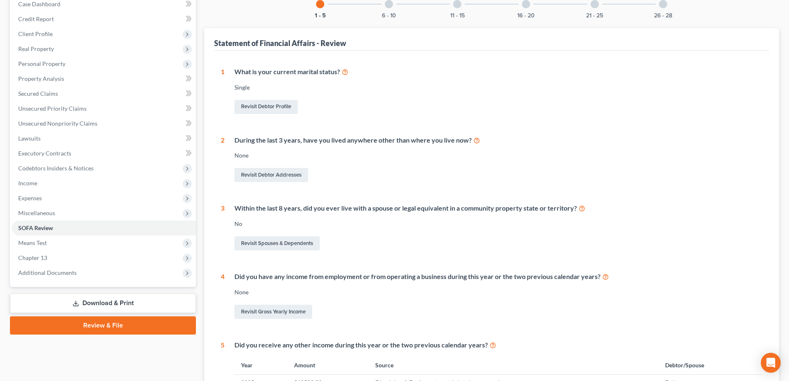
scroll to position [242, 0]
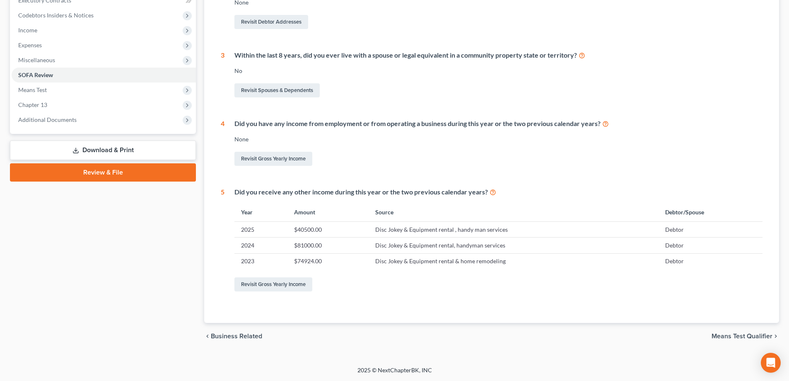
click at [730, 336] on span "Means Test Qualifier" at bounding box center [742, 336] width 61 height 7
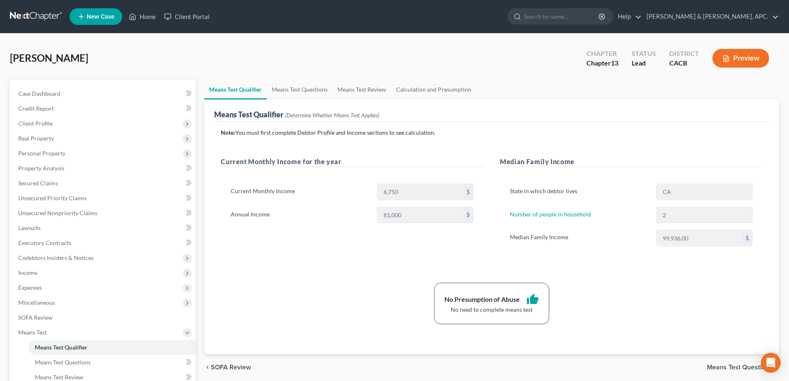
click at [728, 365] on span "Means Test Questions" at bounding box center [739, 367] width 65 height 7
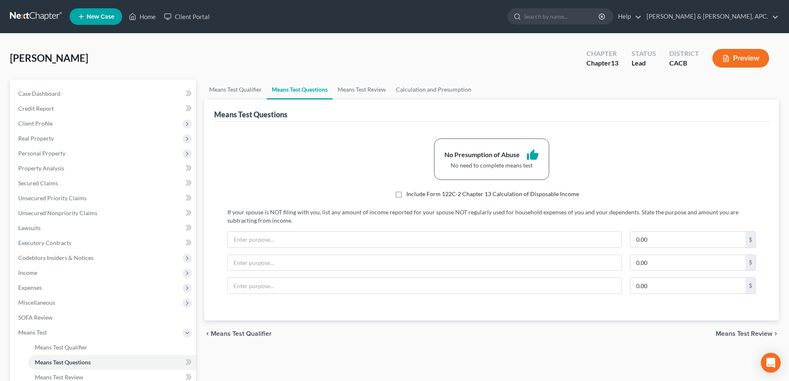
click at [737, 333] on span "Means Test Review" at bounding box center [744, 333] width 57 height 7
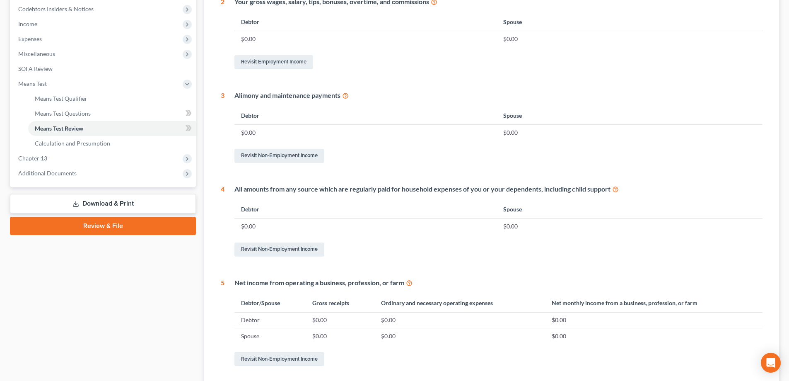
scroll to position [323, 0]
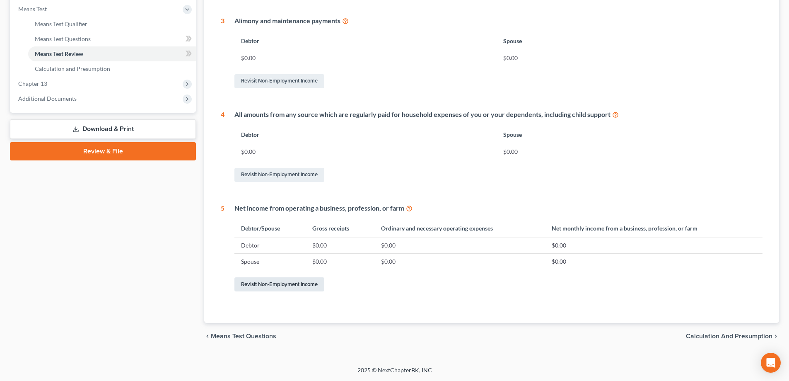
click at [275, 285] on link "Revisit Non-Employment Income" at bounding box center [279, 284] width 90 height 14
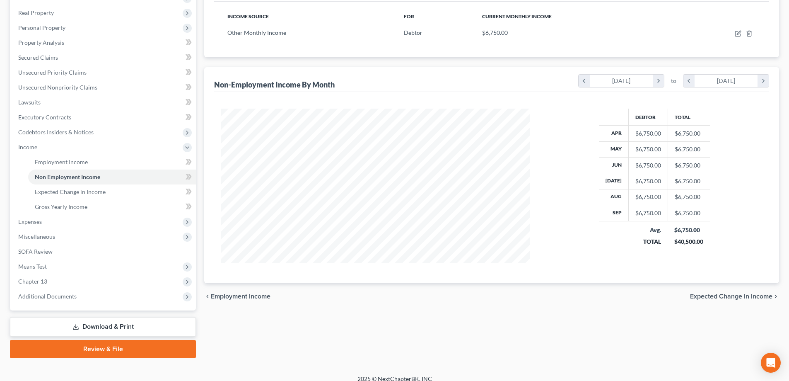
scroll to position [134, 0]
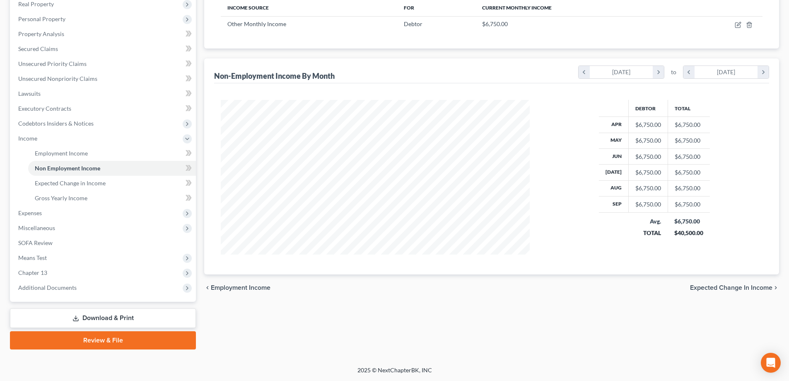
click at [758, 287] on span "Expected Change in Income" at bounding box center [731, 287] width 82 height 7
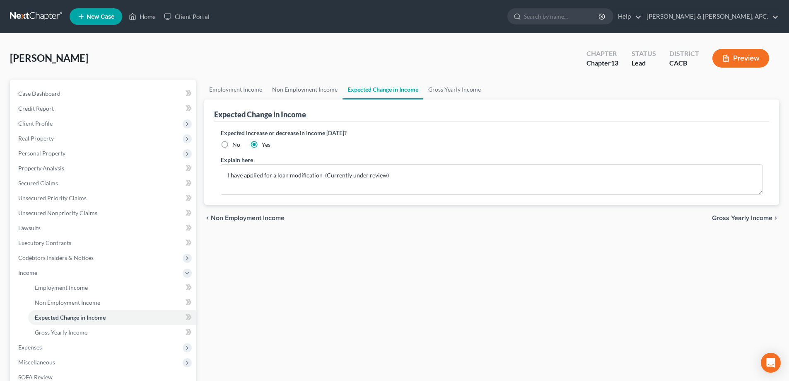
click at [759, 219] on span "Gross Yearly Income" at bounding box center [742, 218] width 60 height 7
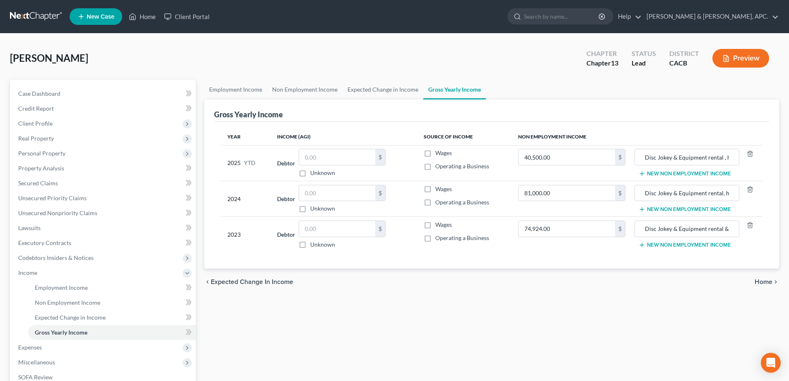
click at [765, 282] on span "Home" at bounding box center [764, 281] width 18 height 7
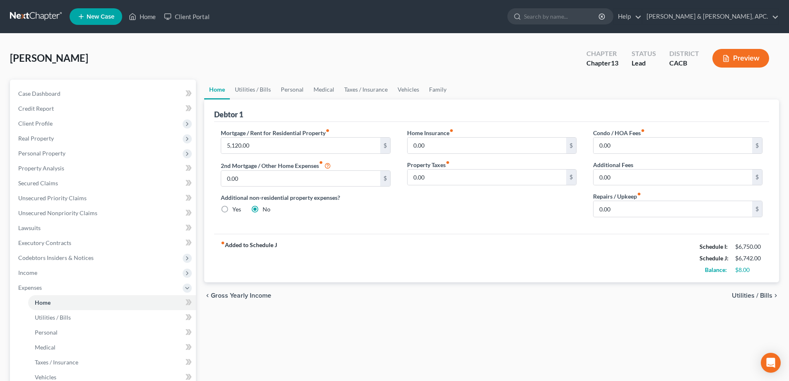
click at [762, 295] on span "Utilities / Bills" at bounding box center [752, 295] width 41 height 7
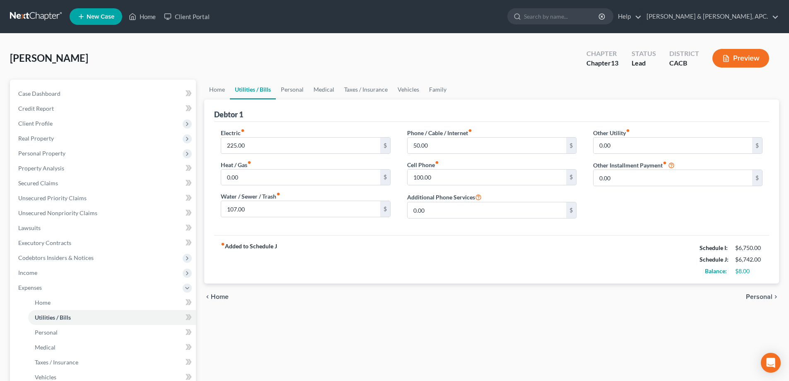
click at [762, 295] on span "Personal" at bounding box center [759, 296] width 27 height 7
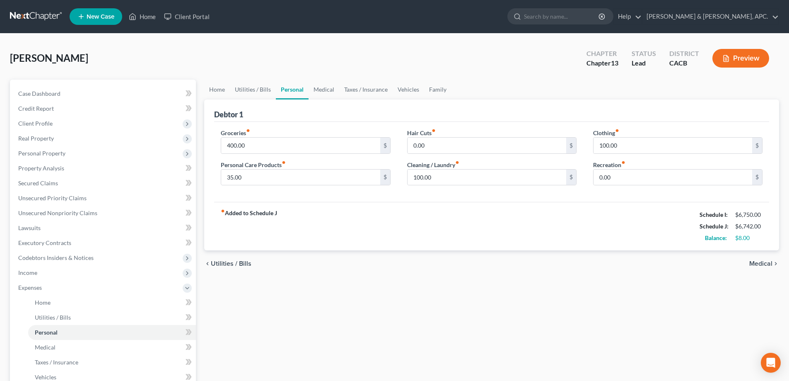
click at [767, 260] on span "Medical" at bounding box center [760, 263] width 23 height 7
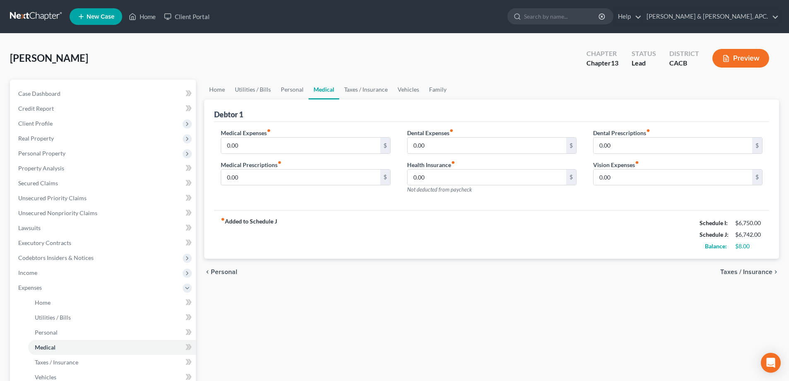
click at [765, 269] on span "Taxes / Insurance" at bounding box center [746, 271] width 52 height 7
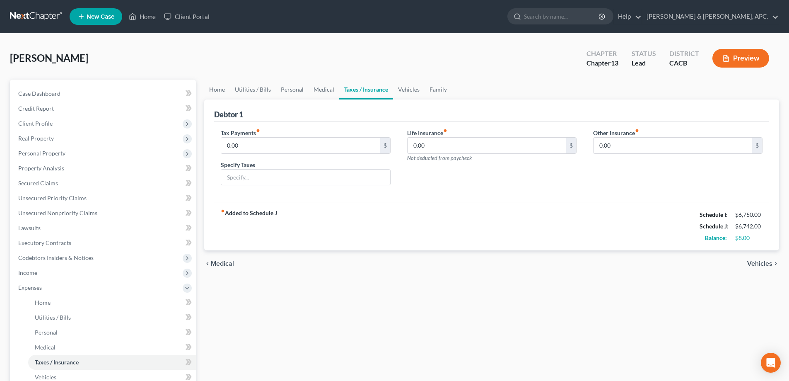
click at [765, 260] on span "Vehicles" at bounding box center [759, 263] width 25 height 7
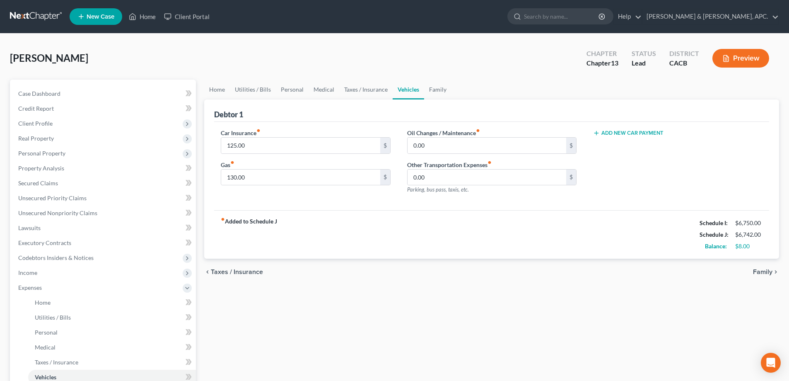
click at [765, 270] on span "Family" at bounding box center [762, 271] width 19 height 7
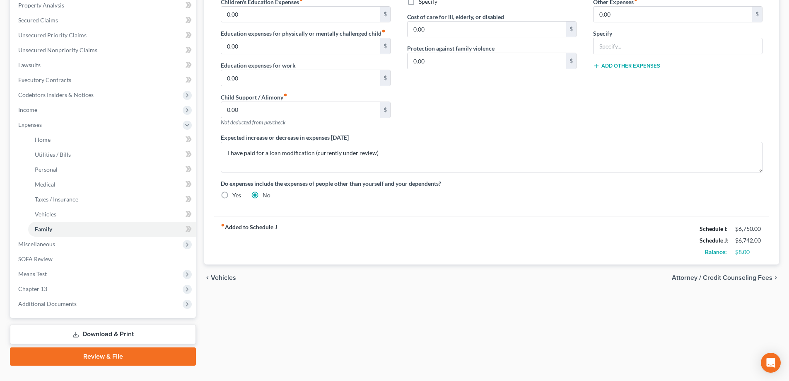
scroll to position [166, 0]
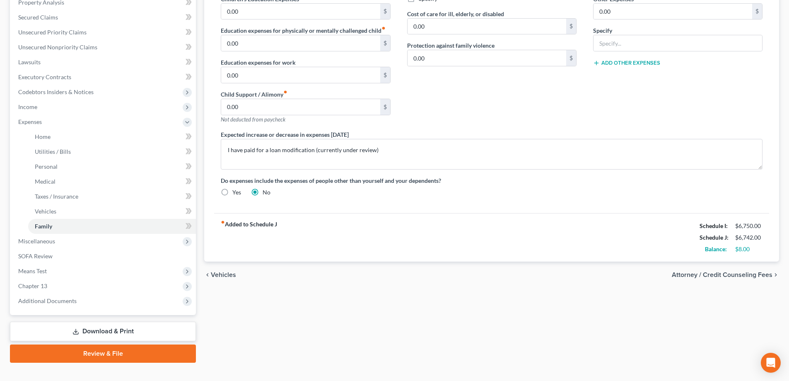
click at [766, 274] on span "Attorney / Credit Counseling Fees" at bounding box center [722, 274] width 101 height 7
select select "0"
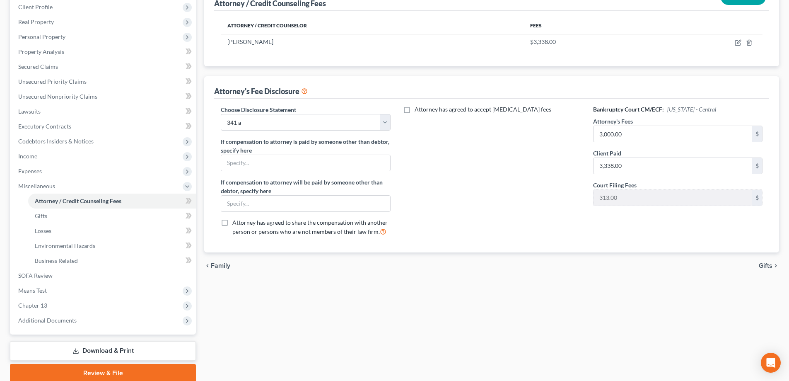
scroll to position [149, 0]
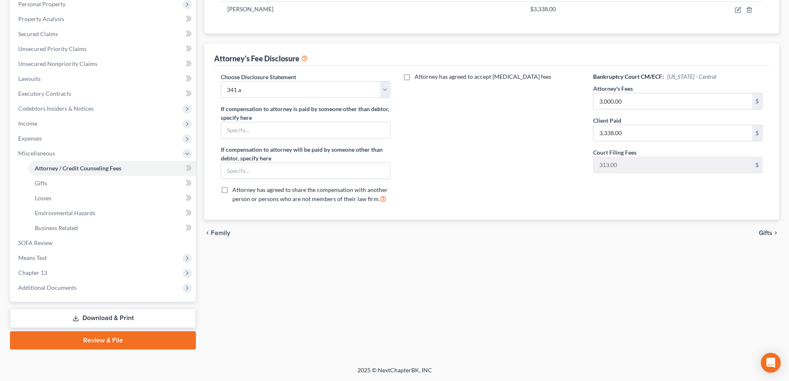
click at [761, 234] on span "Gifts" at bounding box center [766, 232] width 14 height 7
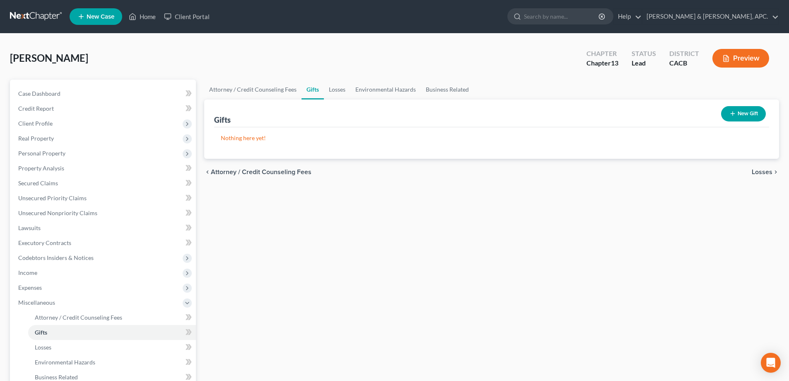
click at [767, 174] on span "Losses" at bounding box center [762, 172] width 21 height 7
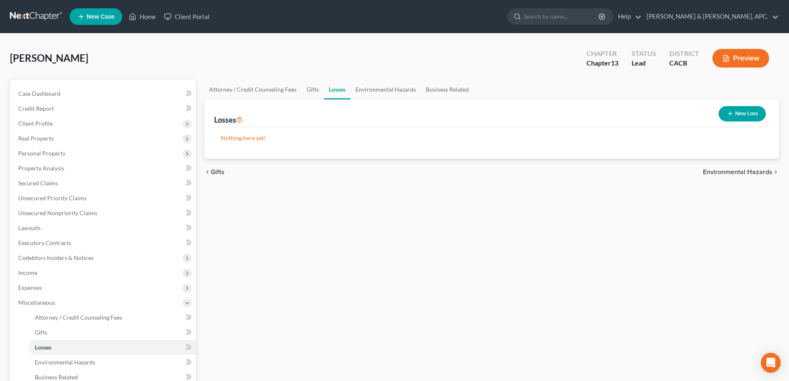
click at [767, 174] on span "Environmental Hazards" at bounding box center [738, 172] width 70 height 7
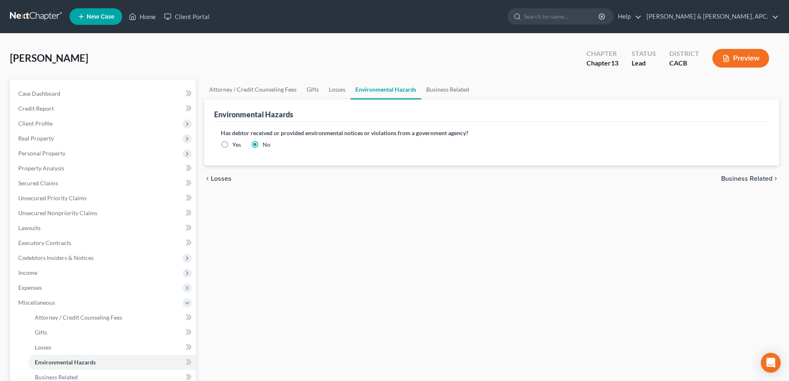
click at [767, 174] on div "chevron_left Losses Business Related chevron_right" at bounding box center [491, 178] width 575 height 27
click at [764, 178] on span "Business Related" at bounding box center [746, 178] width 51 height 7
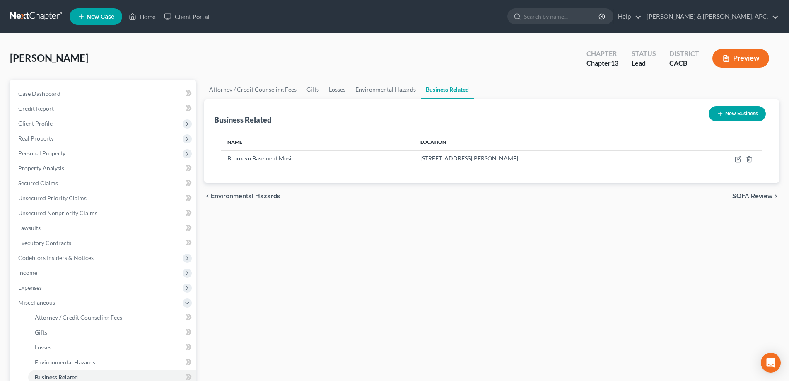
click at [761, 198] on span "SOFA Review" at bounding box center [752, 196] width 40 height 7
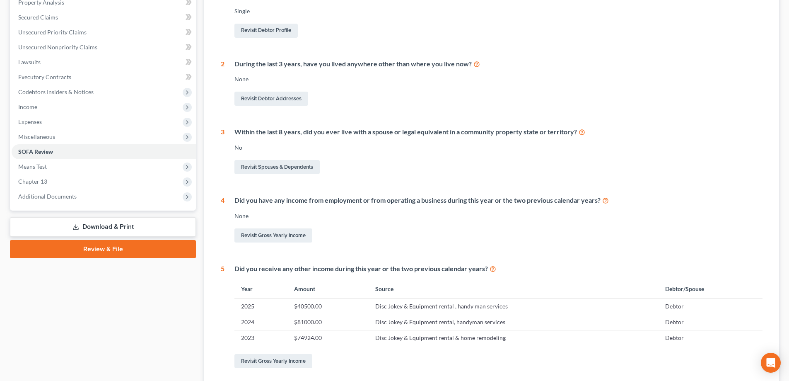
scroll to position [242, 0]
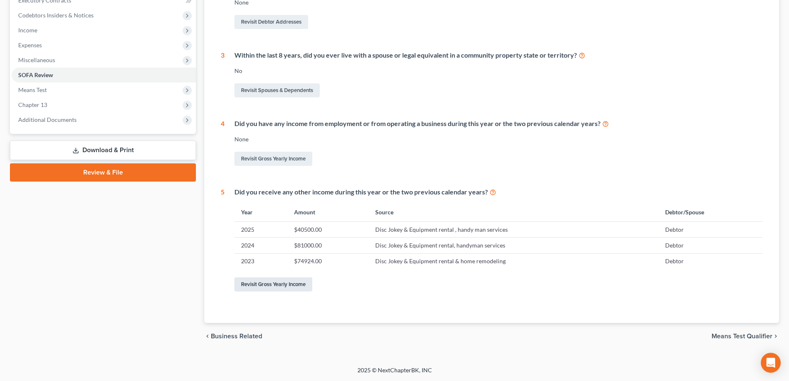
click at [281, 285] on link "Revisit Gross Yearly Income" at bounding box center [273, 284] width 78 height 14
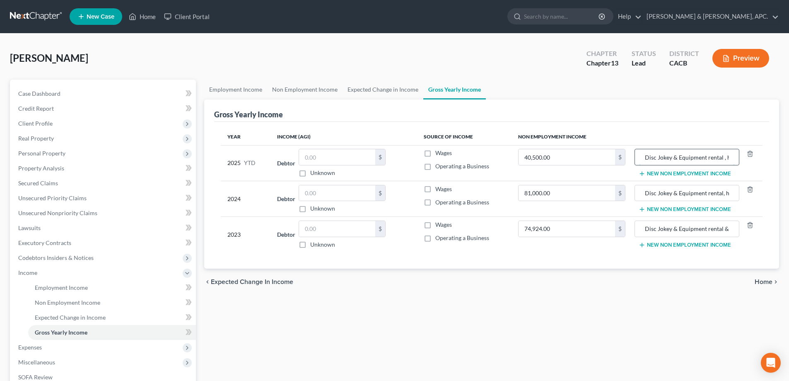
click at [716, 159] on input "Disc Jokey & Equipment rental , handy man services" at bounding box center [686, 157] width 95 height 16
type input "Disc Jokey & Equipment rental , handyman services"
click at [761, 280] on span "Home" at bounding box center [764, 281] width 18 height 7
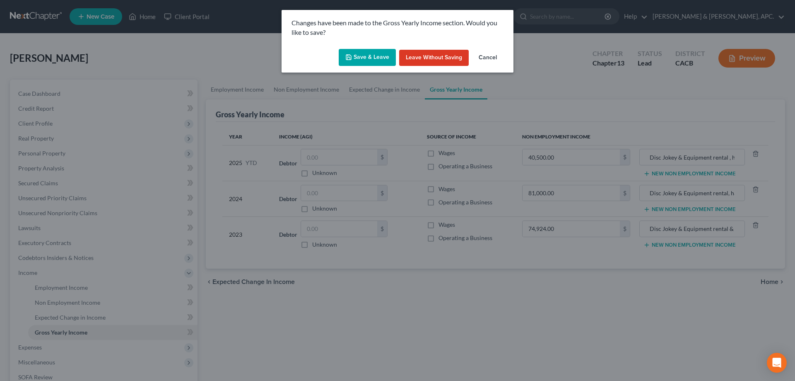
click at [389, 51] on button "Save & Leave" at bounding box center [367, 57] width 57 height 17
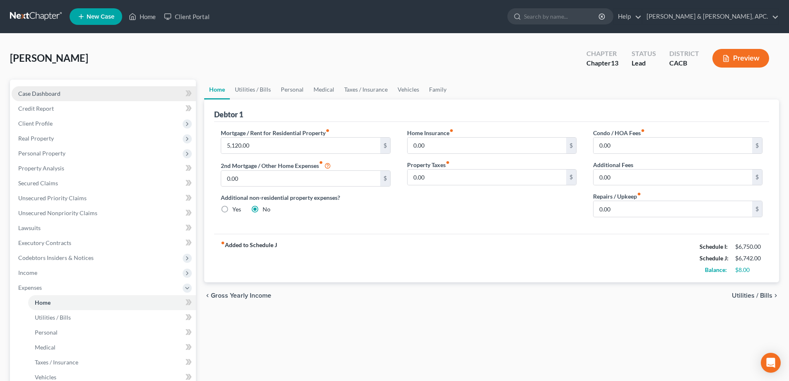
click at [40, 91] on span "Case Dashboard" at bounding box center [39, 93] width 42 height 7
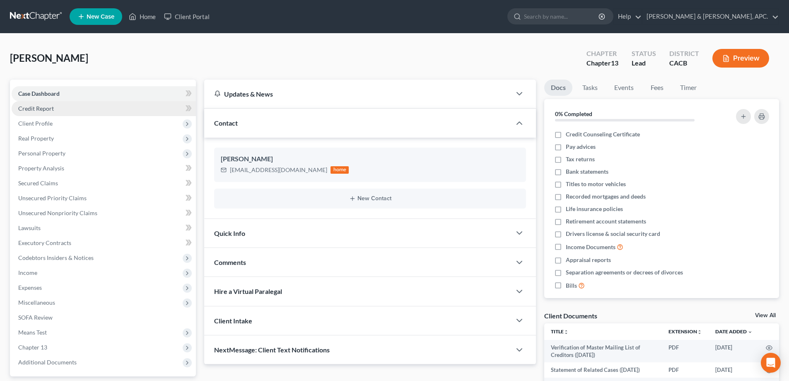
click at [41, 110] on span "Credit Report" at bounding box center [36, 108] width 36 height 7
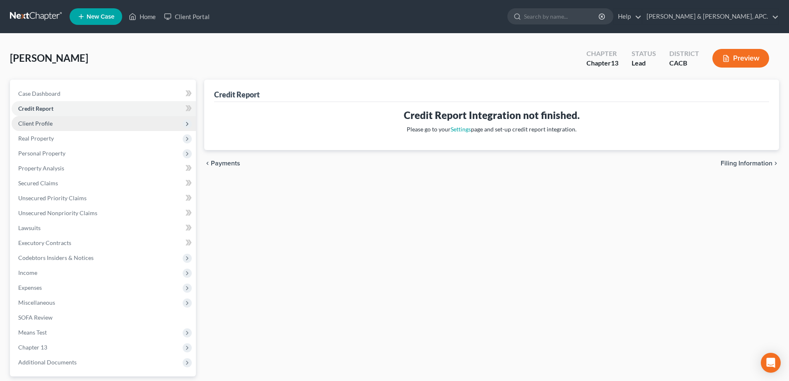
click at [42, 121] on span "Client Profile" at bounding box center [35, 123] width 34 height 7
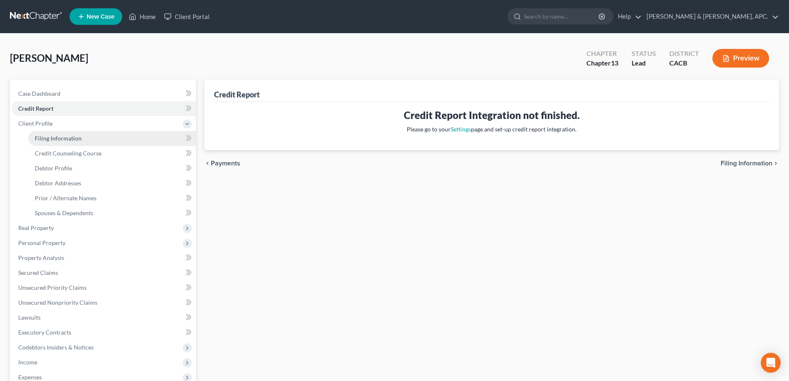
click at [46, 141] on span "Filing Information" at bounding box center [58, 138] width 47 height 7
select select "1"
select select "0"
select select "3"
select select "7"
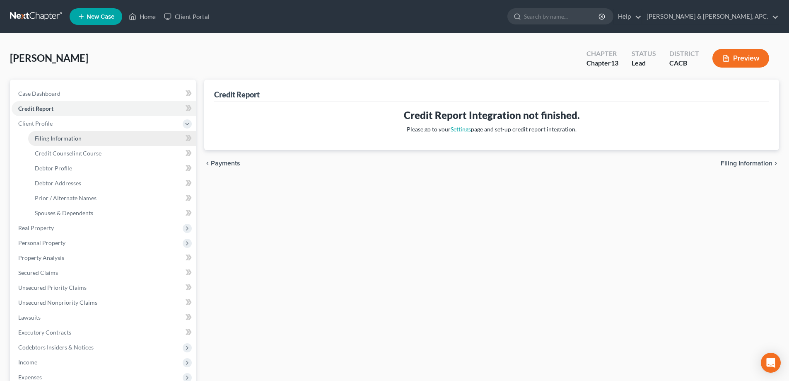
select select "1"
select select "4"
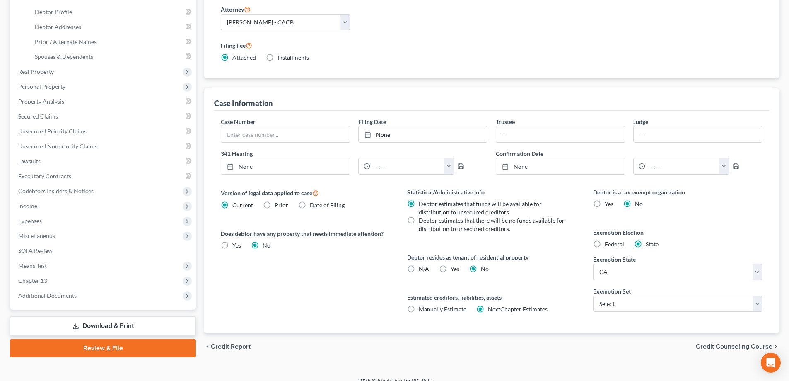
scroll to position [166, 0]
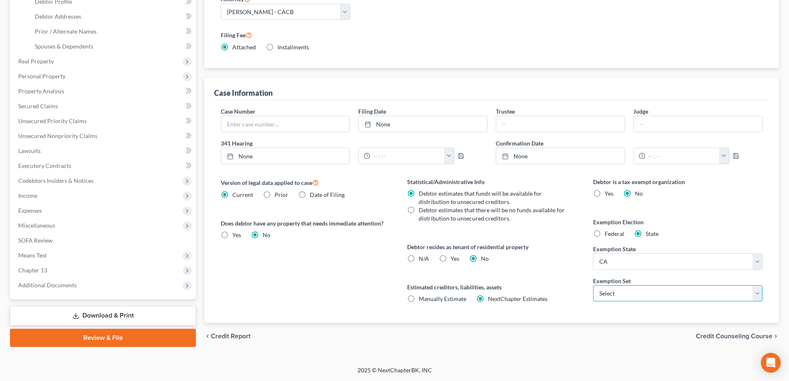
drag, startPoint x: 761, startPoint y: 297, endPoint x: 754, endPoint y: 299, distance: 7.2
click at [761, 297] on select "Select 703 704" at bounding box center [677, 293] width 169 height 17
select select "0"
click at [593, 285] on select "Select 703 704" at bounding box center [677, 293] width 169 height 17
click at [756, 333] on span "Credit Counseling Course" at bounding box center [734, 336] width 77 height 7
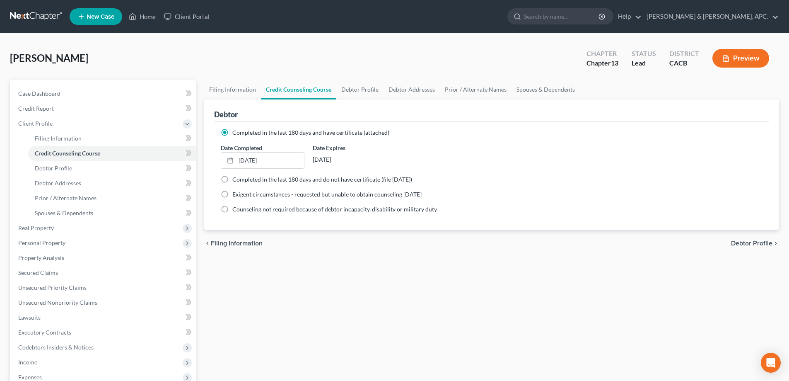
click at [753, 243] on span "Debtor Profile" at bounding box center [751, 243] width 41 height 7
select select "0"
select select "1"
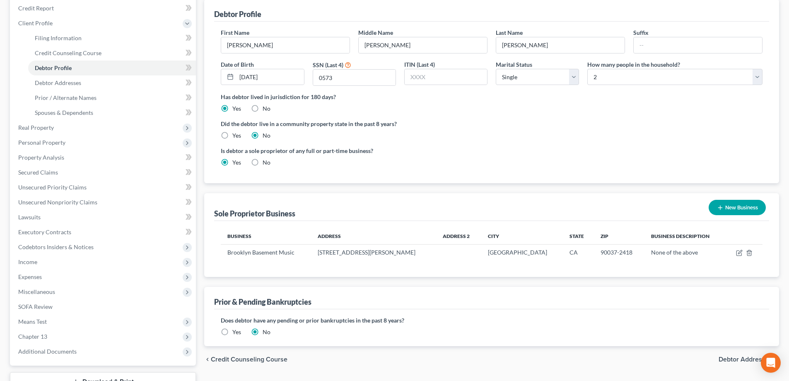
scroll to position [164, 0]
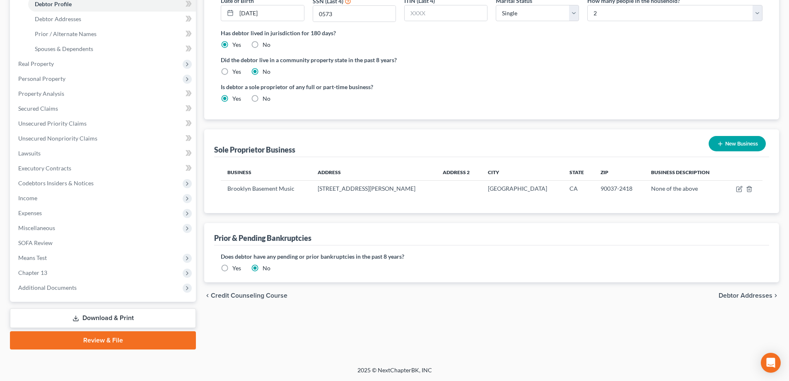
click at [753, 292] on span "Debtor Addresses" at bounding box center [746, 295] width 54 height 7
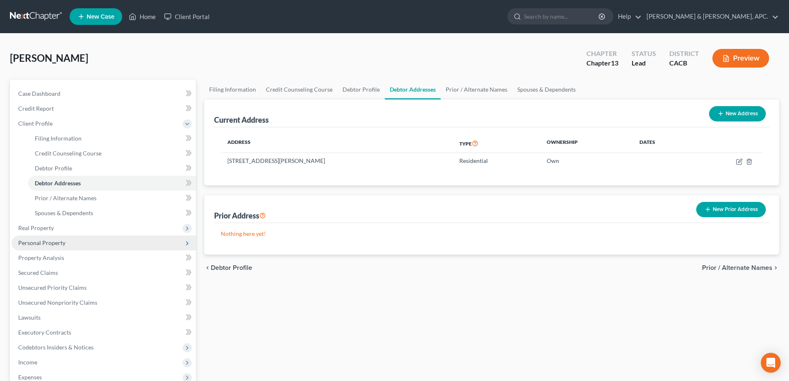
click at [47, 245] on span "Personal Property" at bounding box center [41, 242] width 47 height 7
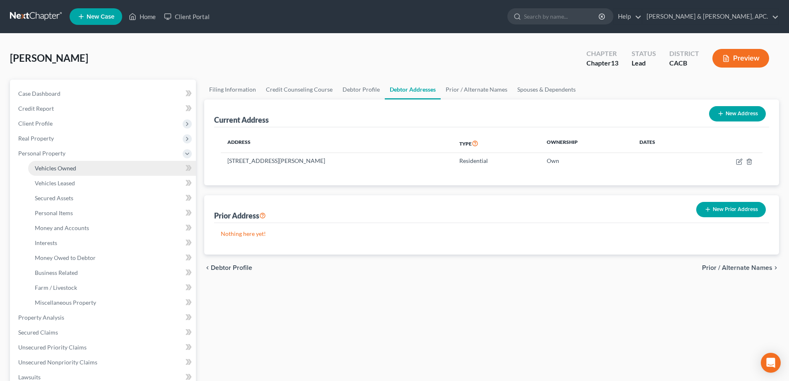
click at [52, 167] on span "Vehicles Owned" at bounding box center [55, 167] width 41 height 7
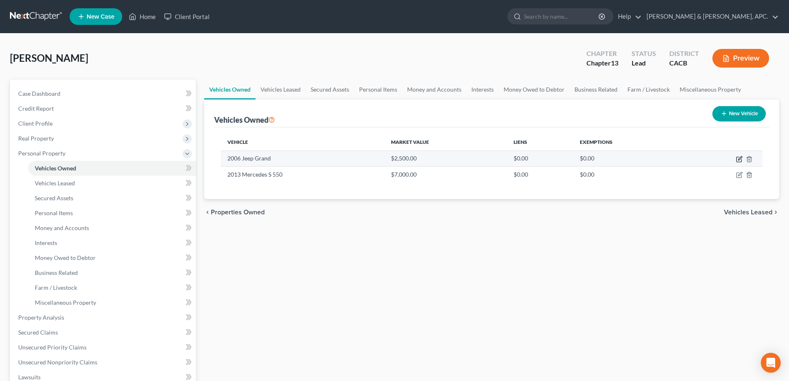
click at [740, 159] on icon "button" at bounding box center [740, 158] width 4 height 4
select select "0"
select select "20"
select select "2"
select select "0"
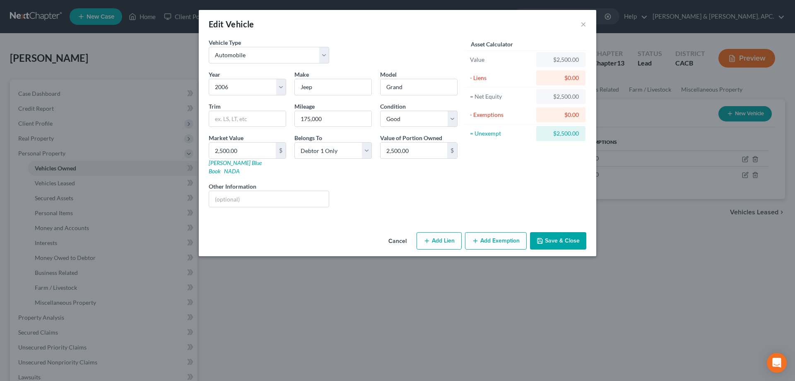
click at [494, 233] on button "Add Exemption" at bounding box center [496, 240] width 62 height 17
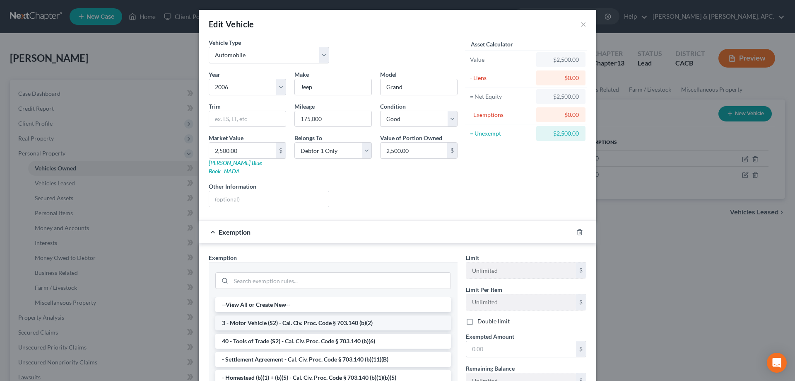
click at [276, 315] on li "3 - Motor Vehicle (S2) - Cal. Civ. Proc. Code § 703.140 (b)(2)" at bounding box center [333, 322] width 236 height 15
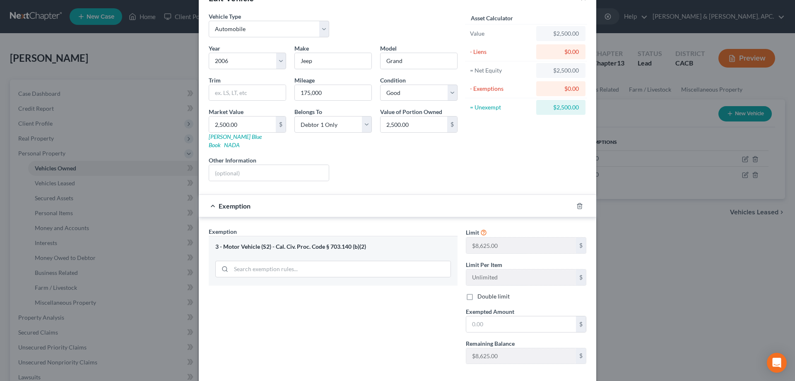
scroll to position [60, 0]
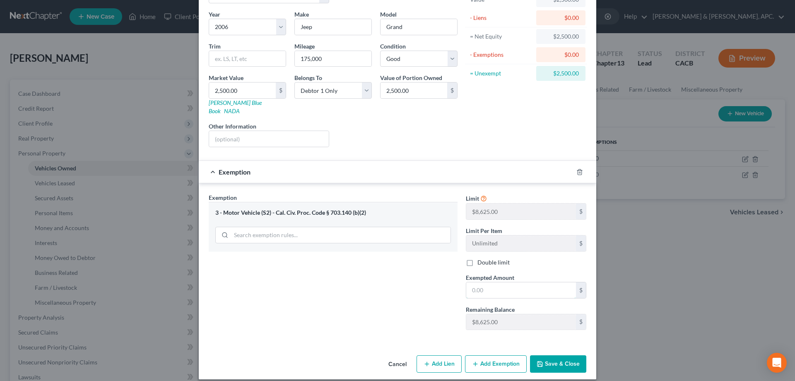
drag, startPoint x: 474, startPoint y: 280, endPoint x: 795, endPoint y: 237, distance: 323.4
click at [474, 282] on input "text" at bounding box center [521, 290] width 110 height 16
type input "2,500.00"
click at [551, 359] on button "Save & Close" at bounding box center [558, 363] width 56 height 17
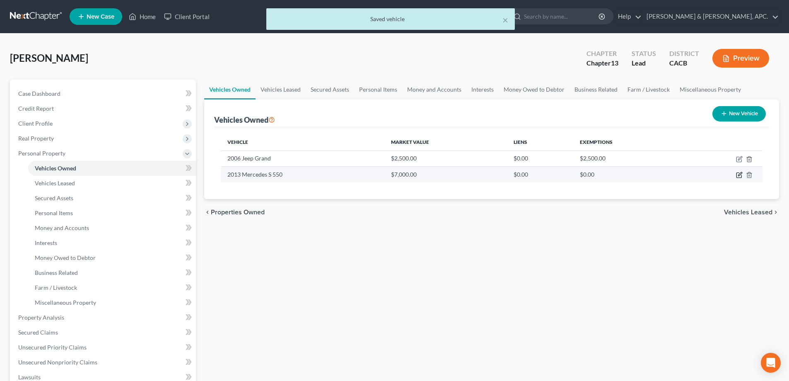
click at [741, 173] on icon "button" at bounding box center [740, 174] width 4 height 4
select select "0"
select select "13"
select select "2"
select select "0"
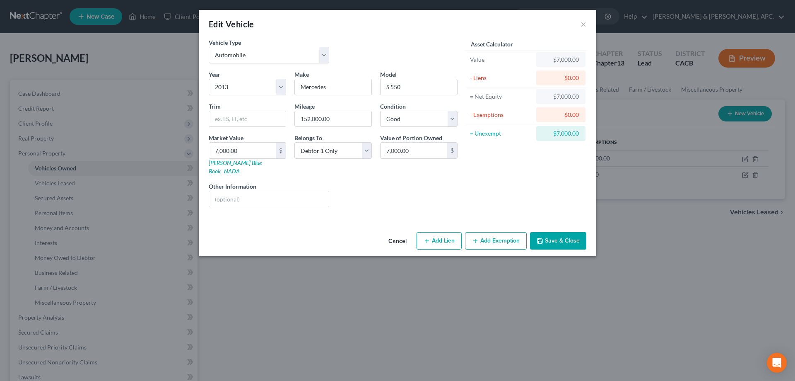
click at [489, 232] on button "Add Exemption" at bounding box center [496, 240] width 62 height 17
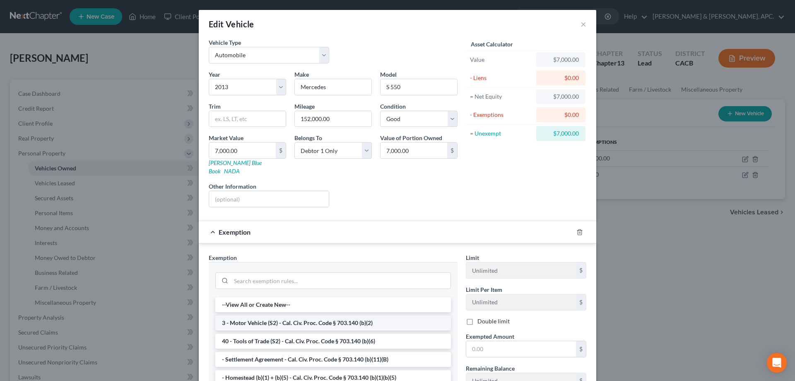
click at [304, 315] on li "3 - Motor Vehicle (S2) - Cal. Civ. Proc. Code § 703.140 (b)(2)" at bounding box center [333, 322] width 236 height 15
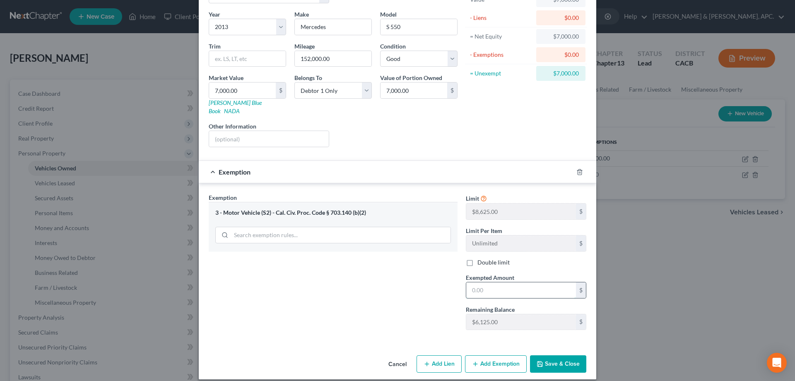
click at [500, 282] on input "text" at bounding box center [521, 290] width 110 height 16
type input "6,125.00"
click at [565, 357] on button "Save & Close" at bounding box center [558, 363] width 56 height 17
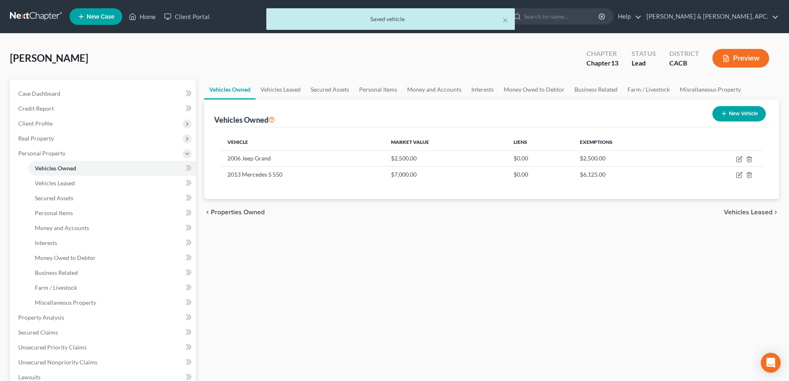
click at [756, 210] on span "Vehicles Leased" at bounding box center [748, 212] width 48 height 7
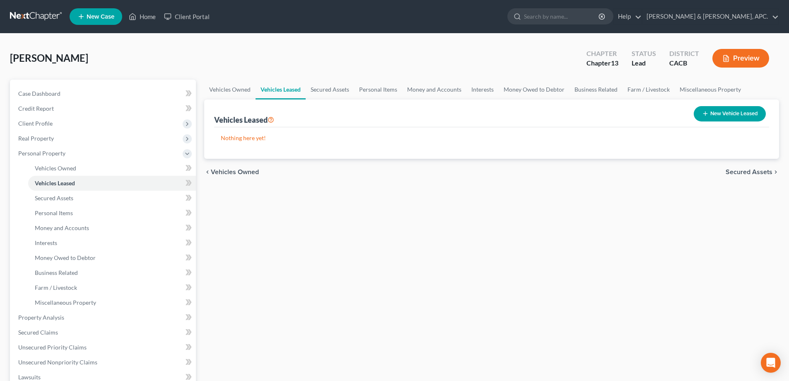
click at [757, 170] on span "Secured Assets" at bounding box center [749, 172] width 47 height 7
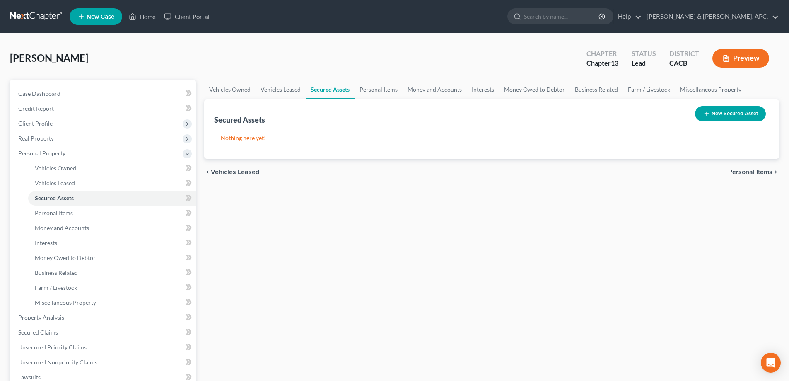
click at [756, 174] on span "Personal Items" at bounding box center [750, 172] width 44 height 7
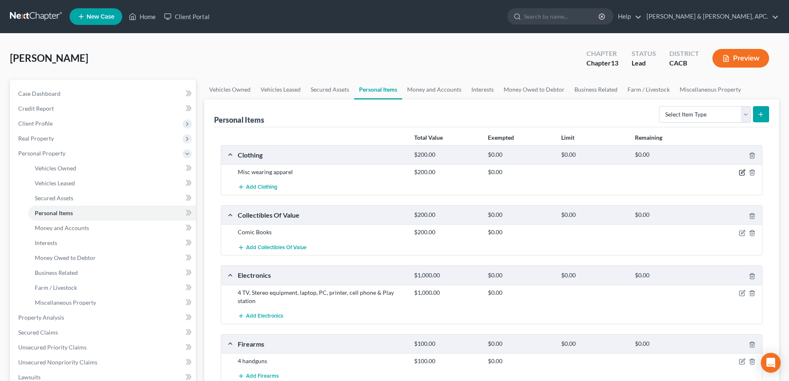
click at [743, 170] on icon "button" at bounding box center [742, 172] width 7 height 7
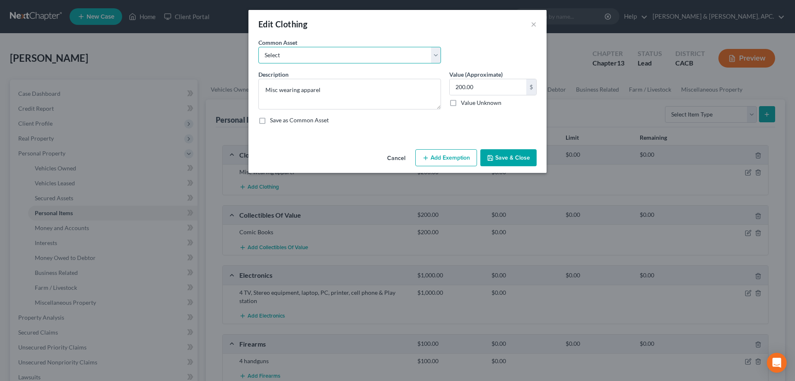
click at [305, 55] on select "Select Clothing" at bounding box center [349, 55] width 183 height 17
select select "0"
click at [258, 47] on select "Select Clothing" at bounding box center [349, 55] width 183 height 17
type textarea "Clothing"
type input "100.00"
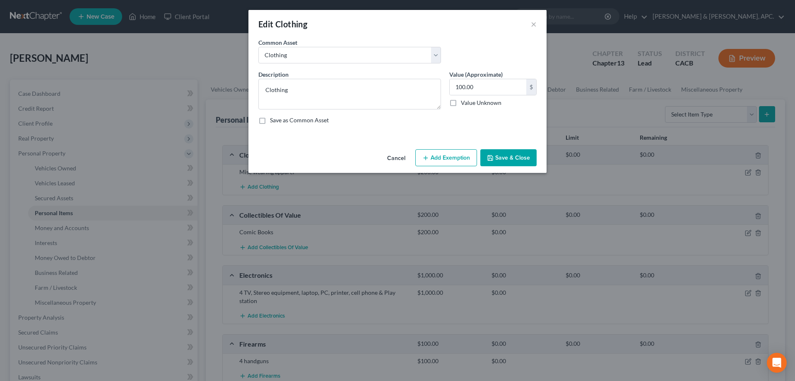
click at [457, 160] on button "Add Exemption" at bounding box center [446, 157] width 62 height 17
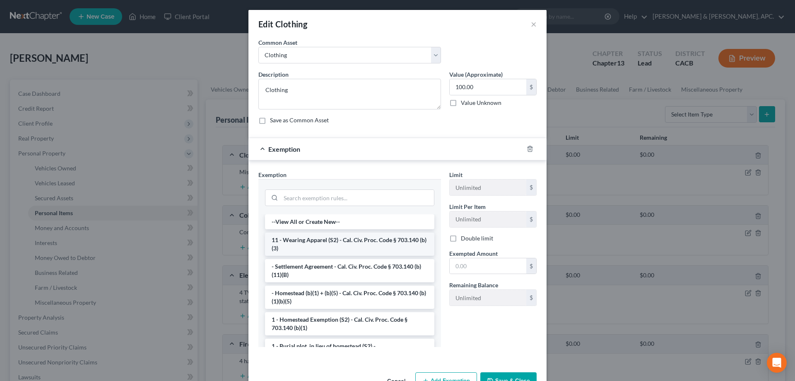
click at [361, 247] on li "11 - Wearing Apparel (S2) - Cal. Civ. Proc. Code § 703.140 (b)(3)" at bounding box center [349, 243] width 169 height 23
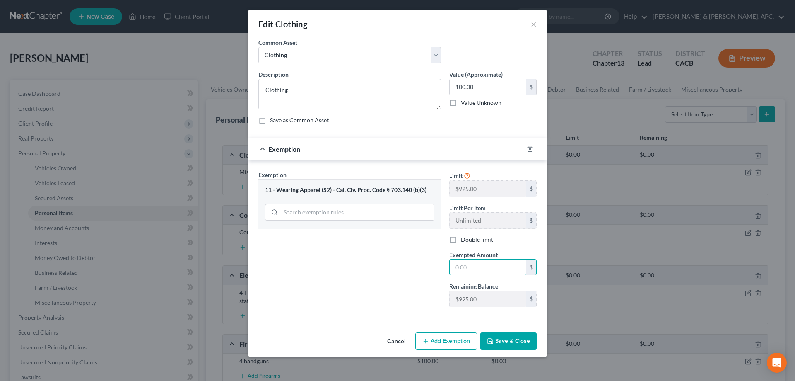
drag, startPoint x: 482, startPoint y: 268, endPoint x: 567, endPoint y: 249, distance: 87.3
click at [482, 268] on input "text" at bounding box center [488, 267] width 77 height 16
click at [412, 26] on div "Edit Clothing ×" at bounding box center [397, 24] width 298 height 28
drag, startPoint x: 412, startPoint y: 26, endPoint x: 359, endPoint y: 31, distance: 52.5
click at [359, 31] on div "Edit Clothing ×" at bounding box center [397, 24] width 298 height 28
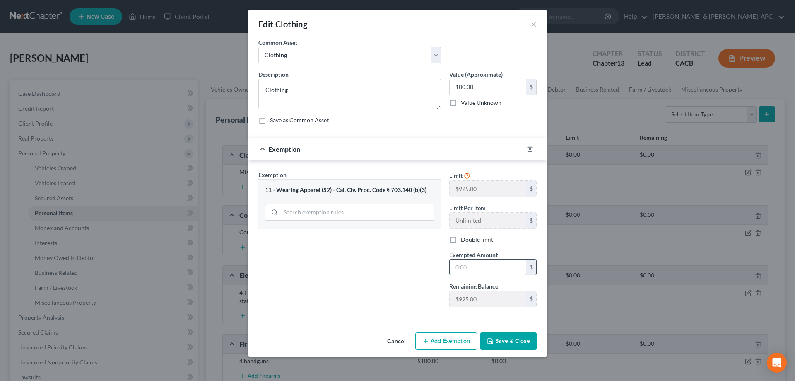
click at [470, 265] on input "text" at bounding box center [488, 267] width 77 height 16
type input "100.00"
click at [523, 340] on button "Save & Close" at bounding box center [508, 340] width 56 height 17
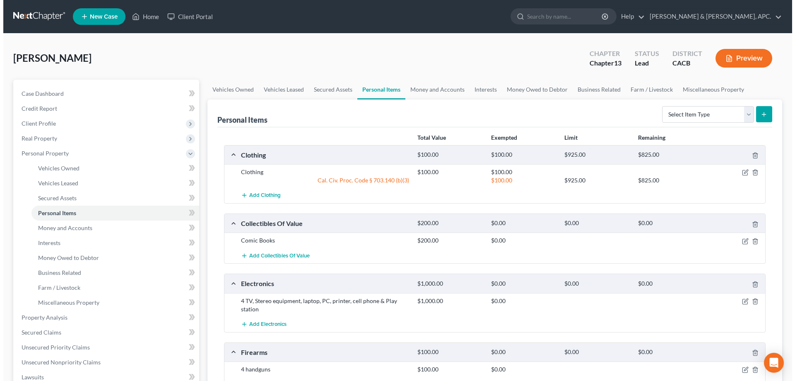
scroll to position [41, 0]
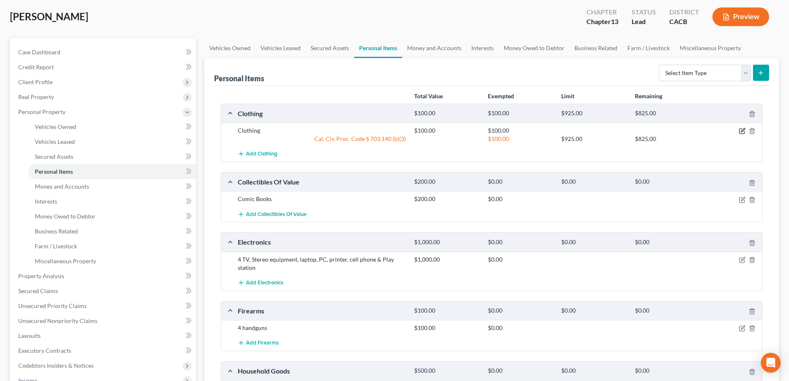
click at [744, 130] on icon "button" at bounding box center [742, 131] width 7 height 7
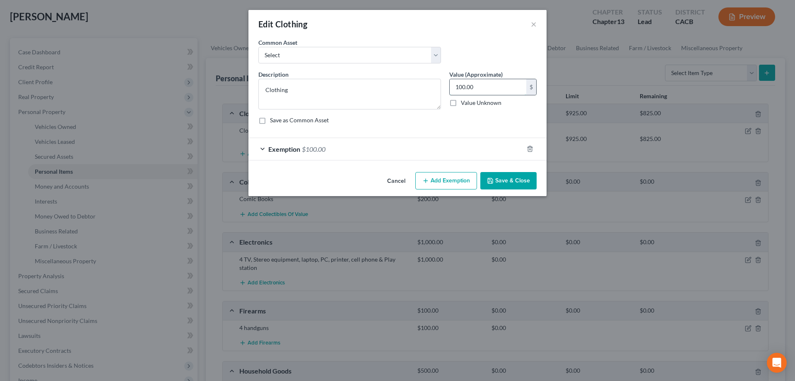
click at [456, 85] on input "100.00" at bounding box center [488, 87] width 77 height 16
type input "300.00"
click at [529, 147] on icon "button" at bounding box center [530, 148] width 4 height 5
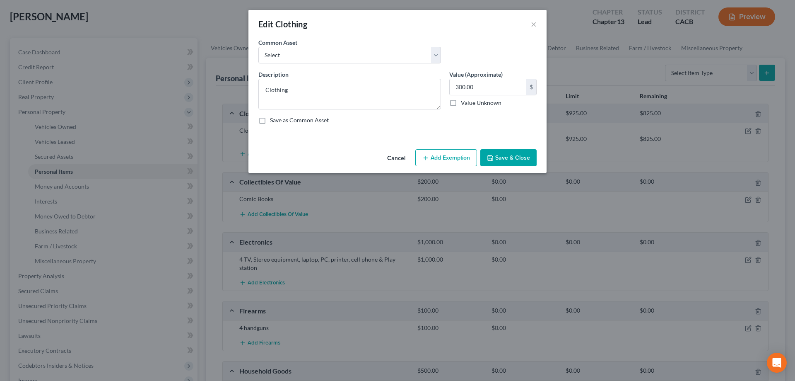
click at [454, 159] on button "Add Exemption" at bounding box center [446, 157] width 62 height 17
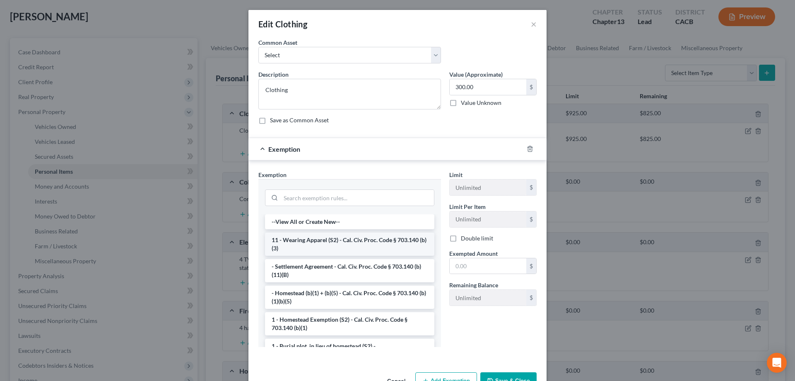
click at [373, 246] on li "11 - Wearing Apparel (S2) - Cal. Civ. Proc. Code § 703.140 (b)(3)" at bounding box center [349, 243] width 169 height 23
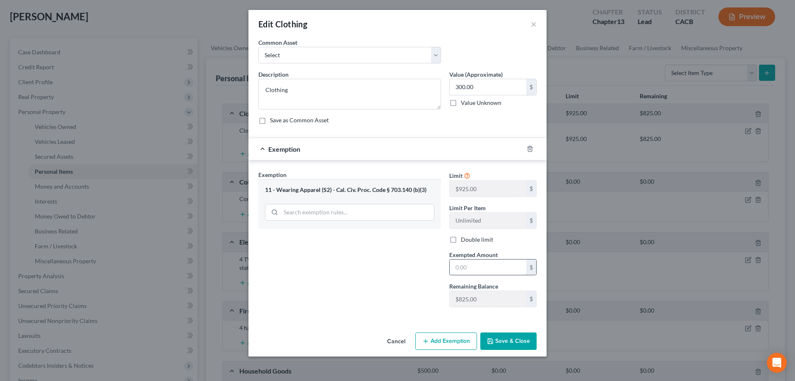
click at [479, 270] on input "text" at bounding box center [488, 267] width 77 height 16
type input "300.00"
click at [483, 338] on button "Save & Close" at bounding box center [508, 340] width 56 height 17
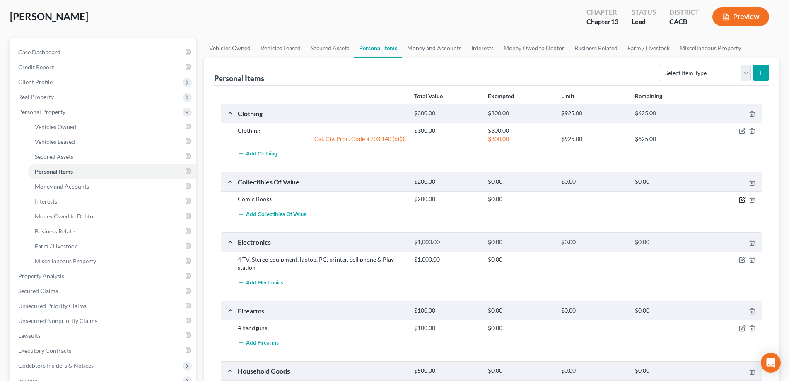
click at [740, 198] on icon "button" at bounding box center [742, 199] width 7 height 7
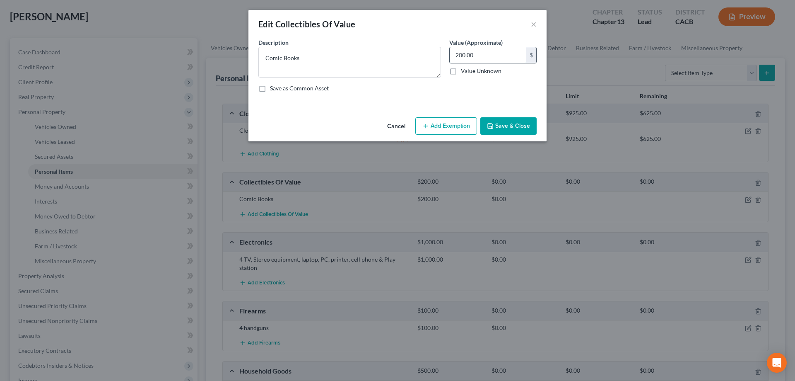
click at [456, 55] on input "200.00" at bounding box center [488, 55] width 77 height 16
click at [462, 122] on button "Add Exemption" at bounding box center [446, 125] width 62 height 17
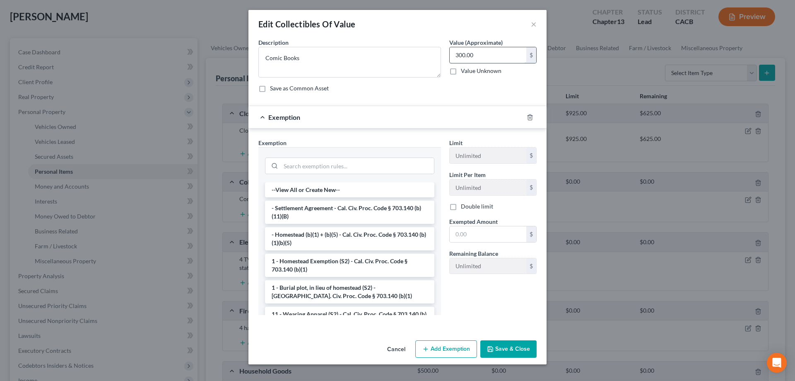
click at [456, 57] on input "300.00" at bounding box center [488, 55] width 77 height 16
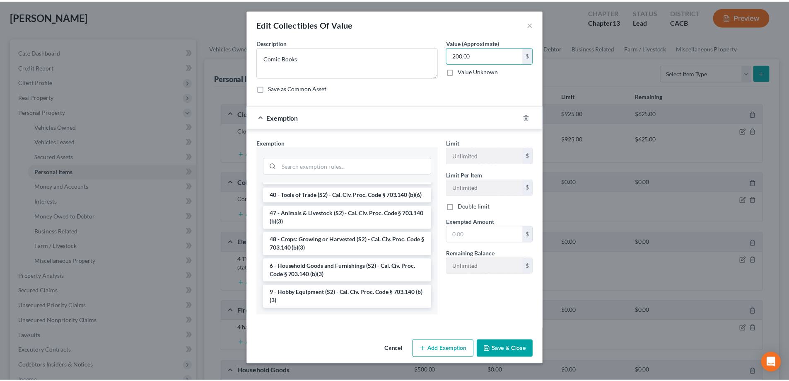
scroll to position [676, 0]
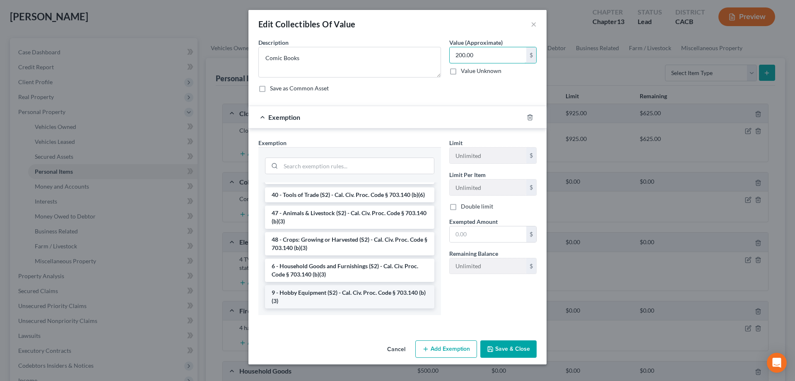
type input "200.00"
click at [381, 296] on li "9 - Hobby Equipment (S2) - Cal. Civ. Proc. Code § 703.140 (b)(3)" at bounding box center [349, 296] width 169 height 23
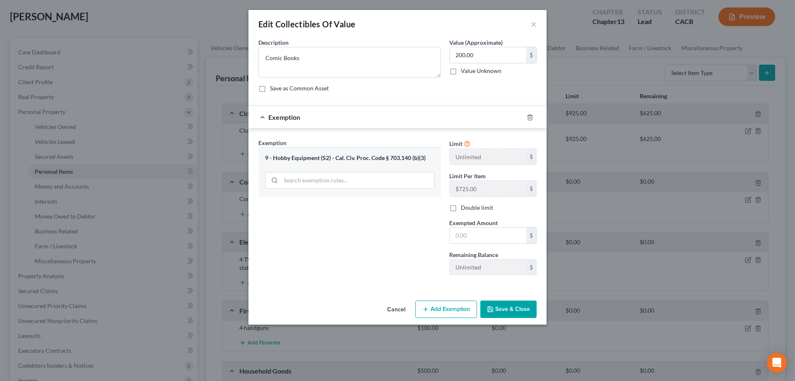
click at [501, 311] on button "Save & Close" at bounding box center [508, 308] width 56 height 17
click at [497, 234] on input "text" at bounding box center [488, 235] width 77 height 16
type input "200.00"
click at [518, 311] on button "Save & Close" at bounding box center [508, 308] width 56 height 17
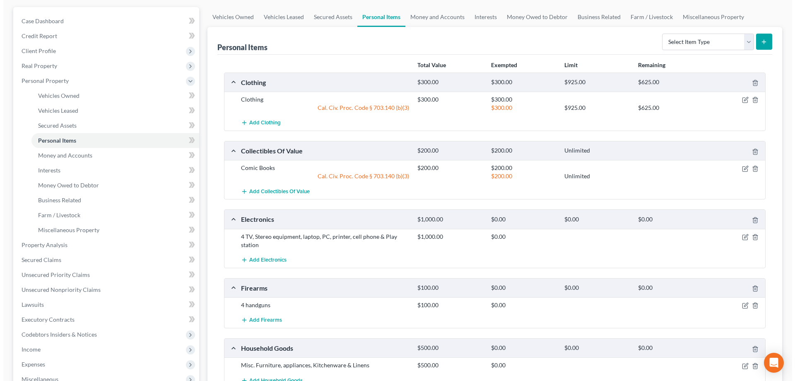
scroll to position [166, 0]
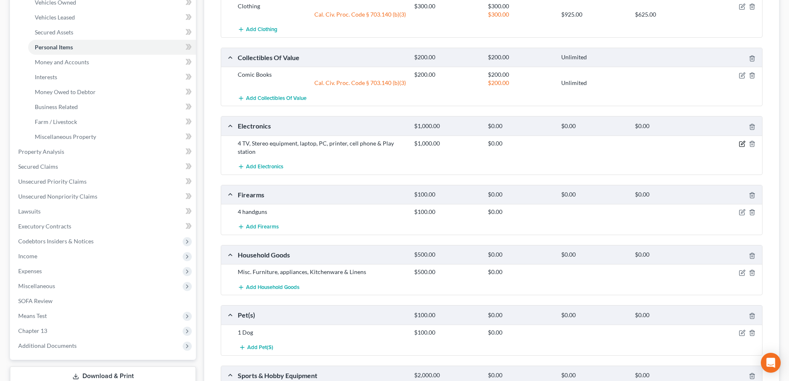
click at [741, 145] on icon "button" at bounding box center [742, 143] width 7 height 7
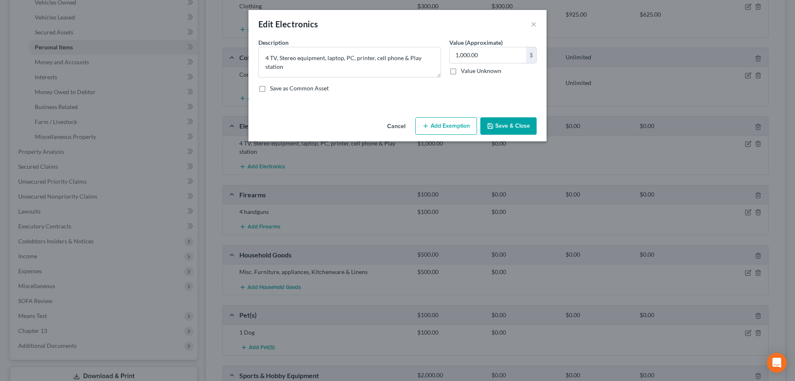
click at [441, 127] on button "Add Exemption" at bounding box center [446, 125] width 62 height 17
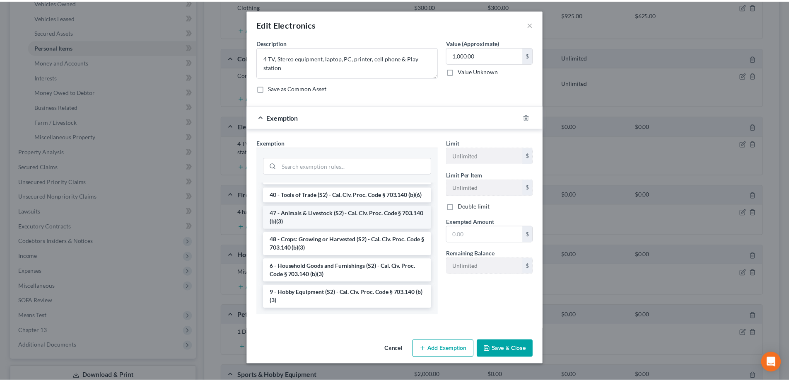
scroll to position [676, 0]
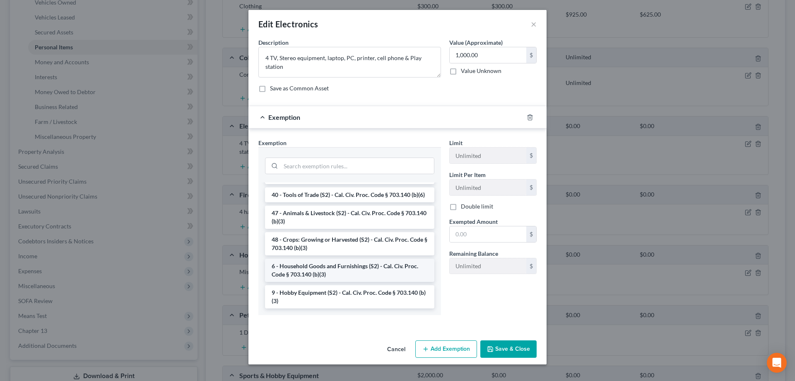
click at [350, 274] on li "6 - Household Goods and Furnishings (S2) - Cal. Civ. Proc. Code § 703.140 (b)(3)" at bounding box center [349, 269] width 169 height 23
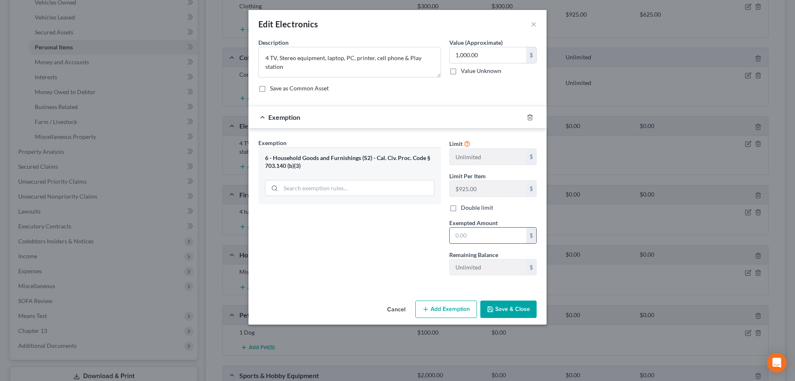
click at [460, 237] on input "text" at bounding box center [488, 235] width 77 height 16
type input "1,000.00"
click at [510, 308] on button "Save & Close" at bounding box center [508, 308] width 56 height 17
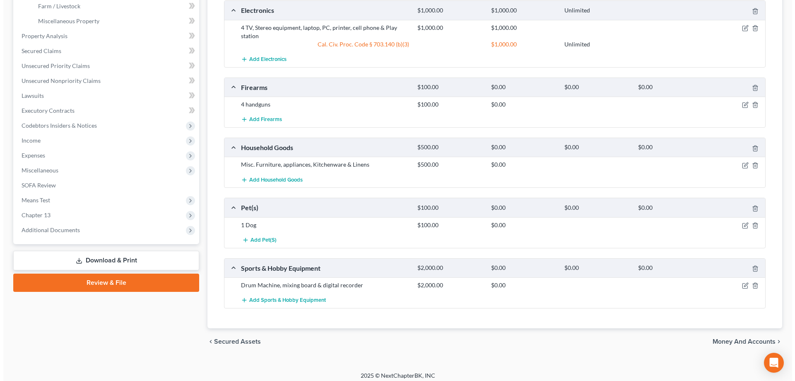
scroll to position [287, 0]
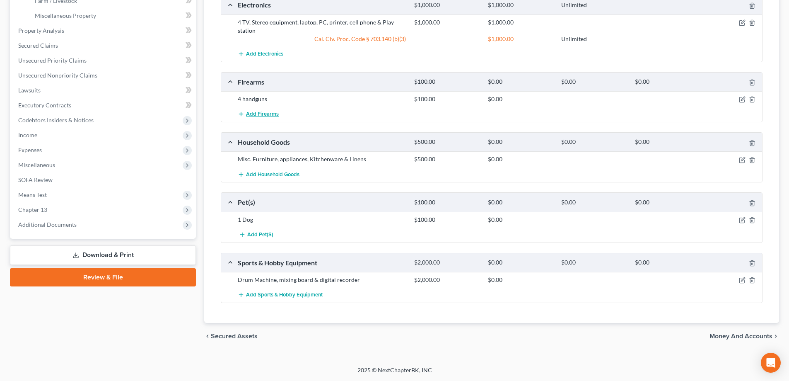
click at [263, 112] on span "Add Firearms" at bounding box center [262, 114] width 33 height 7
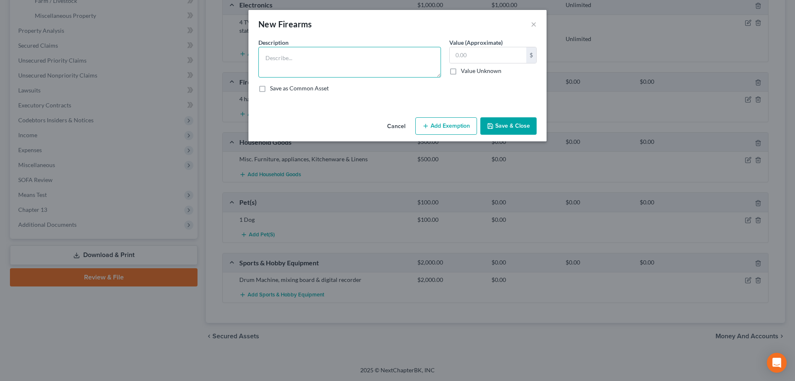
click at [317, 60] on textarea at bounding box center [349, 62] width 183 height 31
type textarea "4 hand guns"
click at [392, 126] on button "Cancel" at bounding box center [396, 126] width 31 height 17
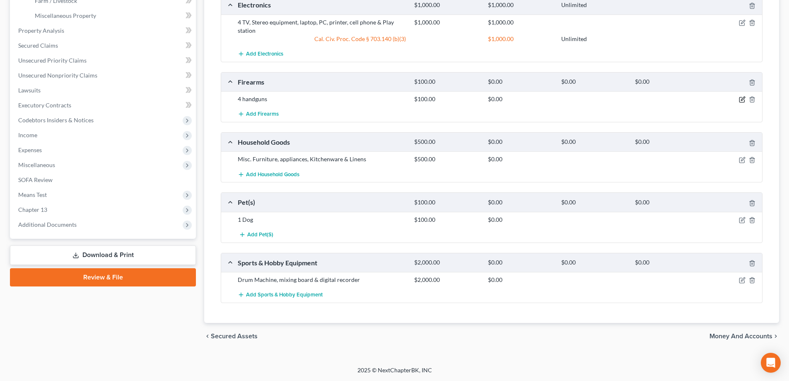
click at [742, 99] on icon "button" at bounding box center [743, 99] width 4 height 4
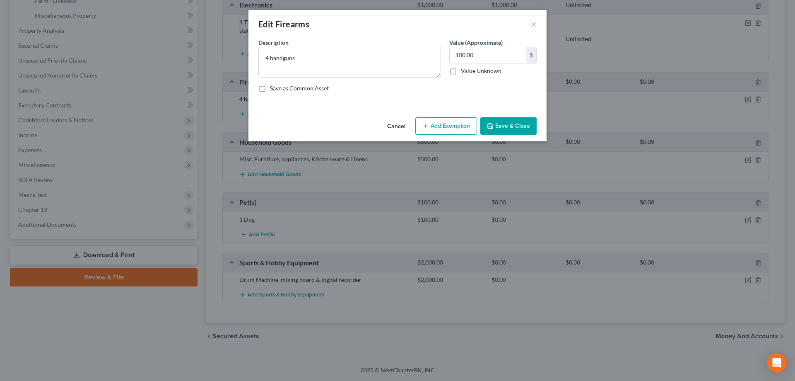
click at [456, 128] on button "Add Exemption" at bounding box center [446, 125] width 62 height 17
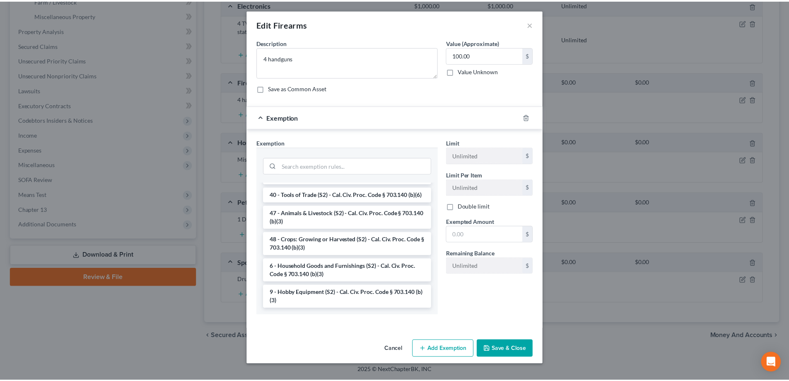
scroll to position [676, 0]
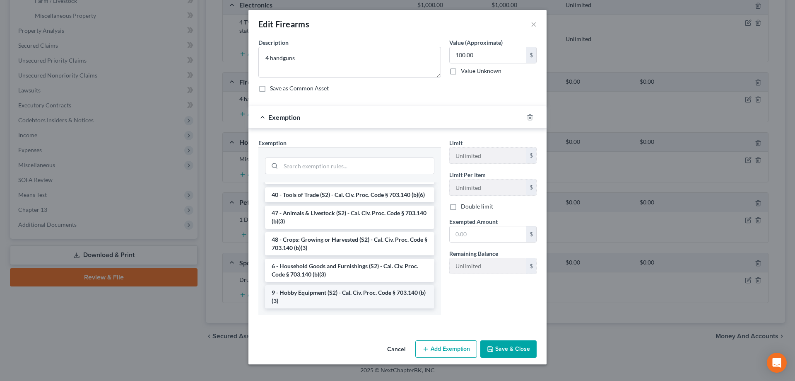
click at [372, 296] on li "9 - Hobby Equipment (S2) - Cal. Civ. Proc. Code § 703.140 (b)(3)" at bounding box center [349, 296] width 169 height 23
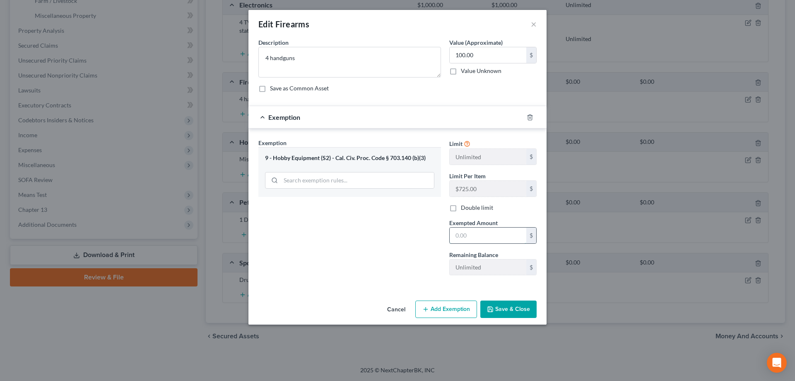
drag, startPoint x: 454, startPoint y: 239, endPoint x: 495, endPoint y: 230, distance: 41.4
click at [454, 239] on input "text" at bounding box center [488, 235] width 77 height 16
type input "100.00"
click at [506, 308] on button "Save & Close" at bounding box center [508, 308] width 56 height 17
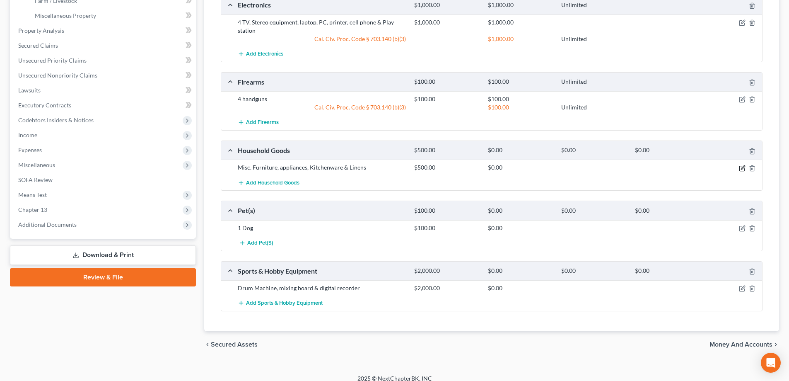
click at [741, 170] on icon "button" at bounding box center [742, 168] width 7 height 7
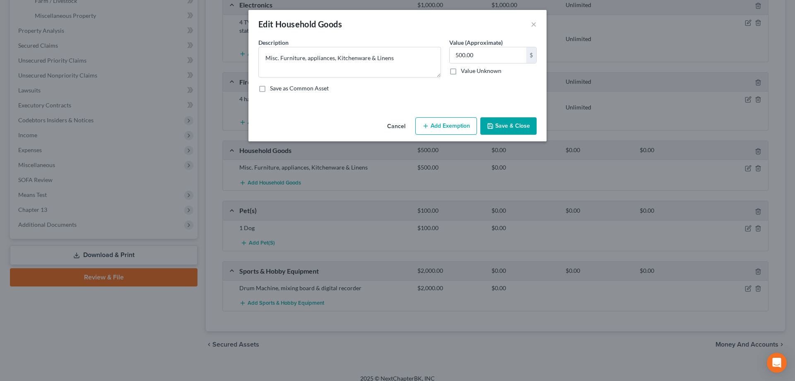
click at [444, 130] on button "Add Exemption" at bounding box center [446, 125] width 62 height 17
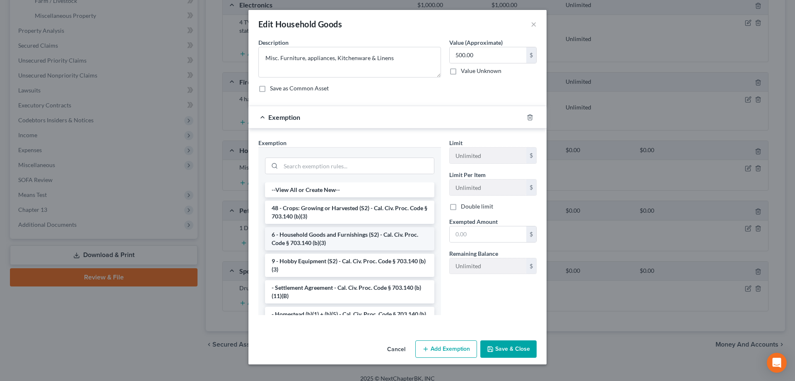
click at [345, 236] on li "6 - Household Goods and Furnishings (S2) - Cal. Civ. Proc. Code § 703.140 (b)(3)" at bounding box center [349, 238] width 169 height 23
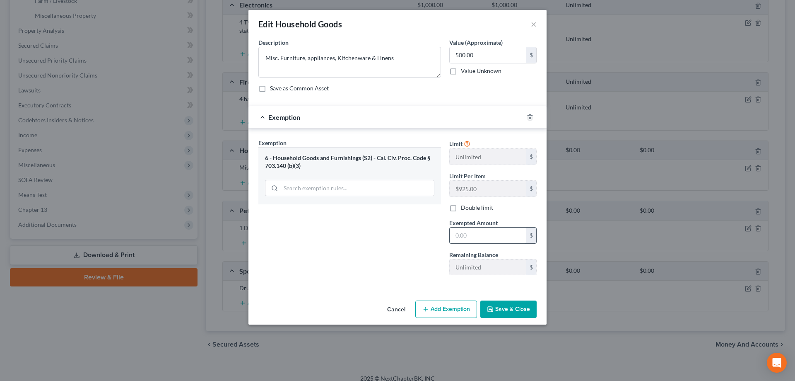
click at [487, 237] on input "text" at bounding box center [488, 235] width 77 height 16
type input "500.00"
click at [511, 305] on button "Save & Close" at bounding box center [508, 308] width 56 height 17
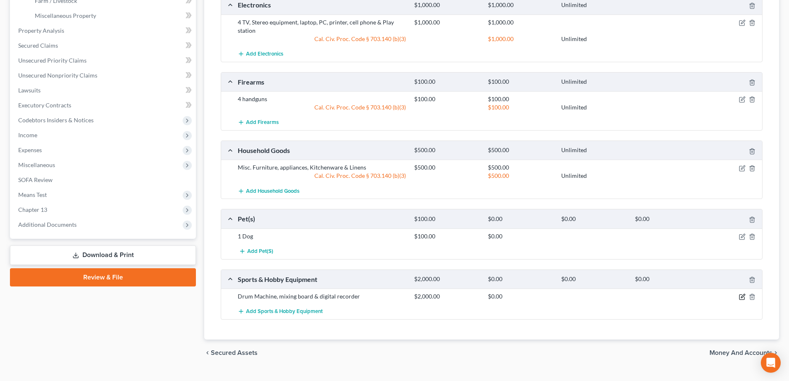
click at [743, 296] on icon "button" at bounding box center [742, 296] width 7 height 7
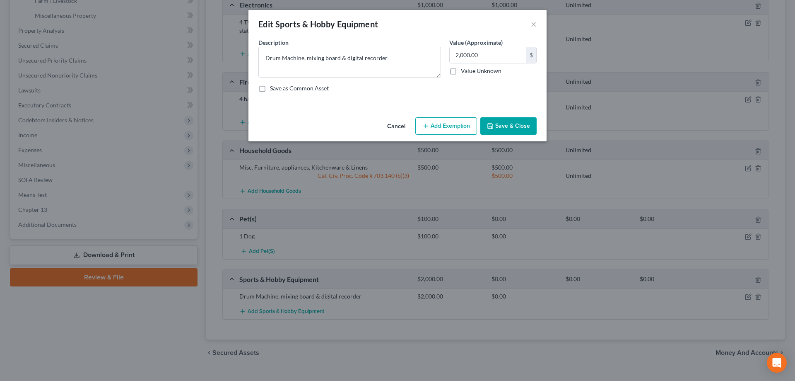
click at [444, 127] on button "Add Exemption" at bounding box center [446, 125] width 62 height 17
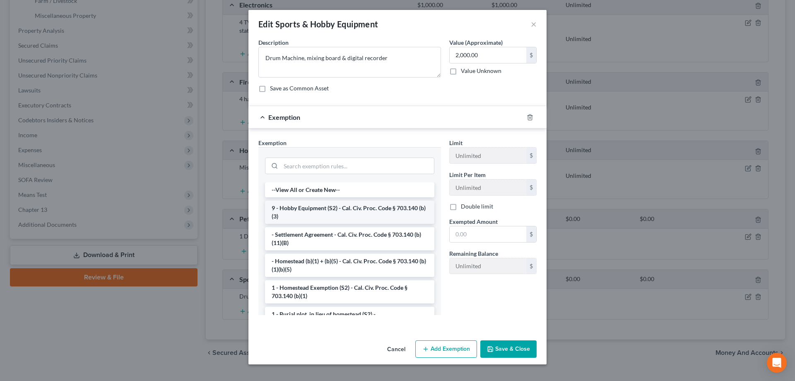
click at [382, 216] on li "9 - Hobby Equipment (S2) - Cal. Civ. Proc. Code § 703.140 (b)(3)" at bounding box center [349, 211] width 169 height 23
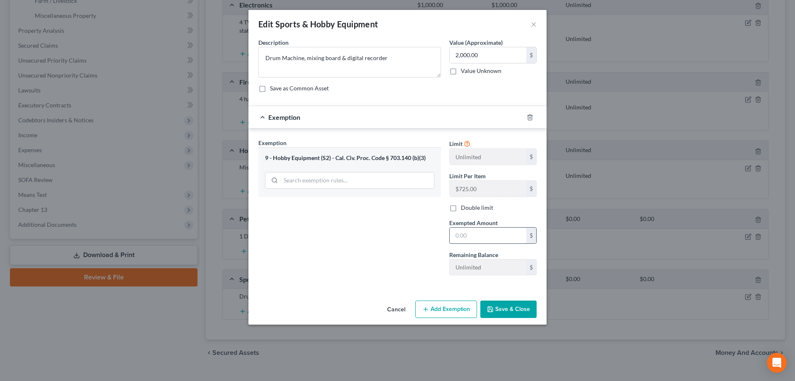
drag, startPoint x: 471, startPoint y: 236, endPoint x: 464, endPoint y: 228, distance: 10.6
click at [471, 236] on input "text" at bounding box center [488, 235] width 77 height 16
type input "2,000.00"
click at [514, 304] on button "Save & Close" at bounding box center [508, 308] width 56 height 17
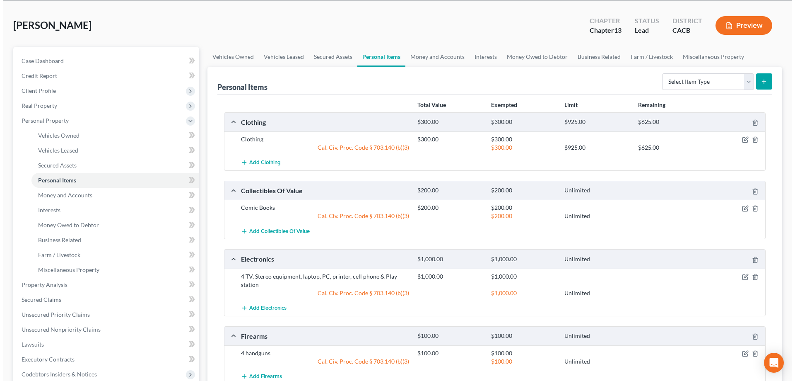
scroll to position [0, 0]
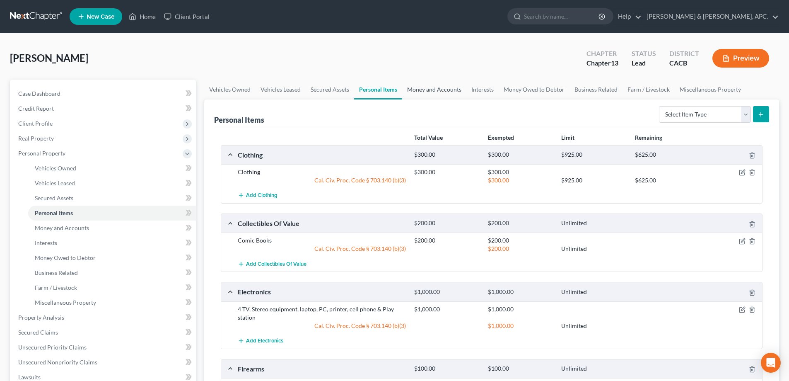
click at [441, 90] on link "Money and Accounts" at bounding box center [434, 90] width 64 height 20
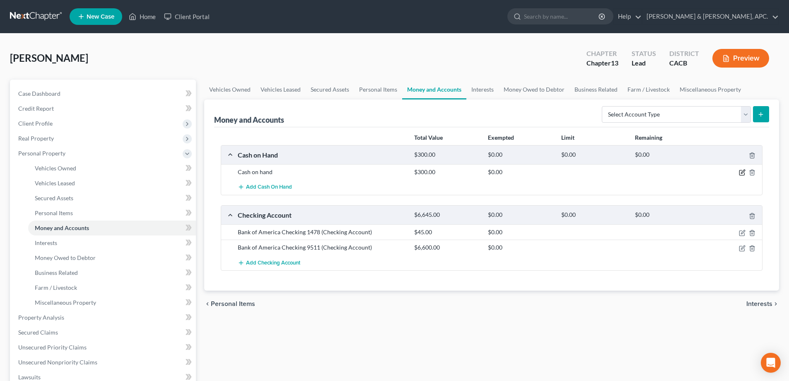
click at [740, 172] on icon "button" at bounding box center [742, 172] width 7 height 7
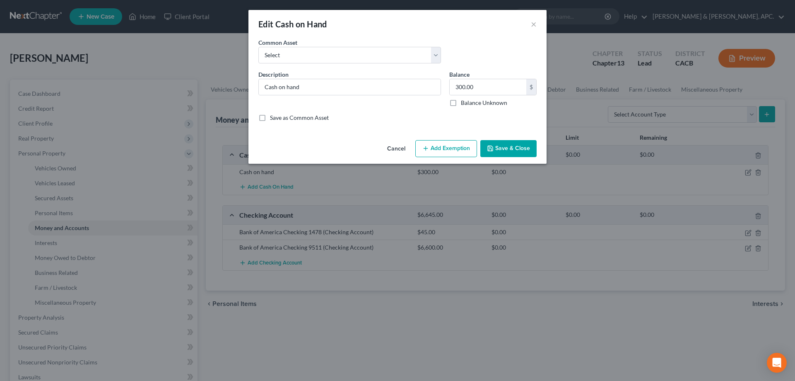
click at [447, 150] on button "Add Exemption" at bounding box center [446, 148] width 62 height 17
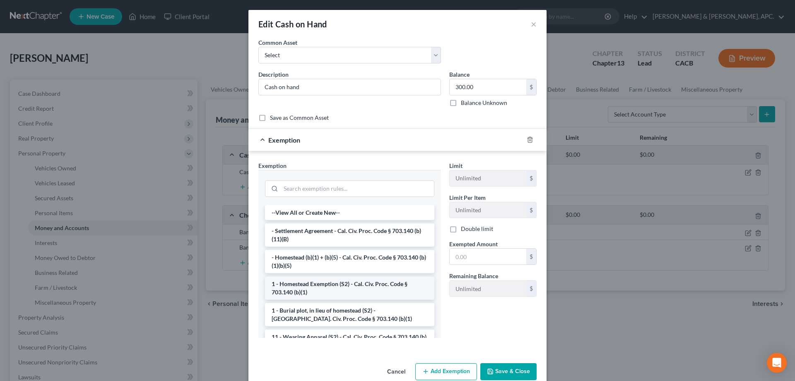
click at [372, 287] on li "1 - Homestead Exemption (S2) - Cal. Civ. Proc. Code § 703.140 (b)(1)" at bounding box center [349, 287] width 169 height 23
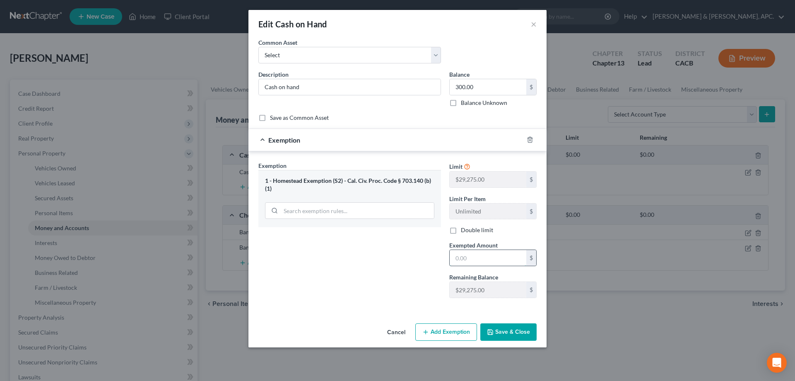
click at [473, 259] on input "text" at bounding box center [488, 258] width 77 height 16
type input "6"
type input "300.00"
click at [463, 333] on button "Add Exemption" at bounding box center [446, 331] width 62 height 17
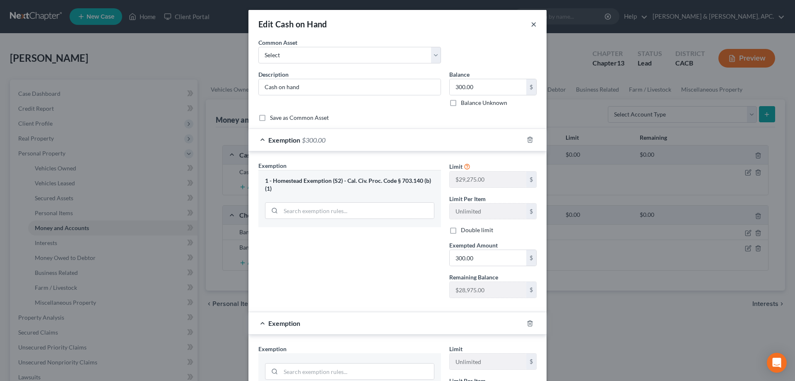
click at [532, 23] on button "×" at bounding box center [534, 24] width 6 height 10
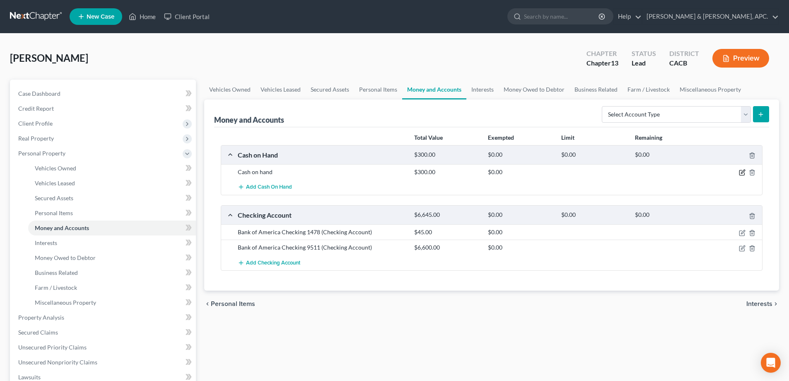
click at [742, 174] on icon "button" at bounding box center [743, 172] width 4 height 4
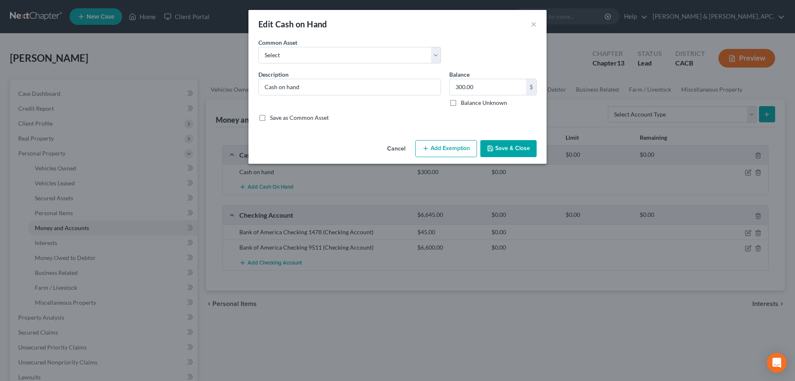
click at [437, 152] on button "Add Exemption" at bounding box center [446, 148] width 62 height 17
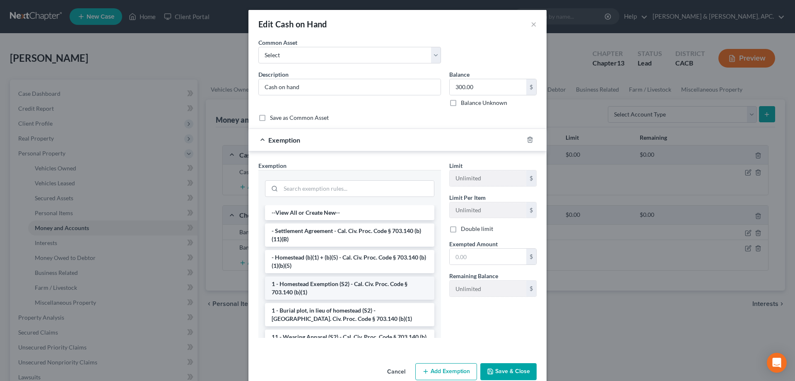
click at [346, 294] on li "1 - Homestead Exemption (S2) - Cal. Civ. Proc. Code § 703.140 (b)(1)" at bounding box center [349, 287] width 169 height 23
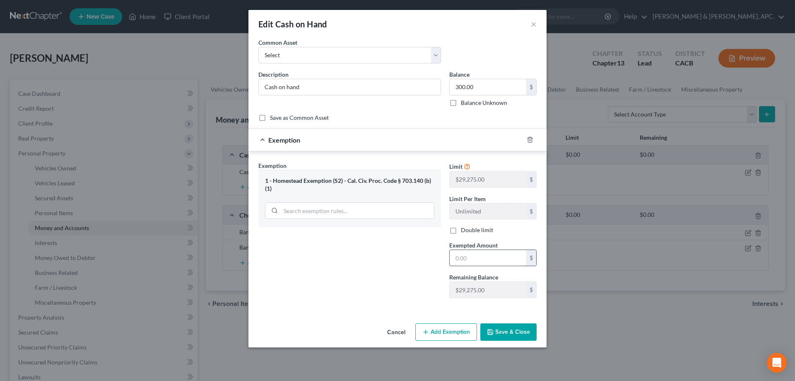
click at [456, 256] on input "text" at bounding box center [488, 258] width 77 height 16
type input "300.00"
click at [508, 334] on button "Save & Close" at bounding box center [508, 331] width 56 height 17
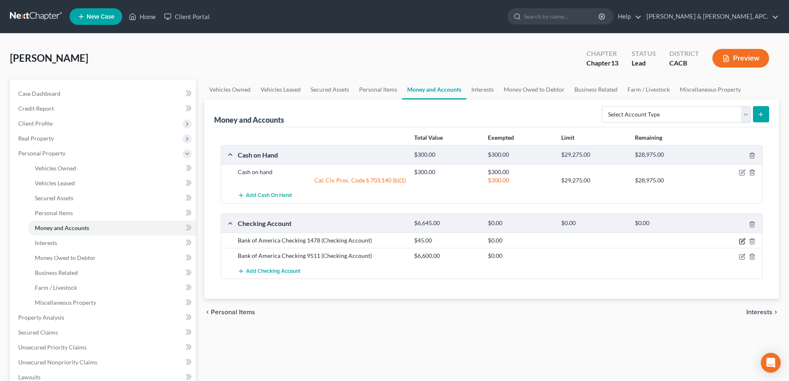
click at [743, 241] on icon "button" at bounding box center [742, 241] width 7 height 7
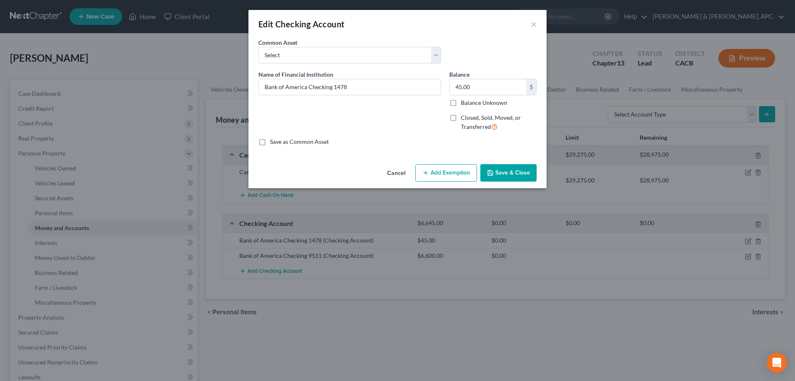
click at [447, 171] on button "Add Exemption" at bounding box center [446, 172] width 62 height 17
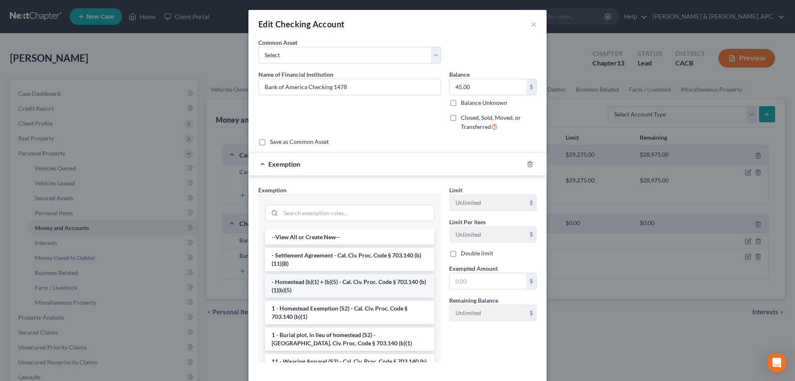
click at [355, 288] on li "- Homestead (b)(1) + (b)(5) - Cal. Civ. Proc. Code § 703.140 (b)(1)(b)(5)" at bounding box center [349, 285] width 169 height 23
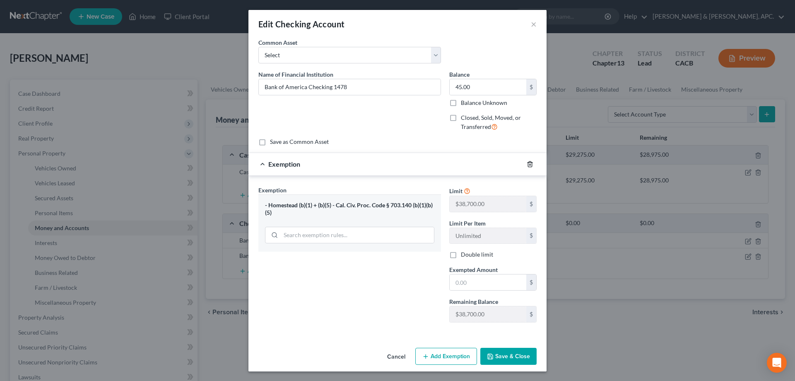
click at [529, 162] on polyline "button" at bounding box center [530, 162] width 5 height 0
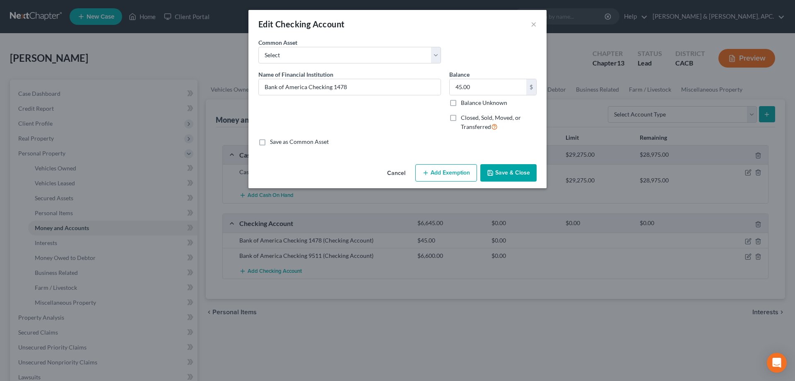
click at [452, 172] on button "Add Exemption" at bounding box center [446, 172] width 62 height 17
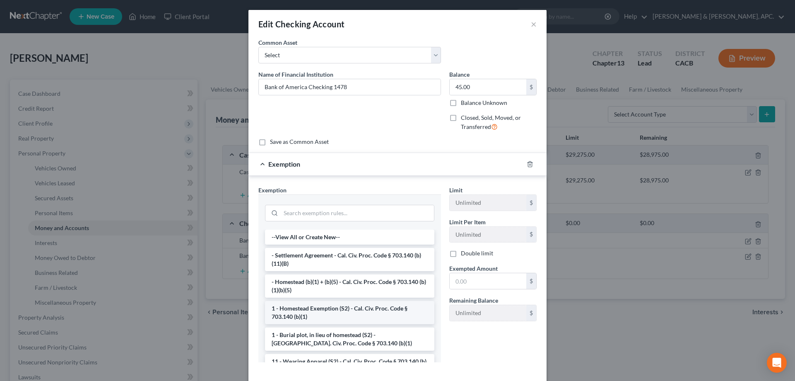
click at [370, 312] on li "1 - Homestead Exemption (S2) - Cal. Civ. Proc. Code § 703.140 (b)(1)" at bounding box center [349, 312] width 169 height 23
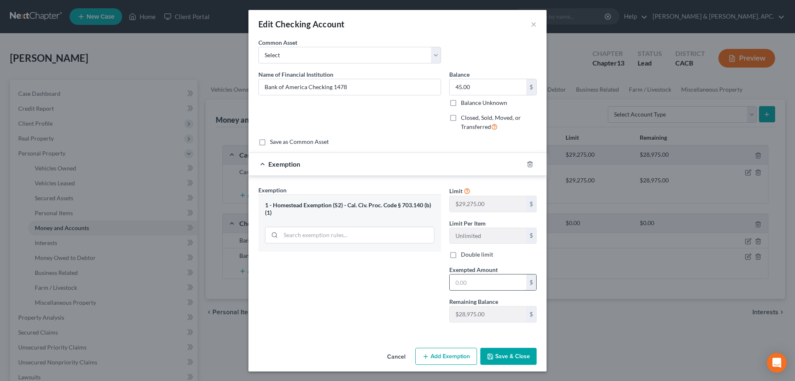
click at [459, 281] on input "text" at bounding box center [488, 282] width 77 height 16
type input "45.00"
click at [504, 356] on button "Save & Close" at bounding box center [508, 355] width 56 height 17
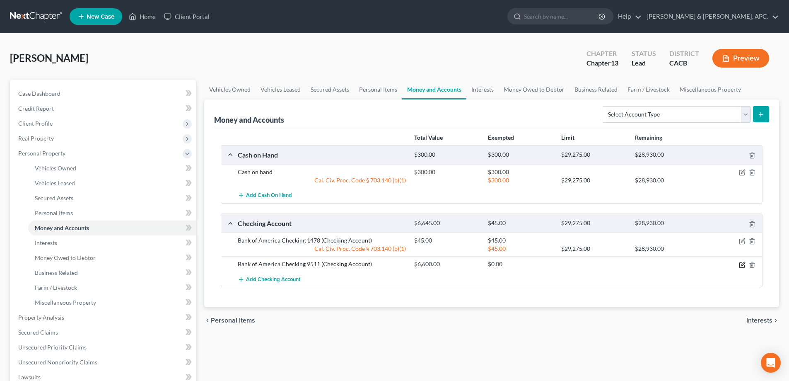
click at [743, 264] on icon "button" at bounding box center [743, 264] width 4 height 4
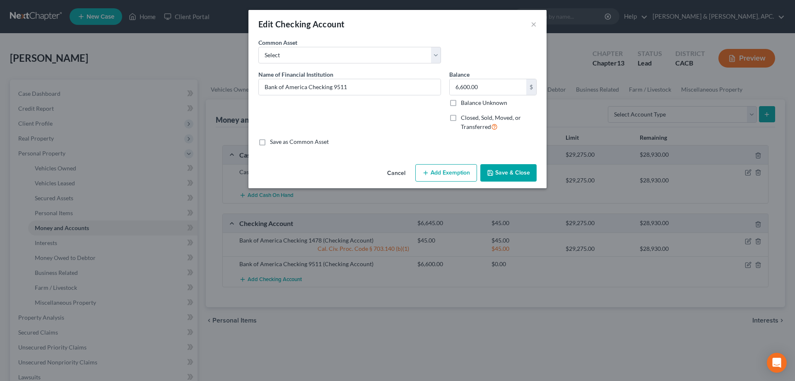
click at [453, 174] on button "Add Exemption" at bounding box center [446, 172] width 62 height 17
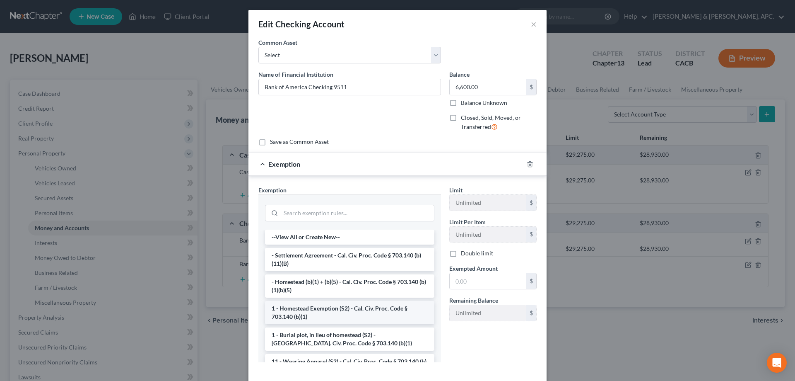
click at [353, 312] on li "1 - Homestead Exemption (S2) - Cal. Civ. Proc. Code § 703.140 (b)(1)" at bounding box center [349, 312] width 169 height 23
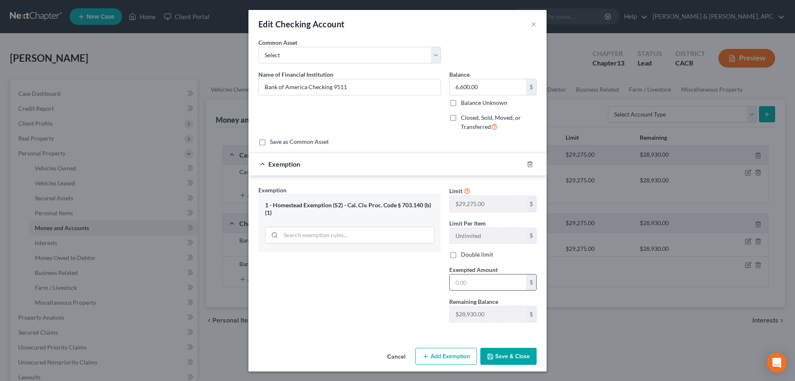
click at [482, 285] on input "text" at bounding box center [488, 282] width 77 height 16
type input "6,600.00"
click at [499, 355] on button "Save & Close" at bounding box center [508, 355] width 56 height 17
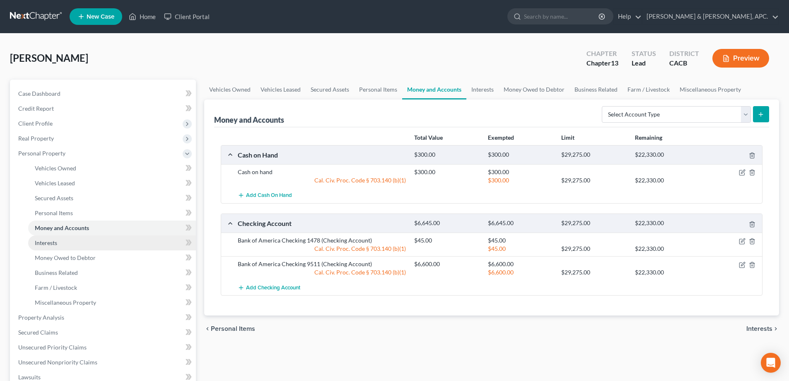
click at [40, 243] on span "Interests" at bounding box center [46, 242] width 22 height 7
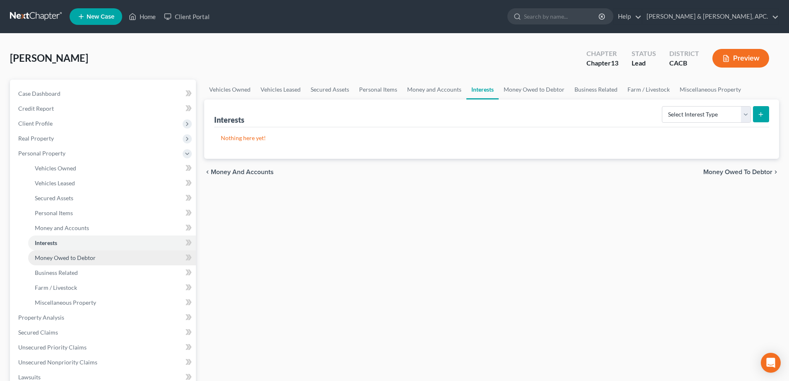
click at [48, 258] on span "Money Owed to Debtor" at bounding box center [65, 257] width 61 height 7
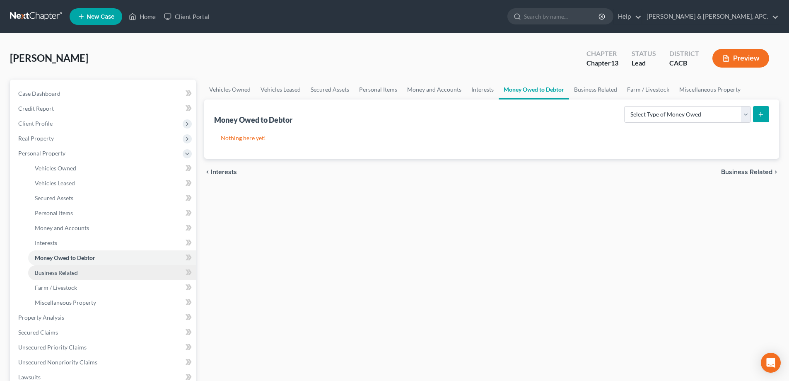
click at [50, 273] on span "Business Related" at bounding box center [56, 272] width 43 height 7
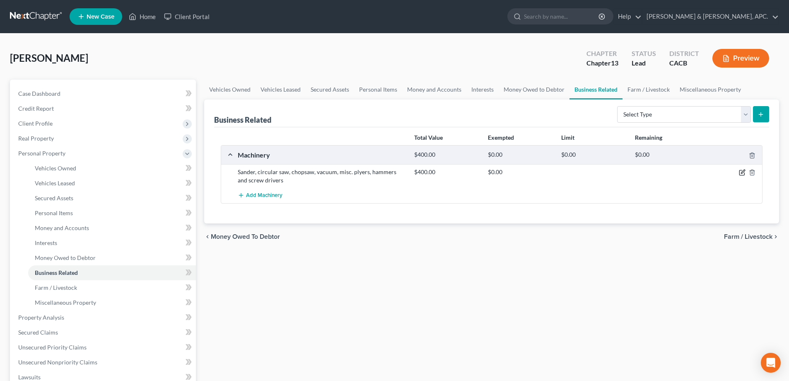
click at [743, 171] on icon "button" at bounding box center [743, 172] width 4 height 4
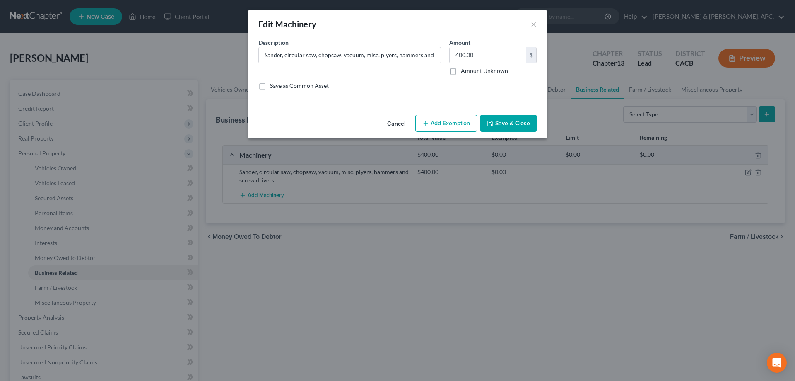
click at [445, 123] on button "Add Exemption" at bounding box center [446, 123] width 62 height 17
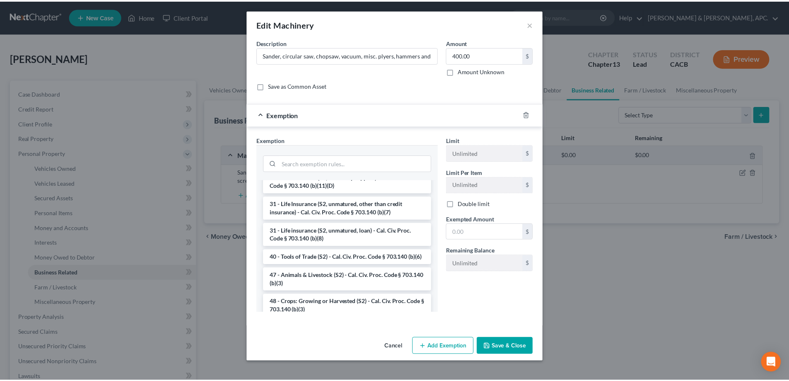
scroll to position [593, 0]
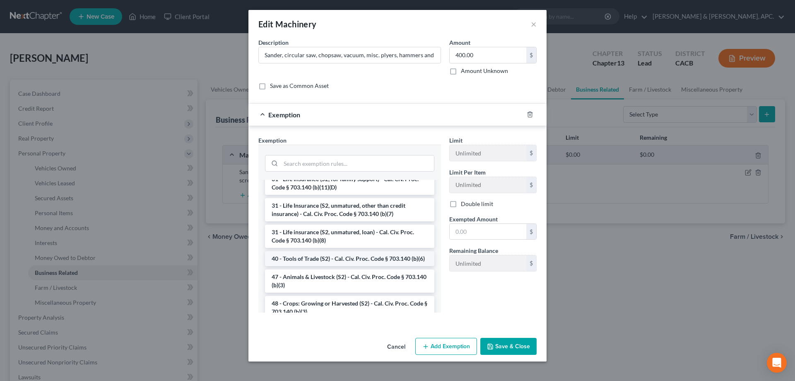
click at [377, 266] on li "40 - Tools of Trade (S2) - Cal. Civ. Proc. Code § 703.140 (b)(6)" at bounding box center [349, 258] width 169 height 15
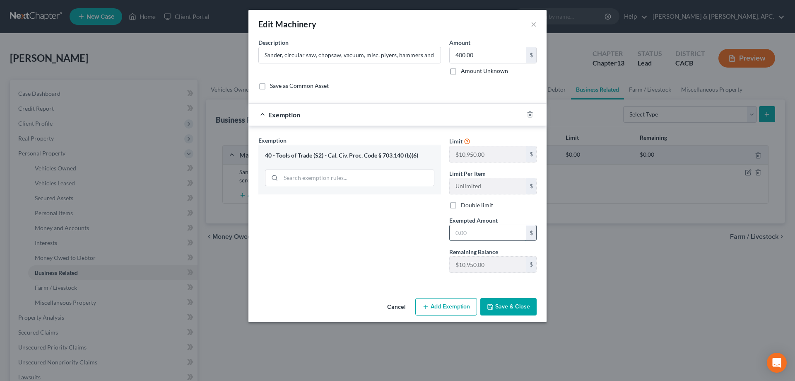
click at [466, 233] on input "text" at bounding box center [488, 233] width 77 height 16
type input "400.00"
click at [516, 306] on button "Save & Close" at bounding box center [508, 306] width 56 height 17
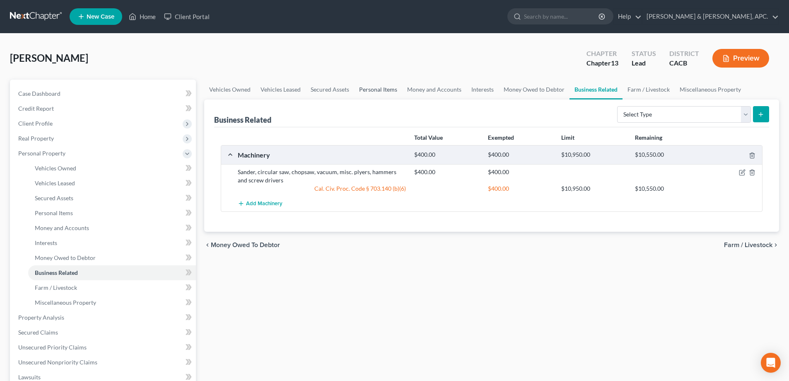
click at [381, 91] on link "Personal Items" at bounding box center [378, 90] width 48 height 20
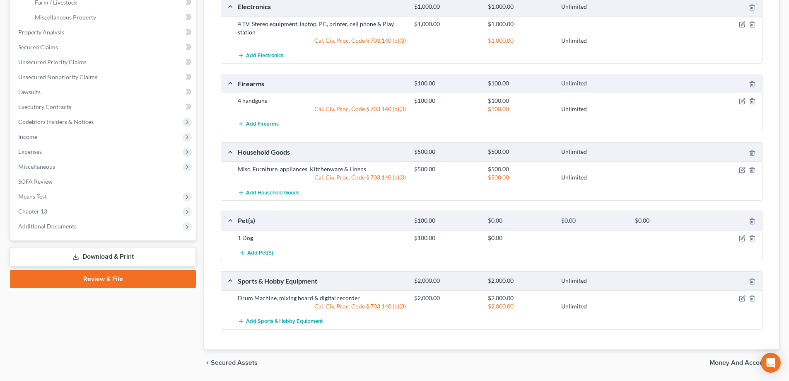
scroll to position [290, 0]
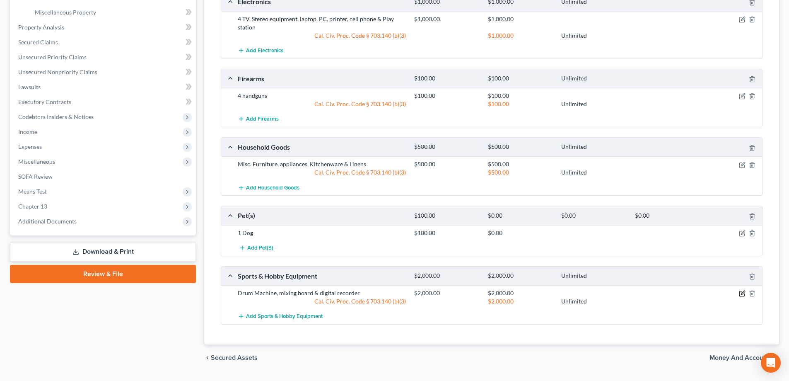
click at [743, 296] on icon "button" at bounding box center [741, 293] width 5 height 5
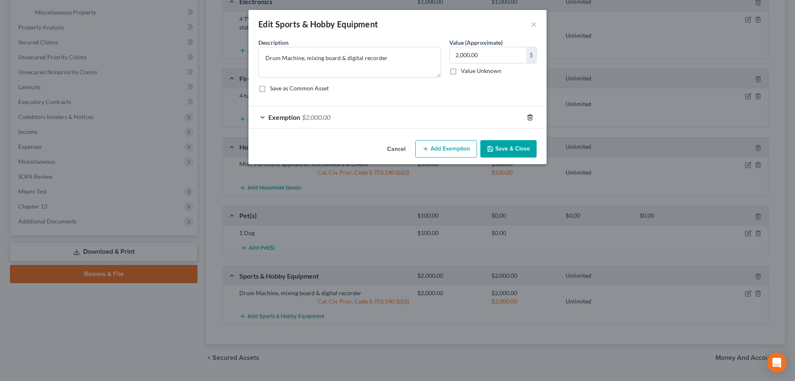
click at [528, 120] on icon "button" at bounding box center [530, 117] width 7 height 7
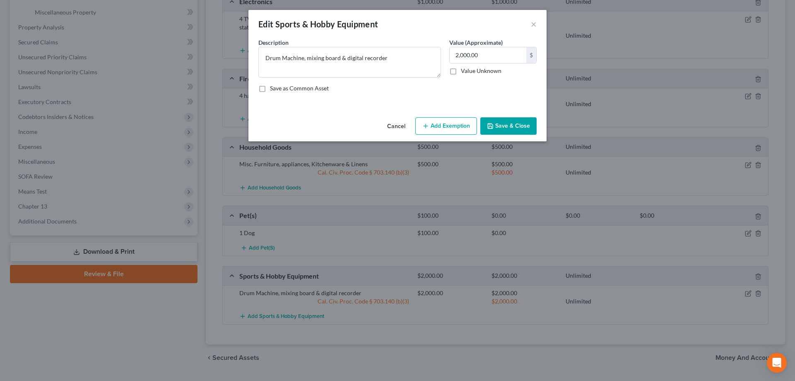
click at [456, 122] on button "Add Exemption" at bounding box center [446, 125] width 62 height 17
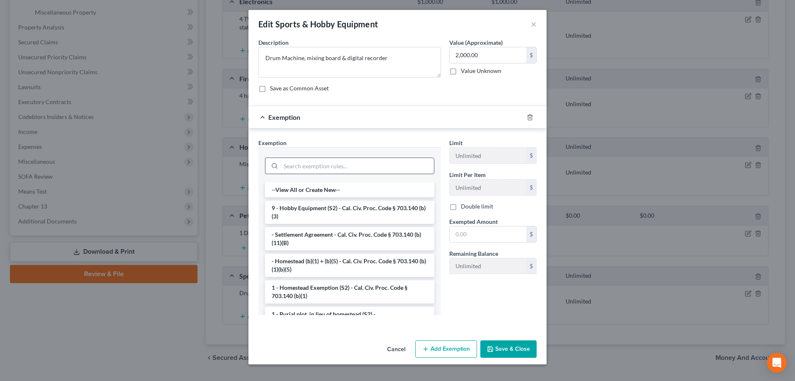
click at [333, 163] on input "search" at bounding box center [357, 166] width 153 height 16
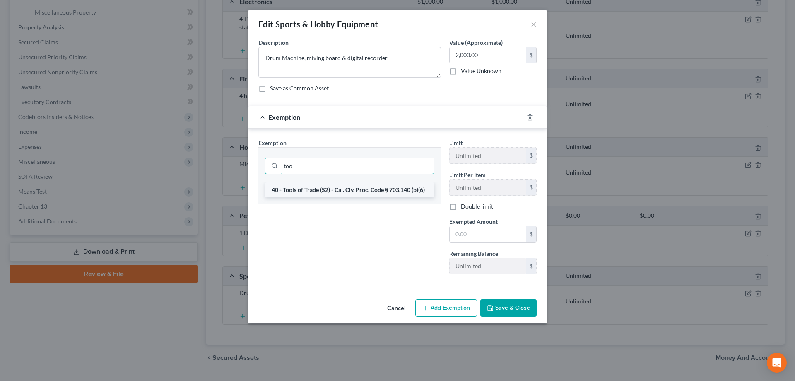
type input "too"
click at [320, 187] on li "40 - Tools of Trade (S2) - Cal. Civ. Proc. Code § 703.140 (b)(6)" at bounding box center [349, 189] width 169 height 15
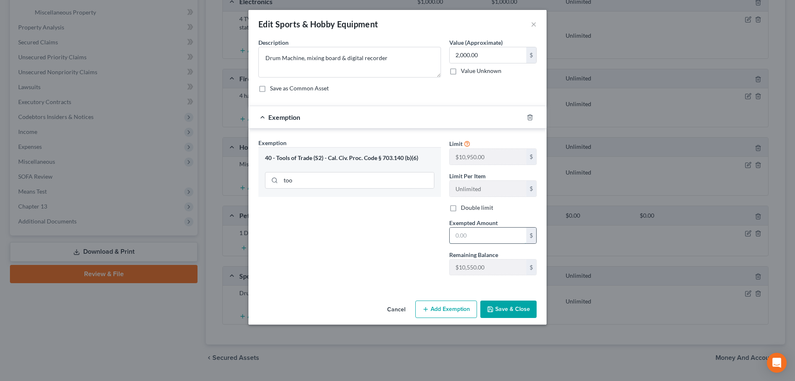
click at [472, 233] on input "text" at bounding box center [488, 235] width 77 height 16
type input "2,000.00"
click at [514, 311] on button "Save & Close" at bounding box center [508, 308] width 56 height 17
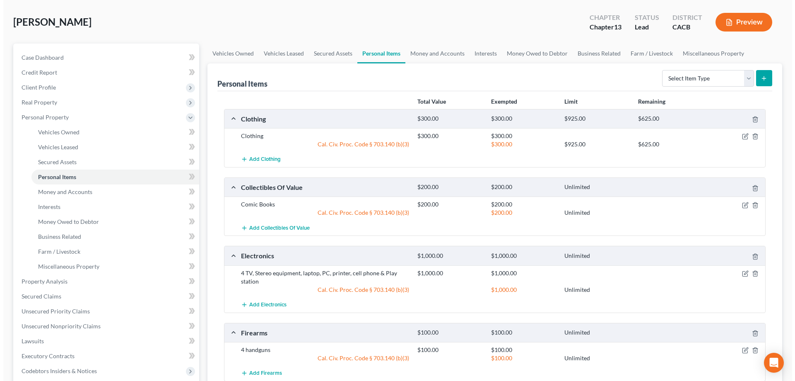
scroll to position [0, 0]
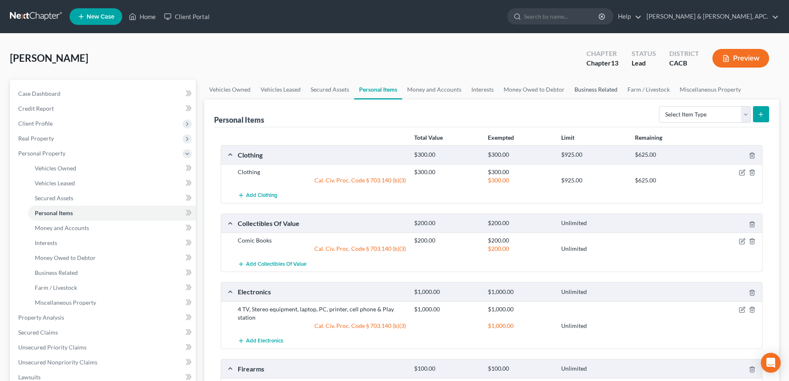
drag, startPoint x: 577, startPoint y: 86, endPoint x: 632, endPoint y: 91, distance: 56.1
click at [577, 86] on link "Business Related" at bounding box center [595, 90] width 53 height 20
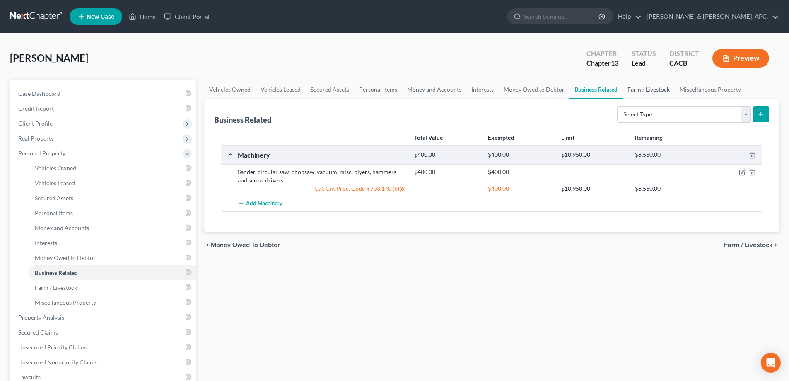
click at [643, 91] on link "Farm / Livestock" at bounding box center [648, 90] width 52 height 20
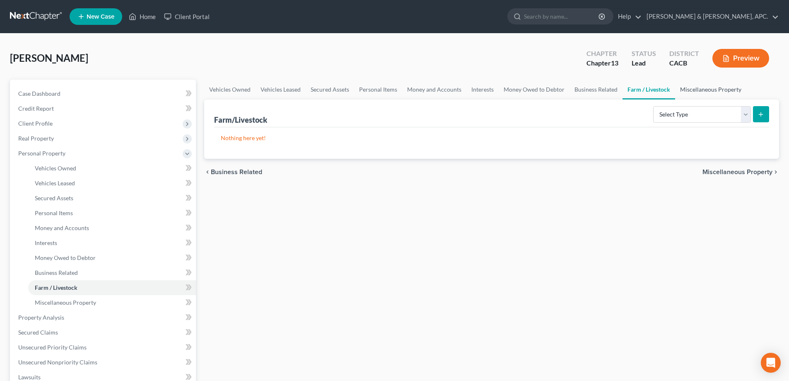
click at [700, 87] on link "Miscellaneous Property" at bounding box center [710, 90] width 71 height 20
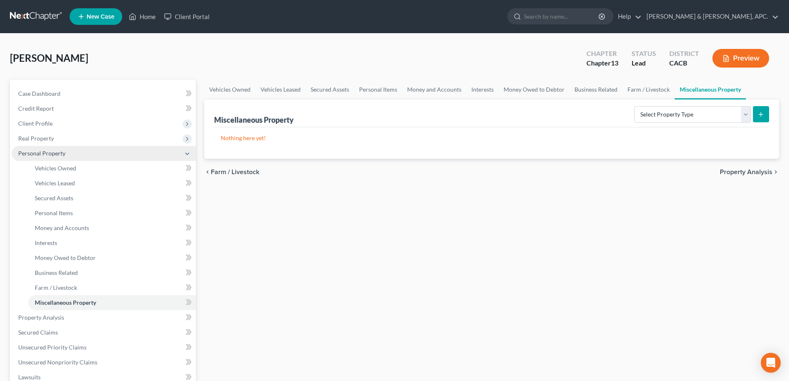
click at [62, 155] on span "Personal Property" at bounding box center [41, 153] width 47 height 7
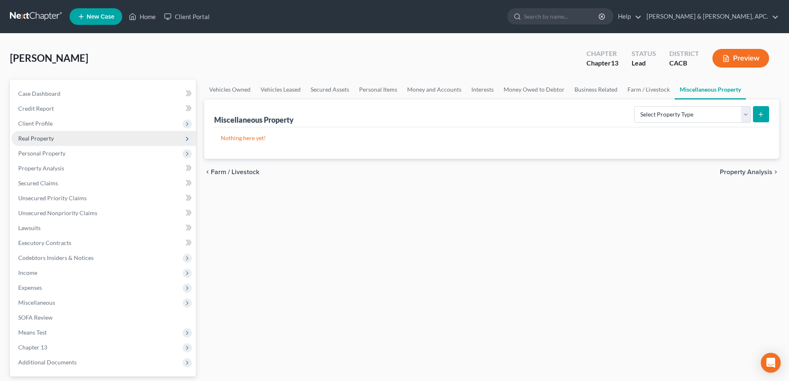
click at [50, 142] on span "Real Property" at bounding box center [104, 138] width 184 height 15
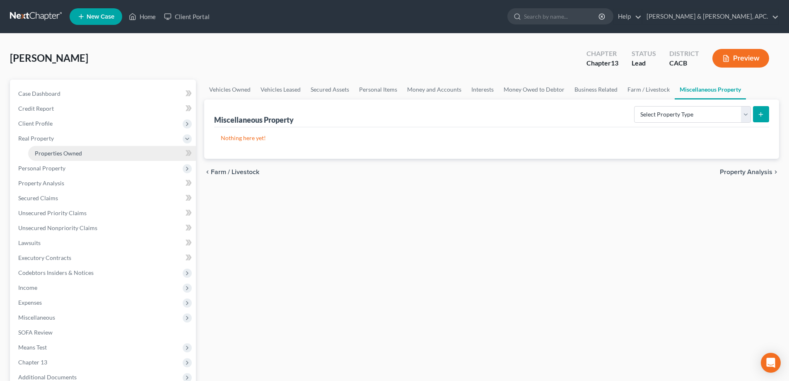
click at [52, 152] on span "Properties Owned" at bounding box center [58, 153] width 47 height 7
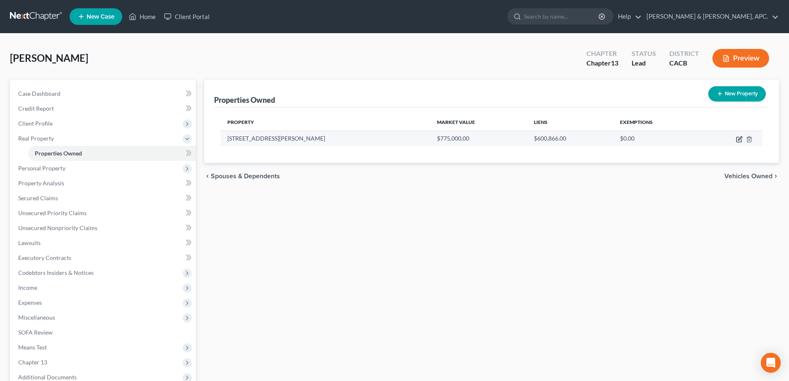
click at [738, 137] on icon "button" at bounding box center [738, 139] width 5 height 5
select select "4"
select select "18"
select select "0"
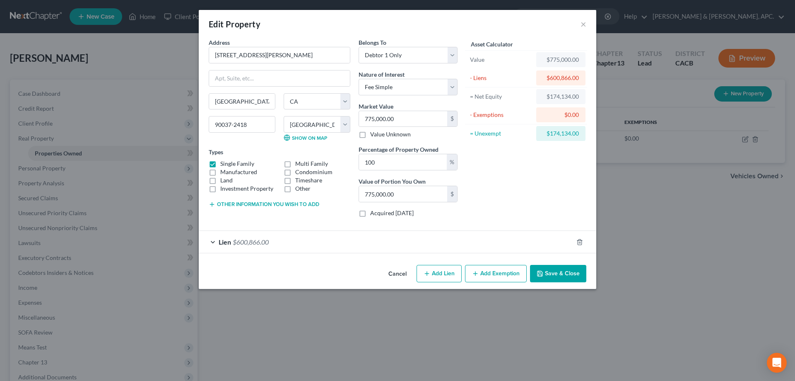
click at [479, 273] on icon "button" at bounding box center [475, 273] width 7 height 7
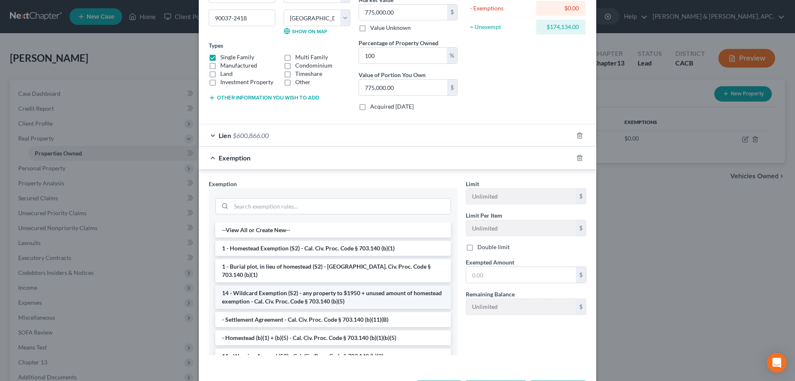
scroll to position [124, 0]
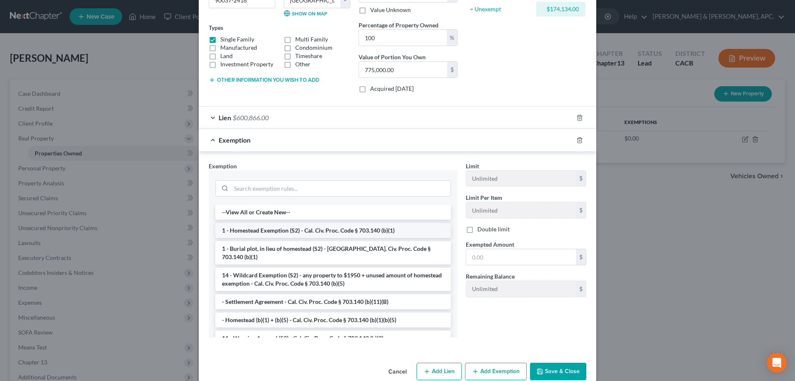
click at [330, 229] on li "1 - Homestead Exemption (S2) - Cal. Civ. Proc. Code § 703.140 (b)(1)" at bounding box center [333, 230] width 236 height 15
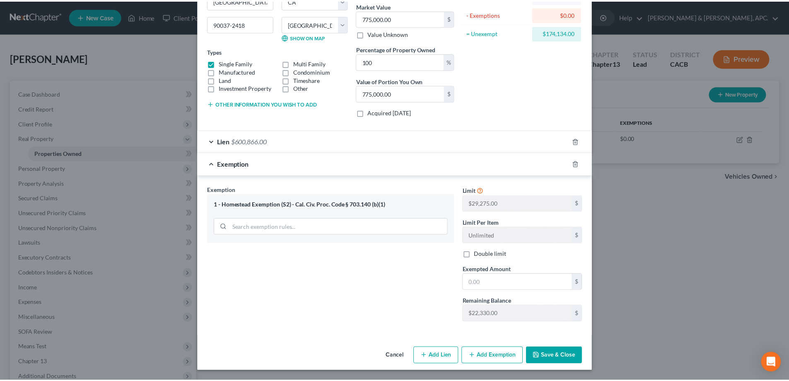
scroll to position [101, 0]
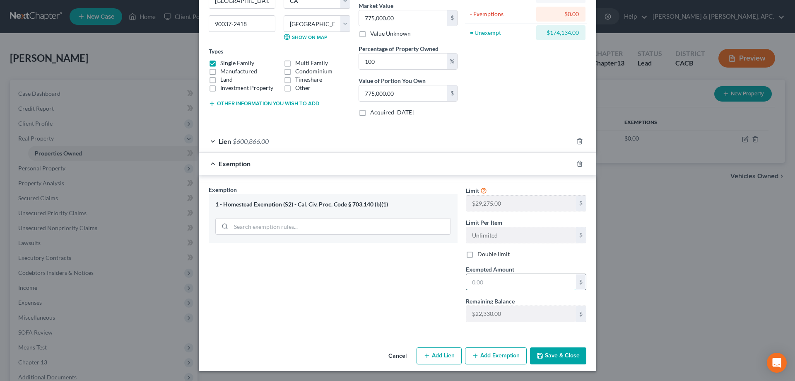
click at [495, 282] on input "text" at bounding box center [521, 282] width 110 height 16
type input "22,308.00"
click at [551, 354] on button "Save & Close" at bounding box center [558, 355] width 56 height 17
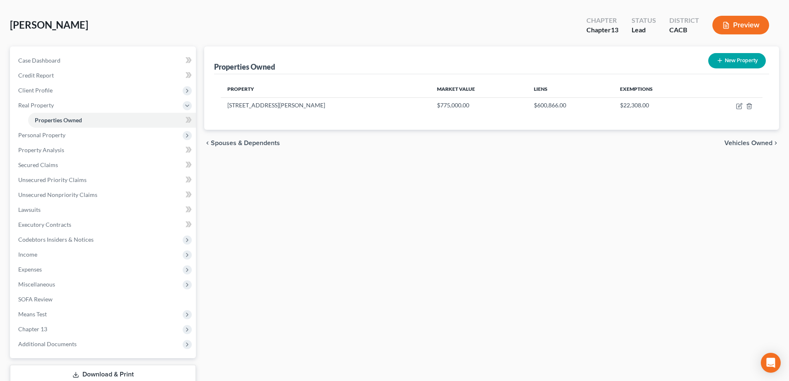
scroll to position [89, 0]
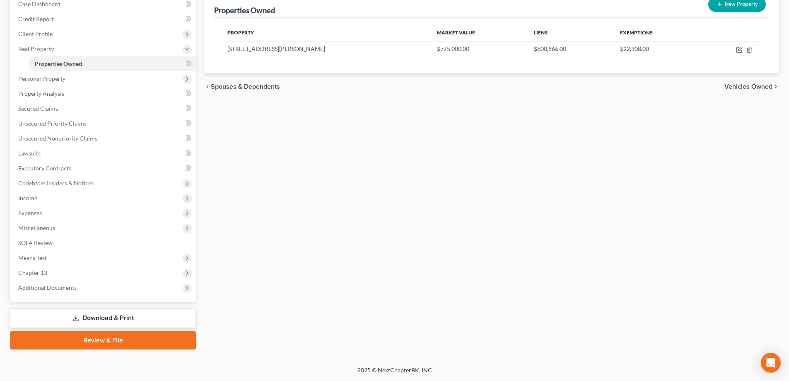
click at [132, 318] on link "Download & Print" at bounding box center [103, 317] width 186 height 19
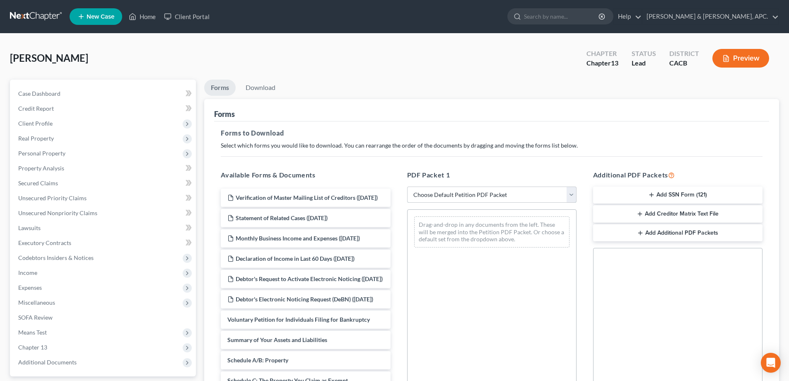
click at [571, 195] on select "Choose Default Petition PDF Packet Complete Bankruptcy Petition (all forms and …" at bounding box center [491, 194] width 169 height 17
select select "0"
click at [407, 186] on select "Choose Default Petition PDF Packet Complete Bankruptcy Petition (all forms and …" at bounding box center [491, 194] width 169 height 17
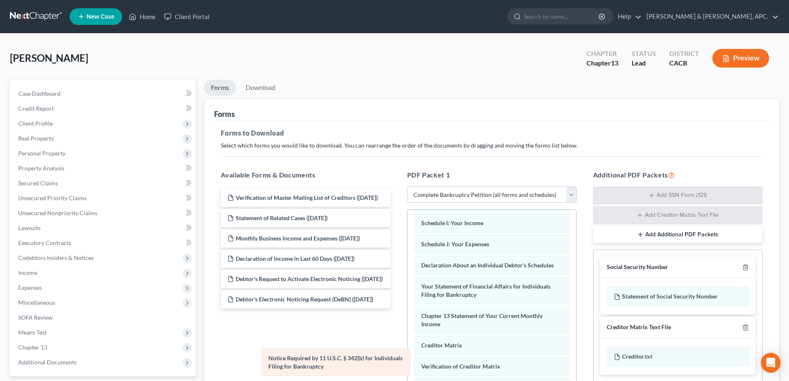
scroll to position [205, 0]
drag, startPoint x: 502, startPoint y: 360, endPoint x: 331, endPoint y: 360, distance: 170.6
click at [408, 360] on div "Notice Required by 11 U.S.C. § 342(b) for Individuals Filing for Bankruptcy Vol…" at bounding box center [492, 225] width 169 height 424
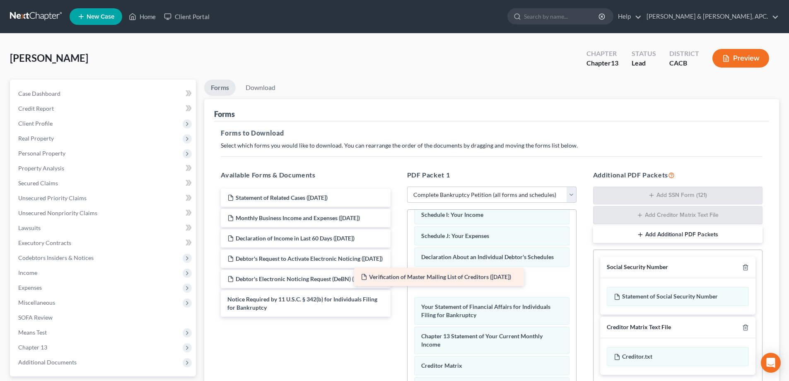
scroll to position [234, 0]
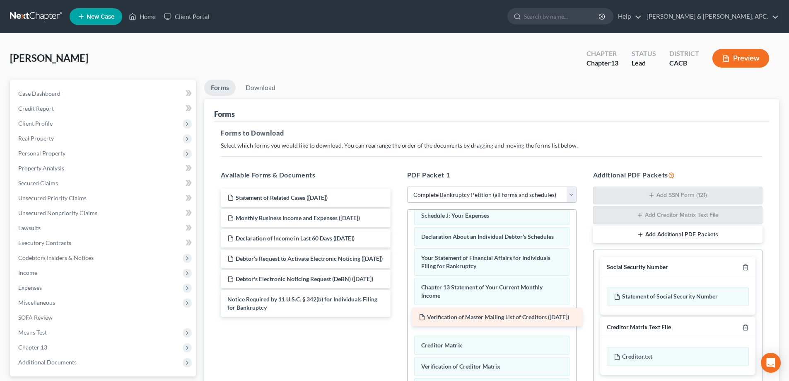
drag, startPoint x: 306, startPoint y: 201, endPoint x: 498, endPoint y: 321, distance: 225.5
click at [397, 316] on div "Verification of Master Mailing List of Creditors ([DATE]) Verification of Maste…" at bounding box center [305, 252] width 183 height 128
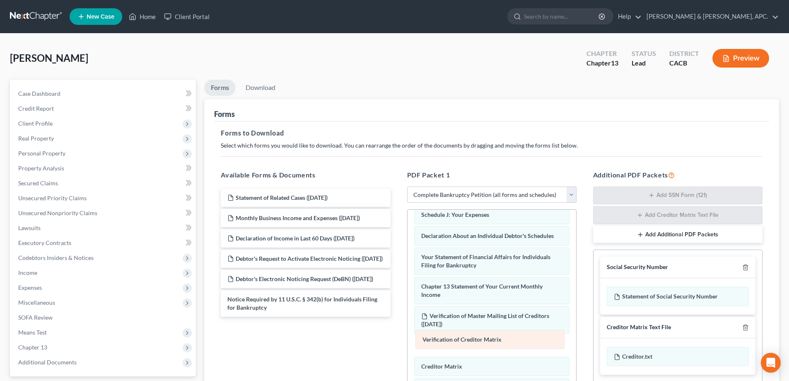
drag, startPoint x: 487, startPoint y: 364, endPoint x: 488, endPoint y: 337, distance: 26.9
click at [488, 337] on div "Verification of Creditor Matrix Voluntary Petition for Individuals Filing for B…" at bounding box center [492, 209] width 169 height 453
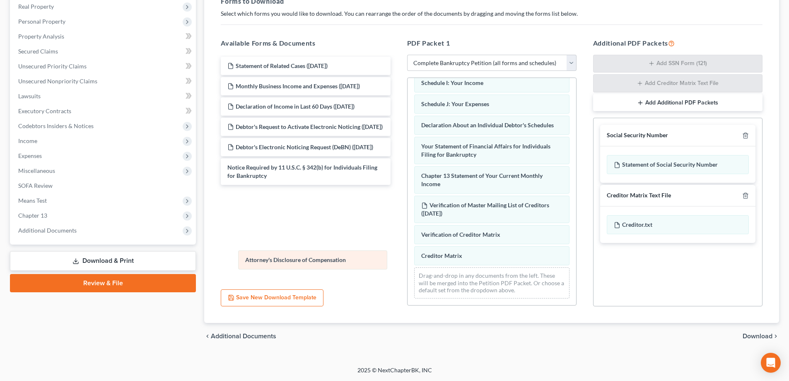
scroll to position [213, 0]
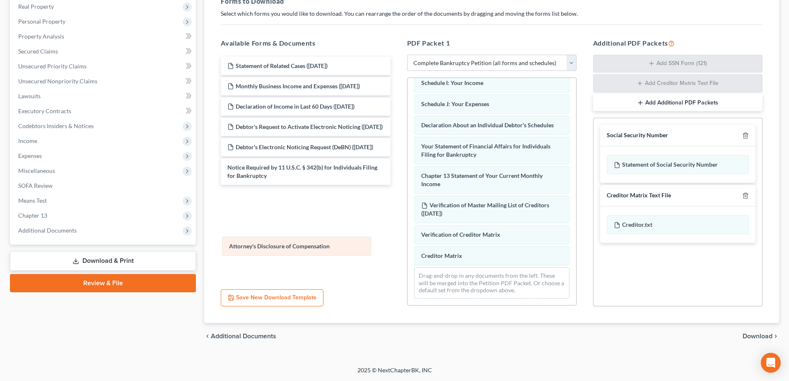
drag, startPoint x: 466, startPoint y: 258, endPoint x: 274, endPoint y: 248, distance: 192.4
click at [408, 248] on div "Attorney's Disclosure of Compensation Voluntary Petition for Individuals Filing…" at bounding box center [492, 89] width 169 height 432
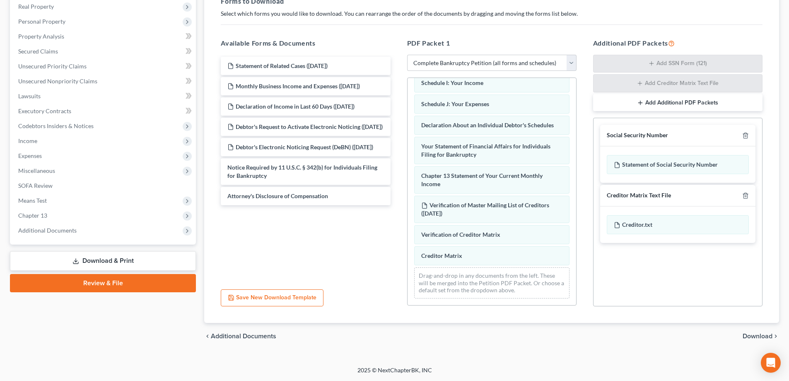
click at [760, 335] on span "Download" at bounding box center [758, 336] width 30 height 7
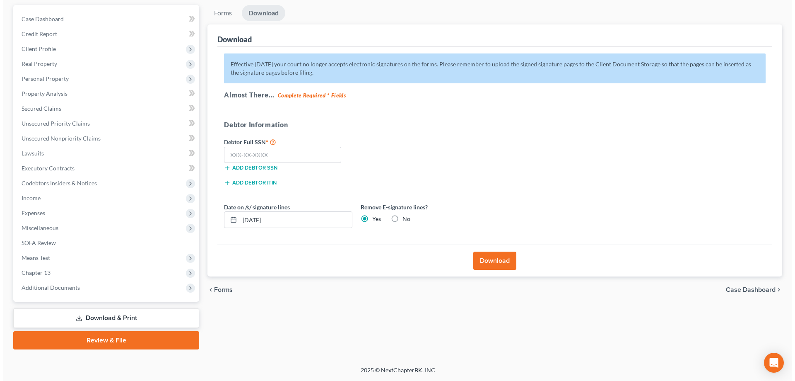
scroll to position [75, 0]
drag, startPoint x: 298, startPoint y: 218, endPoint x: 177, endPoint y: 222, distance: 121.0
click at [177, 222] on div "Petition Navigation Case Dashboard Payments Invoices Payments Payments Credit R…" at bounding box center [394, 177] width 777 height 344
click at [260, 157] on input "text" at bounding box center [279, 155] width 117 height 17
type input "118-62-0573"
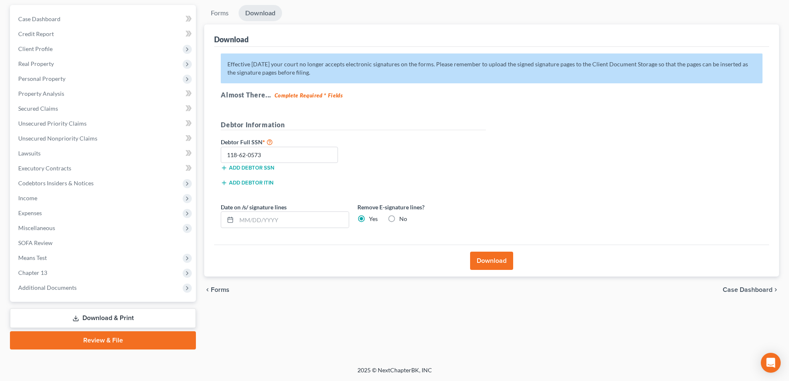
click at [499, 259] on button "Download" at bounding box center [491, 260] width 43 height 18
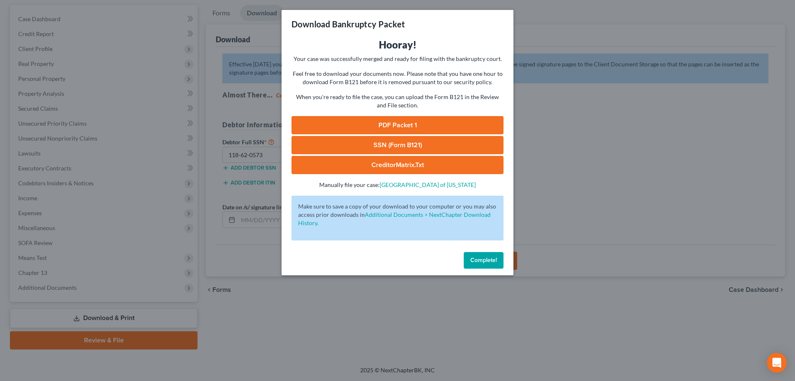
click at [415, 126] on link "PDF Packet 1" at bounding box center [398, 125] width 212 height 18
click at [419, 164] on link "CreditorMatrix.txt" at bounding box center [398, 165] width 212 height 18
